Goal: Task Accomplishment & Management: Manage account settings

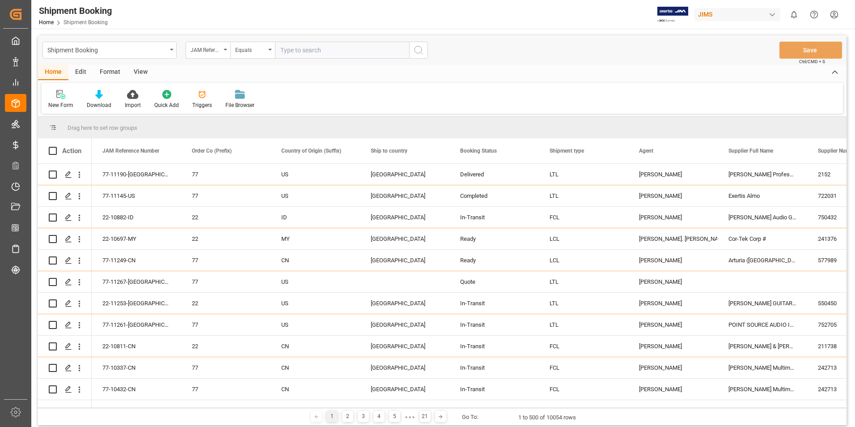
click at [311, 51] on input "text" at bounding box center [342, 50] width 134 height 17
type input "22-11250-cn"
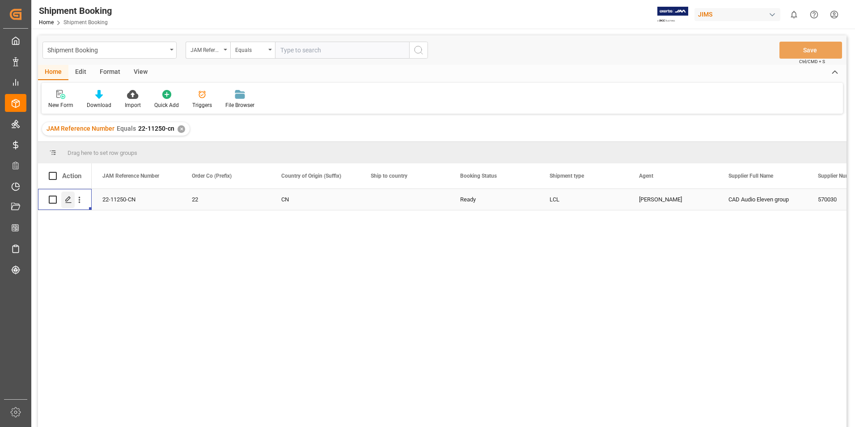
click at [68, 199] on icon "Press SPACE to select this row." at bounding box center [68, 199] width 7 height 7
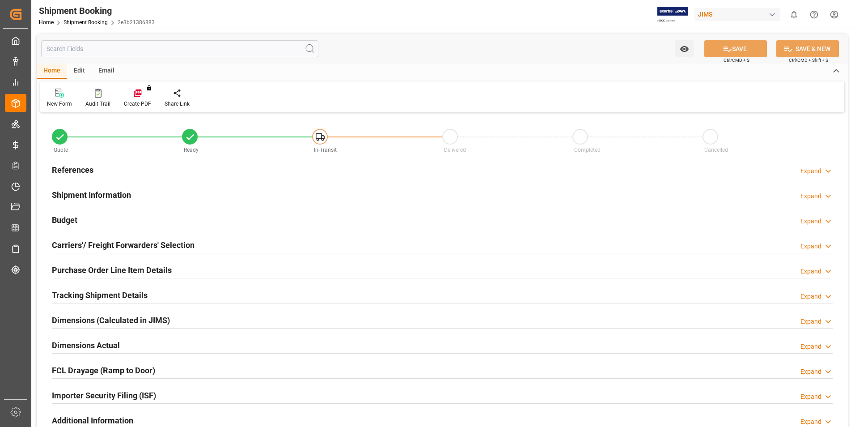
type input "14543.848"
type input "3983.7"
type input "49395"
type input "0"
click at [74, 219] on h2 "Budget" at bounding box center [64, 220] width 25 height 12
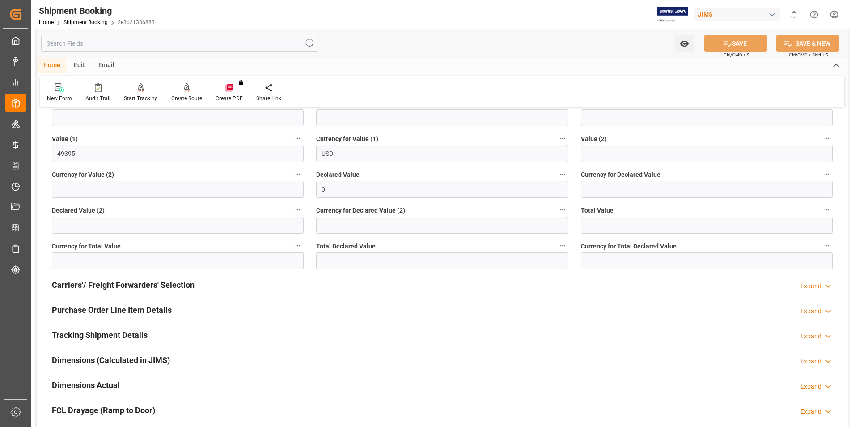
scroll to position [179, 0]
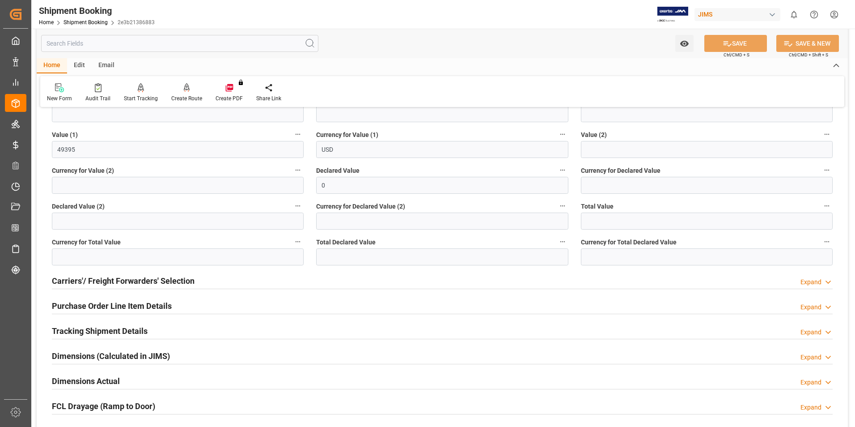
click at [70, 377] on h2 "Dimensions Actual" at bounding box center [86, 381] width 68 height 12
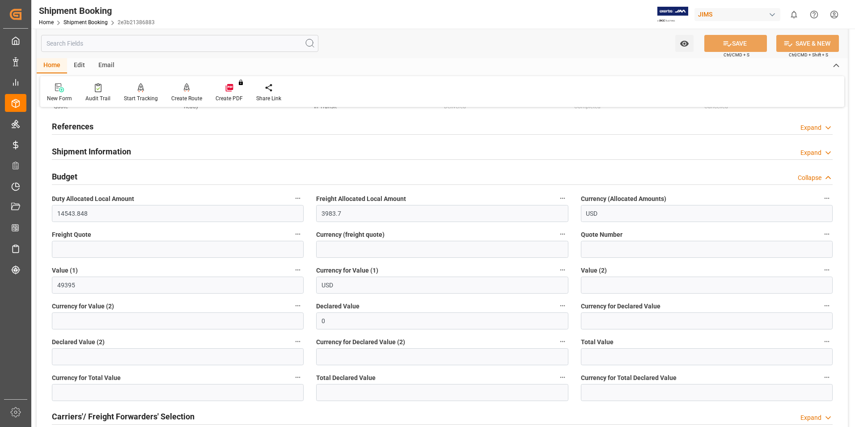
scroll to position [0, 0]
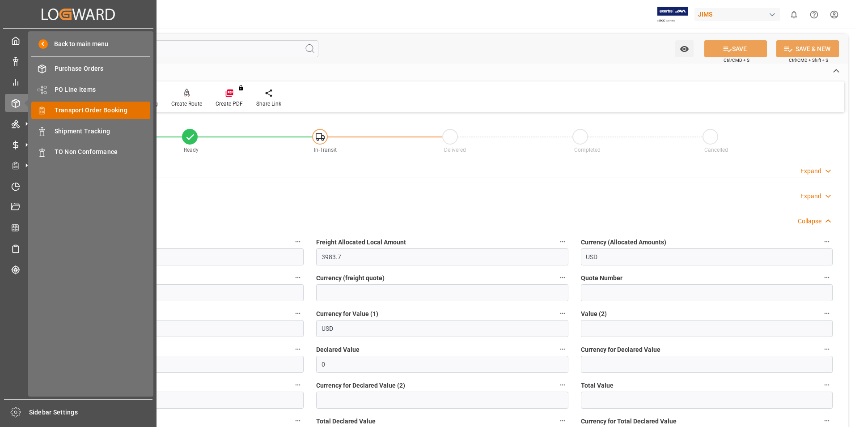
click at [106, 109] on span "Transport Order Booking" at bounding box center [103, 110] width 96 height 9
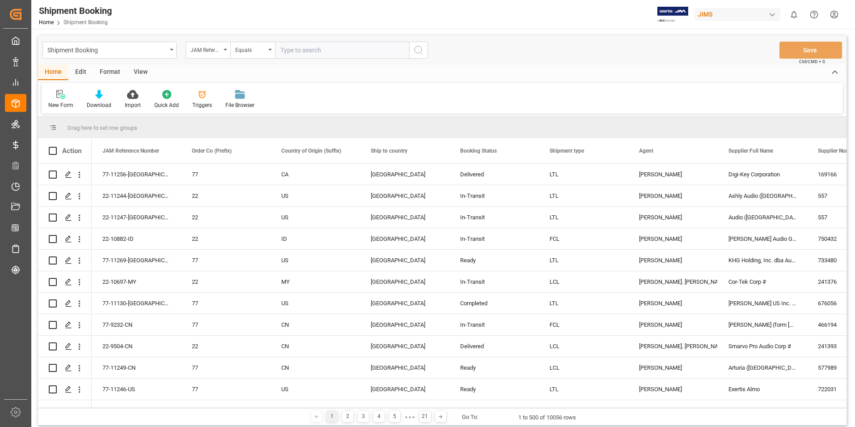
click at [304, 53] on input "text" at bounding box center [342, 50] width 134 height 17
paste input "22-11019-DE"
type input "22-11019-DE"
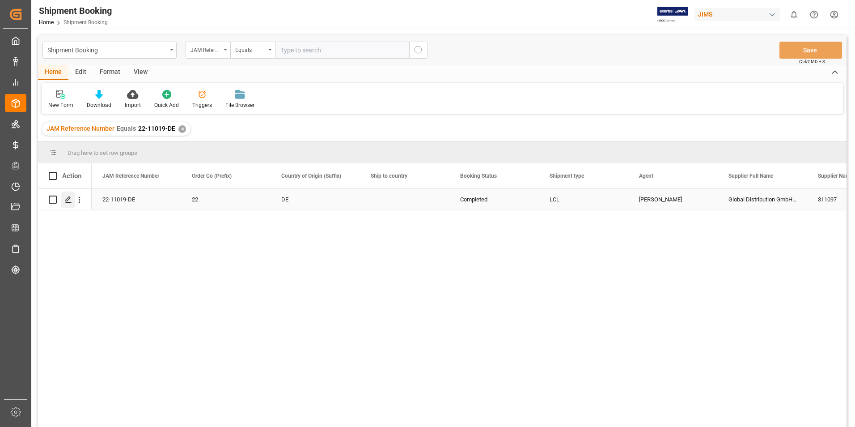
click at [69, 194] on div "Press SPACE to select this row." at bounding box center [67, 199] width 13 height 17
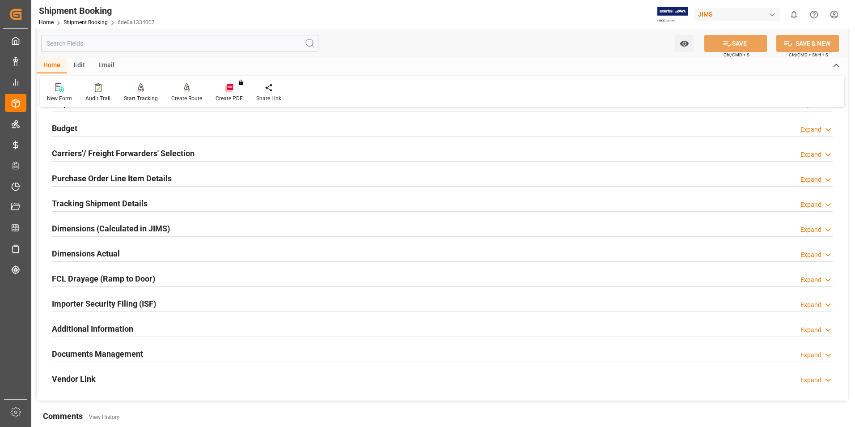
scroll to position [179, 0]
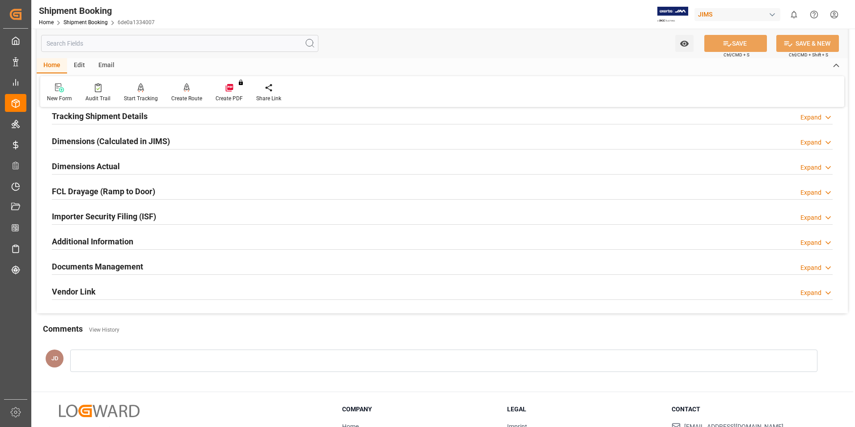
click at [90, 266] on h2 "Documents Management" at bounding box center [97, 266] width 91 height 12
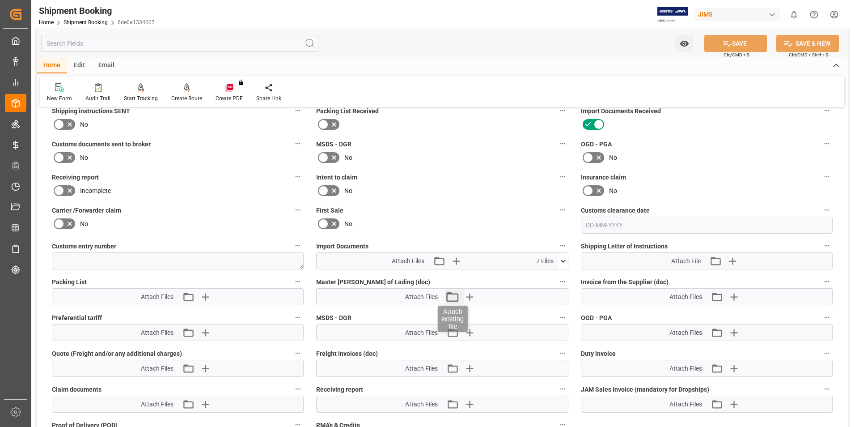
scroll to position [358, 0]
click at [562, 260] on icon at bounding box center [563, 259] width 9 height 9
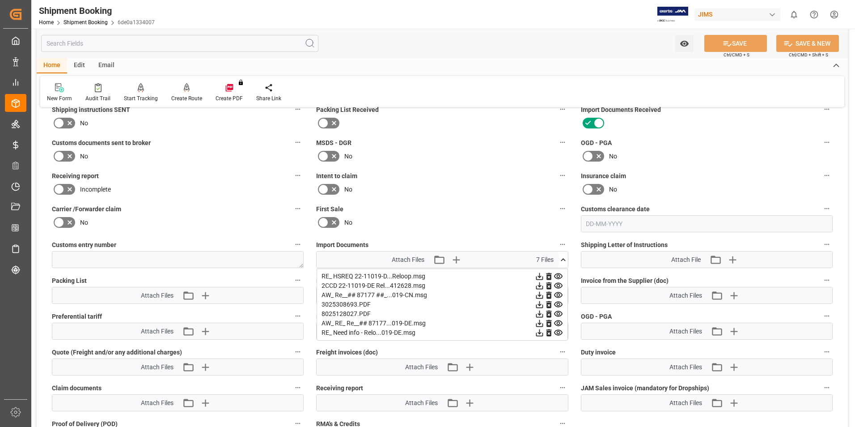
click at [557, 282] on icon at bounding box center [558, 285] width 9 height 9
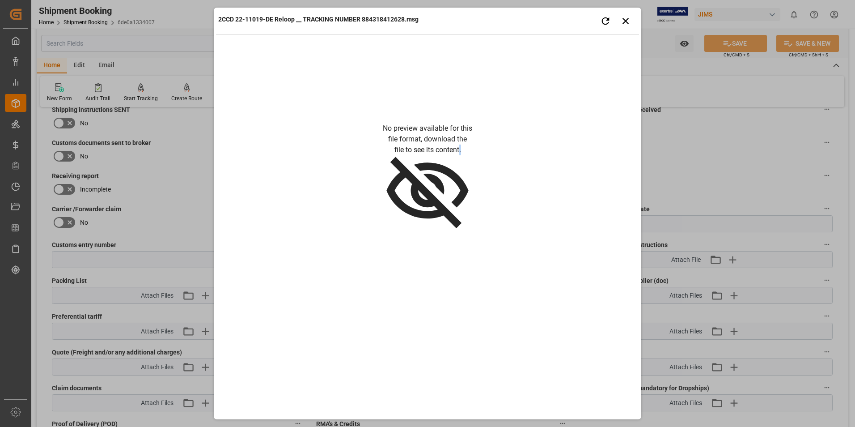
click at [557, 282] on div "No preview available for this file format, download the file to see its content." at bounding box center [427, 213] width 423 height 344
click at [624, 21] on icon "button" at bounding box center [625, 20] width 11 height 11
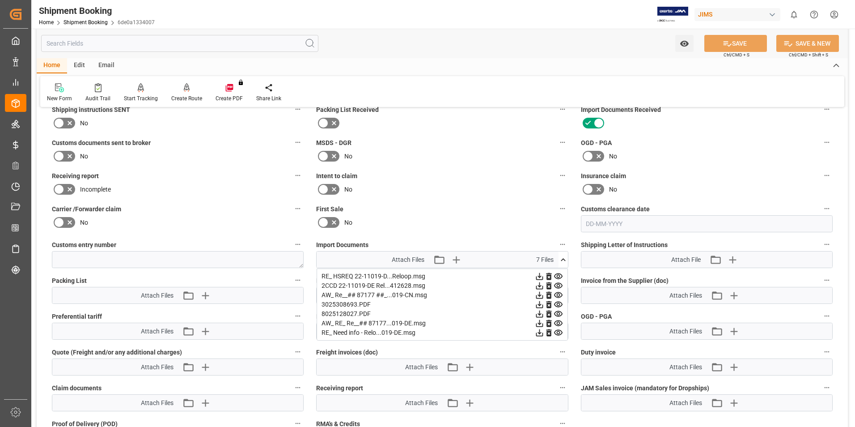
click at [541, 284] on icon at bounding box center [539, 285] width 9 height 9
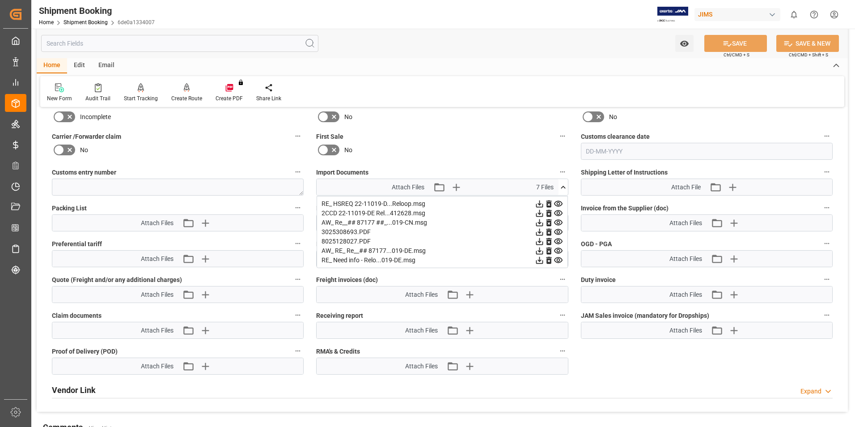
scroll to position [403, 0]
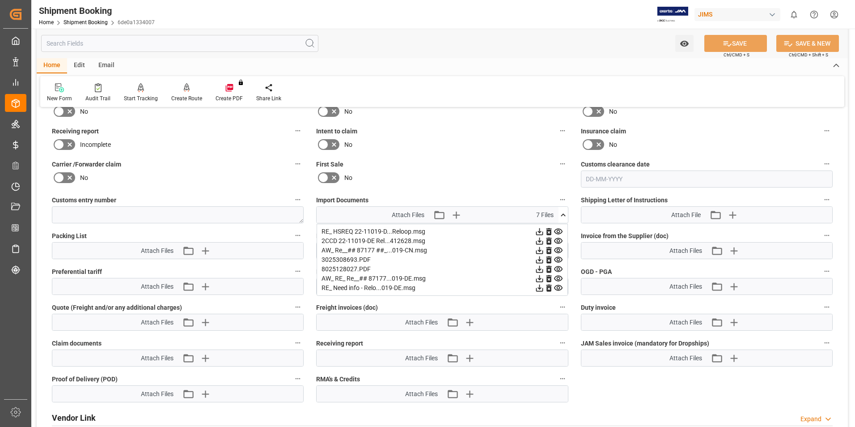
click at [558, 231] on icon at bounding box center [558, 231] width 9 height 9
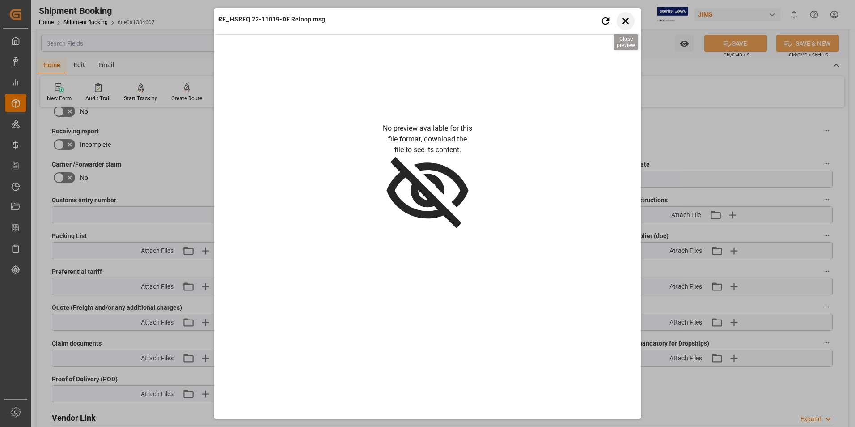
click at [623, 19] on icon "button" at bounding box center [625, 20] width 11 height 11
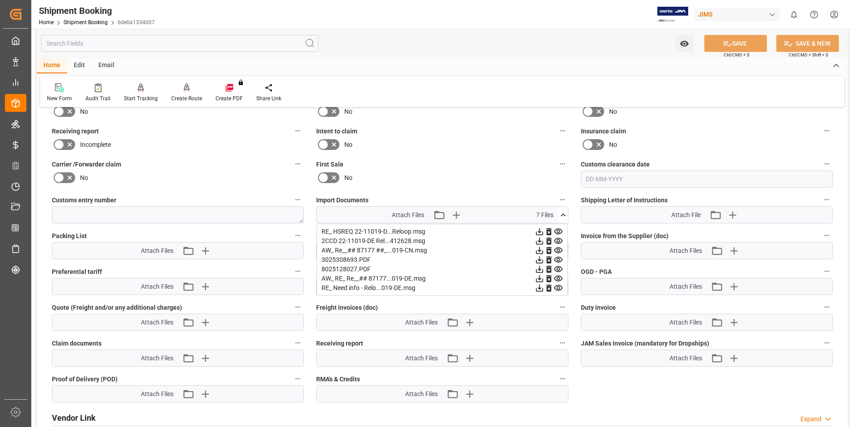
click at [538, 229] on icon at bounding box center [539, 231] width 9 height 9
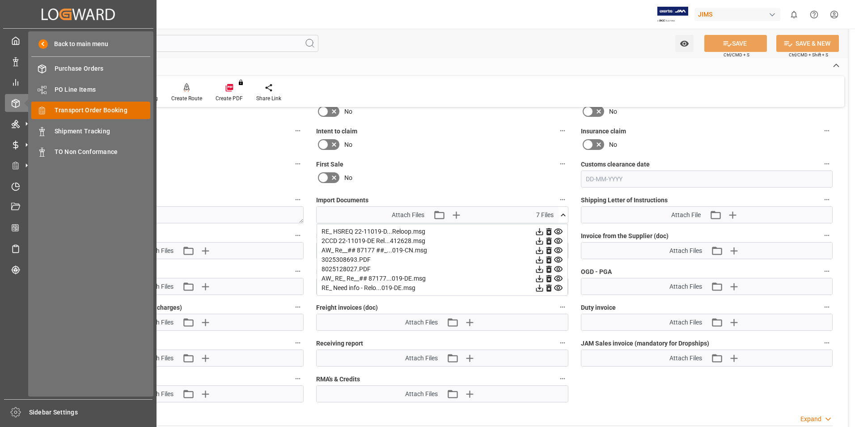
click at [119, 109] on span "Transport Order Booking" at bounding box center [103, 110] width 96 height 9
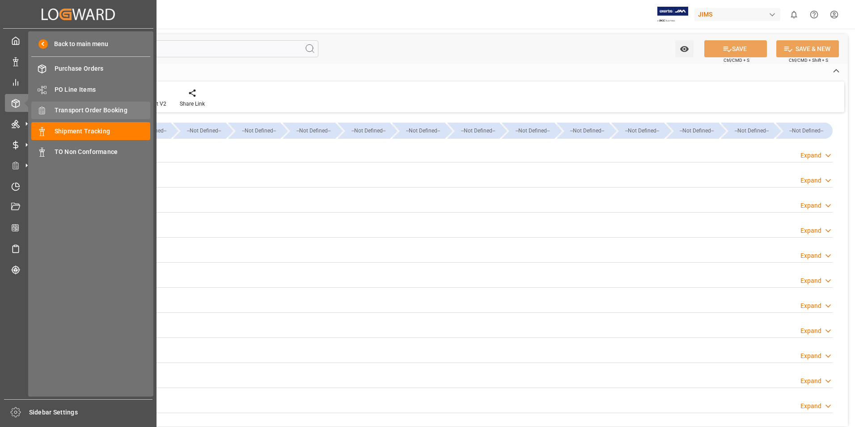
click at [92, 108] on span "Transport Order Booking" at bounding box center [103, 110] width 96 height 9
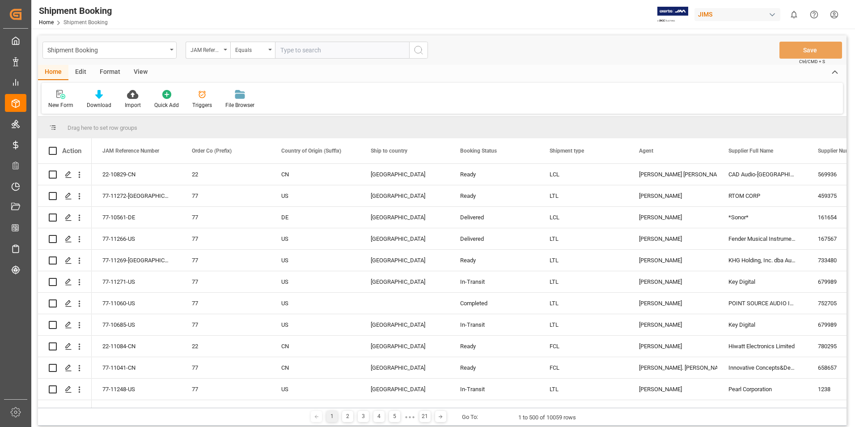
click at [310, 51] on input "text" at bounding box center [342, 50] width 134 height 17
type input "22-10829-CN"
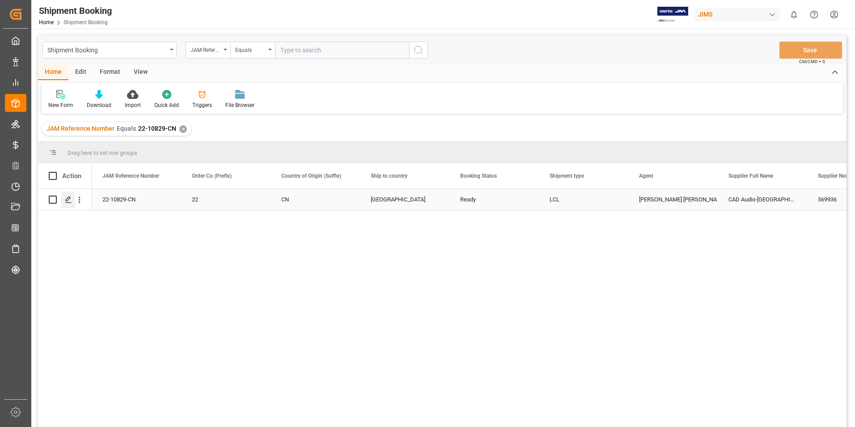
click at [67, 198] on icon "Press SPACE to select this row." at bounding box center [68, 199] width 7 height 7
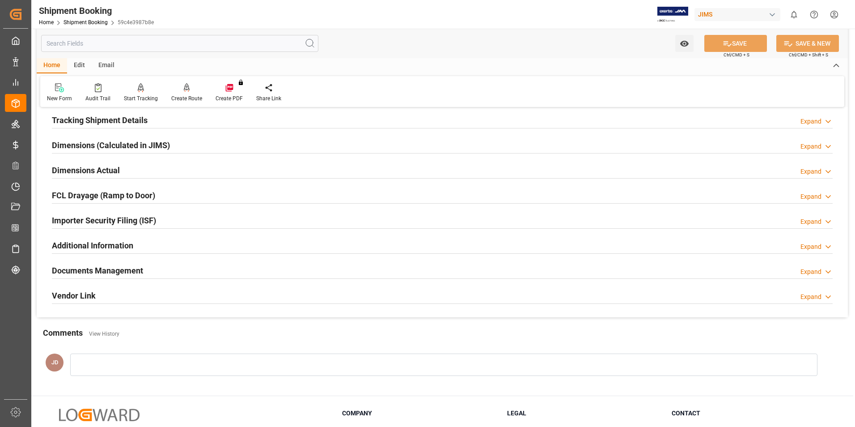
scroll to position [224, 0]
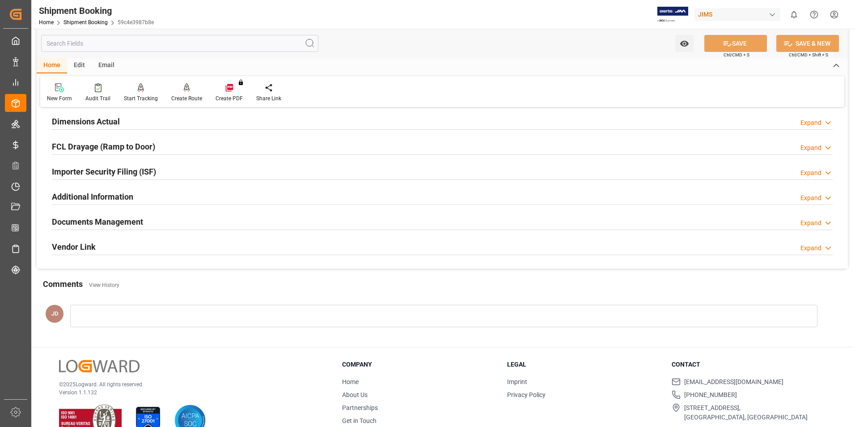
click at [99, 309] on div at bounding box center [443, 316] width 747 height 22
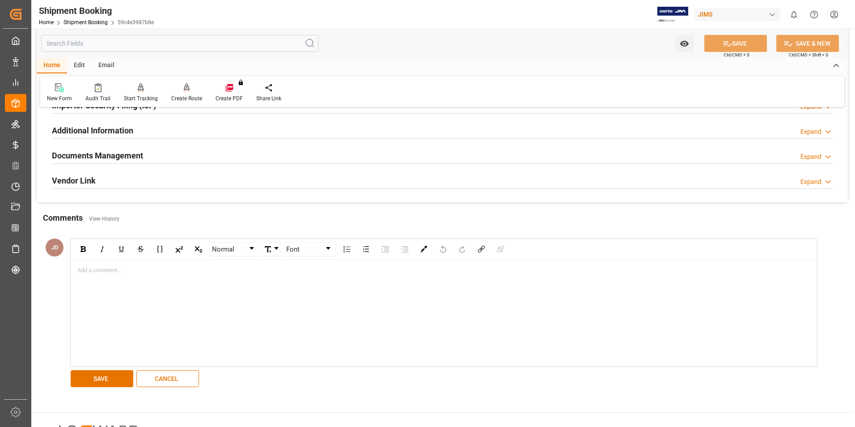
scroll to position [313, 0]
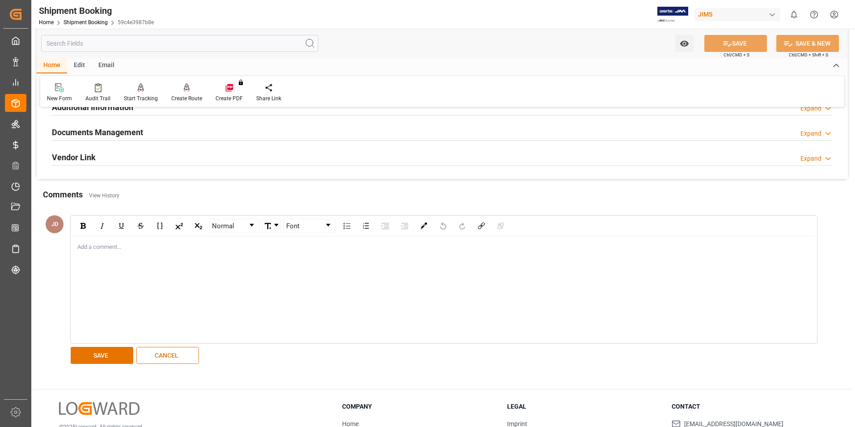
click at [84, 253] on div "Add a comment..." at bounding box center [444, 289] width 746 height 107
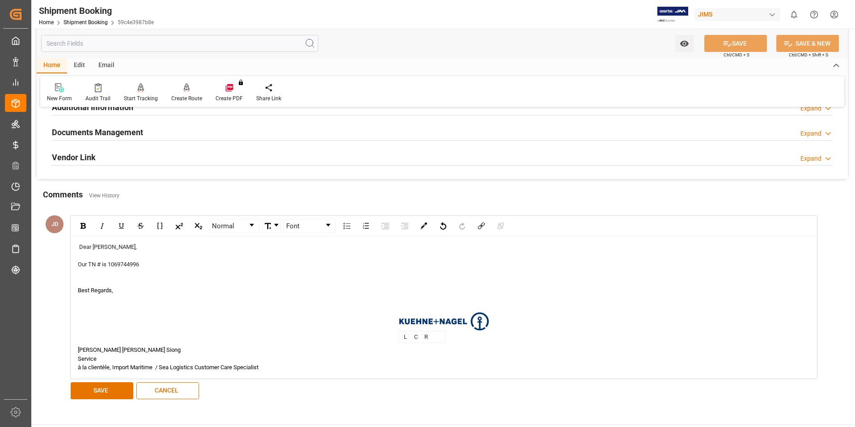
click at [79, 326] on span "L C R" at bounding box center [444, 321] width 733 height 18
click at [84, 301] on div "rdw-editor" at bounding box center [444, 299] width 733 height 9
click at [81, 249] on span "Dear Amitkumar," at bounding box center [108, 246] width 58 height 7
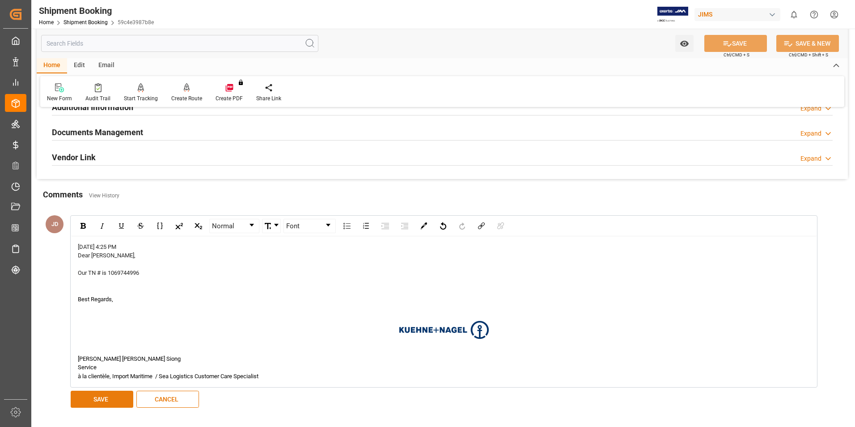
click at [108, 393] on button "SAVE" at bounding box center [102, 398] width 63 height 17
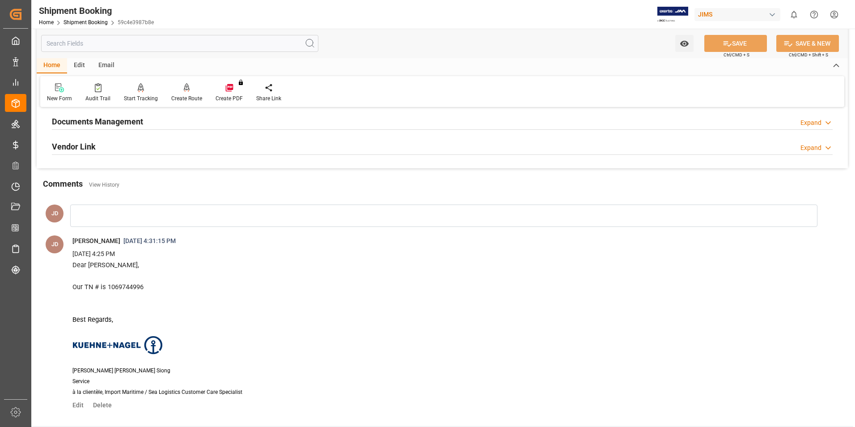
scroll to position [290, 0]
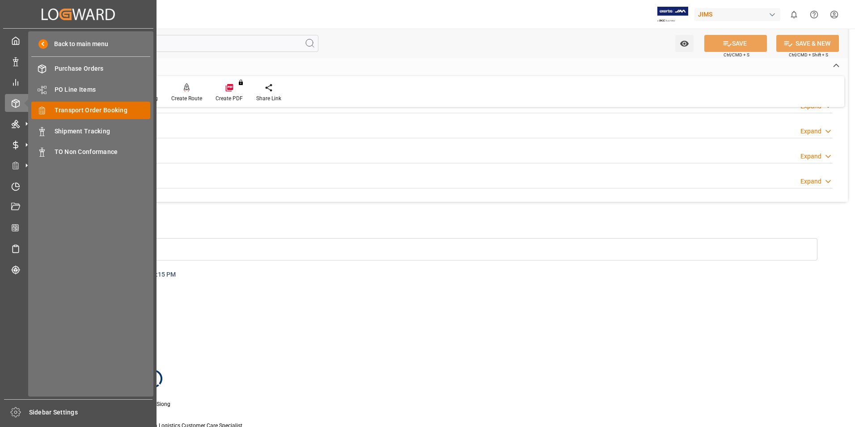
click at [86, 110] on span "Transport Order Booking" at bounding box center [103, 110] width 96 height 9
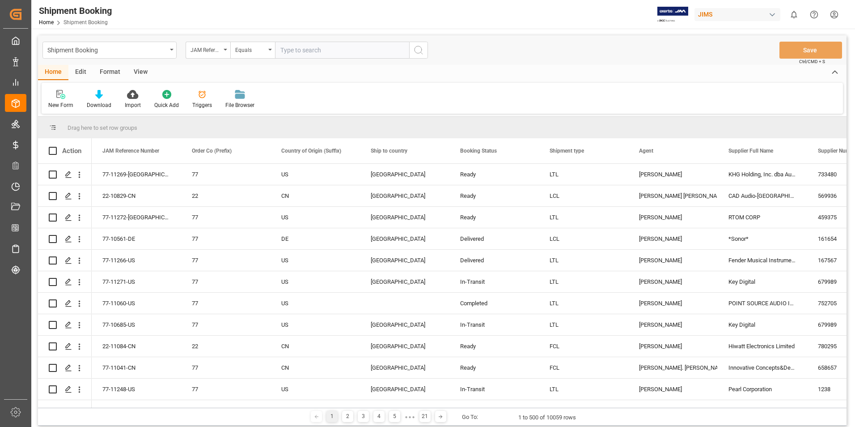
click at [317, 52] on input "text" at bounding box center [342, 50] width 134 height 17
paste input "22-10900-GB"
type input "22-10900-GB"
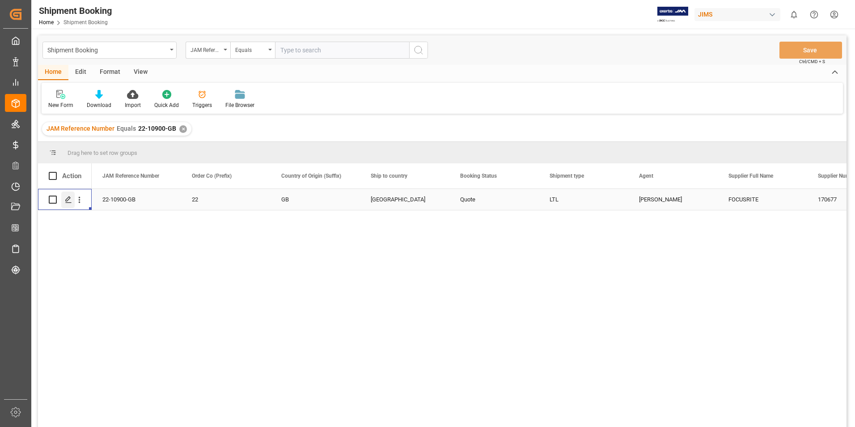
click at [67, 197] on icon "Press SPACE to select this row." at bounding box center [68, 199] width 7 height 7
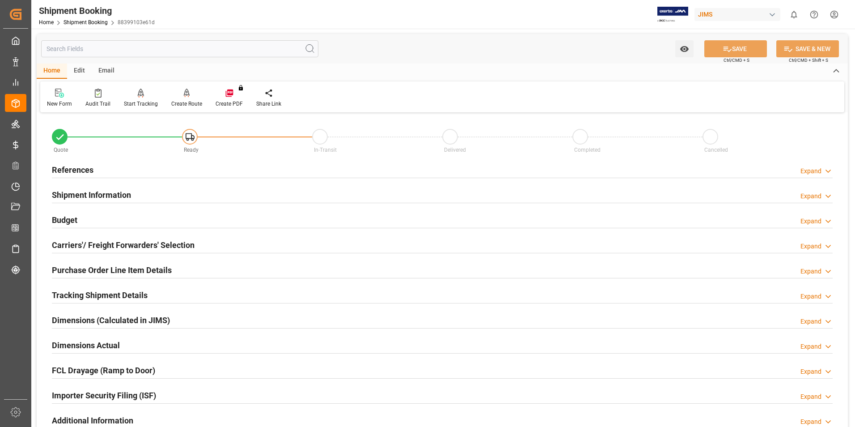
click at [85, 189] on h2 "Shipment Information" at bounding box center [91, 195] width 79 height 12
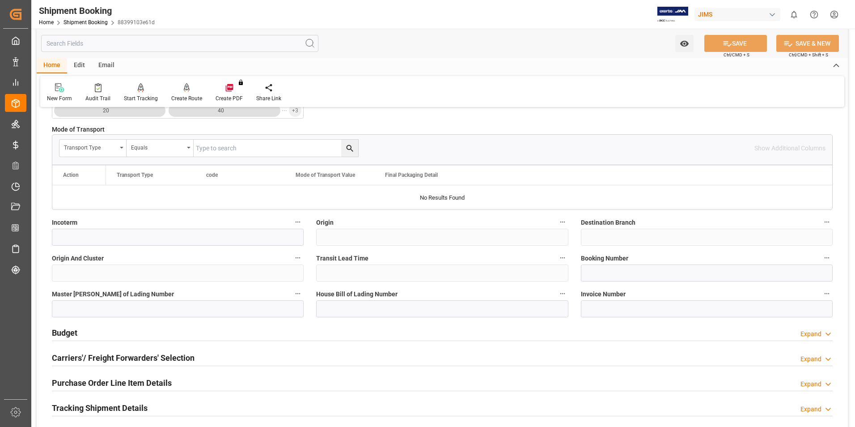
scroll to position [268, 0]
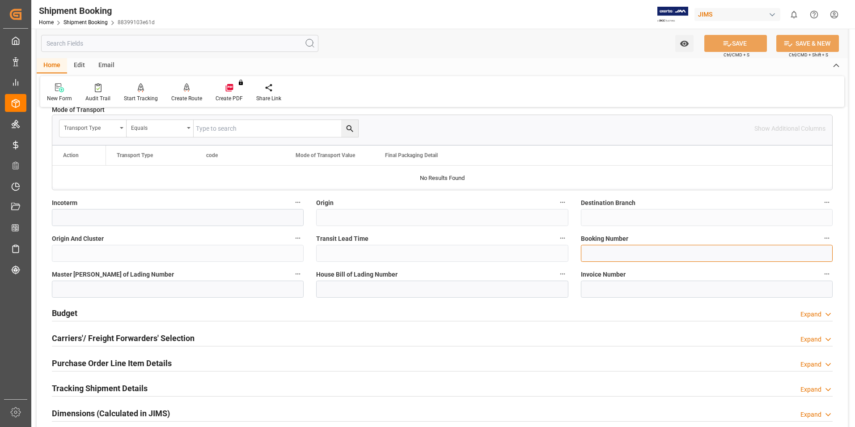
click at [601, 254] on input at bounding box center [707, 253] width 252 height 17
paste input "1ZY68R900450016257"
type input "1ZY68R900450016257"
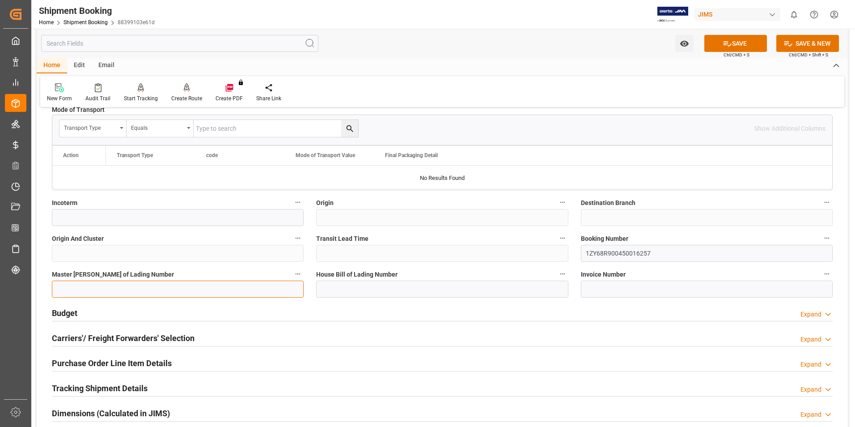
click at [143, 290] on input at bounding box center [178, 288] width 252 height 17
paste input "1ZY68R900450016257"
type input "1ZY68R900450016257"
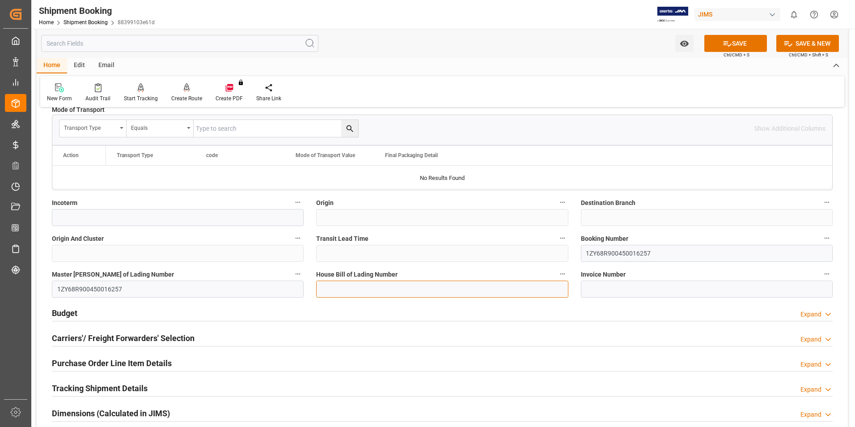
click at [332, 291] on input at bounding box center [442, 288] width 252 height 17
paste input "1ZY68R900450016257"
type input "1ZY68R900450016257"
click at [732, 44] on button "SAVE" at bounding box center [735, 43] width 63 height 17
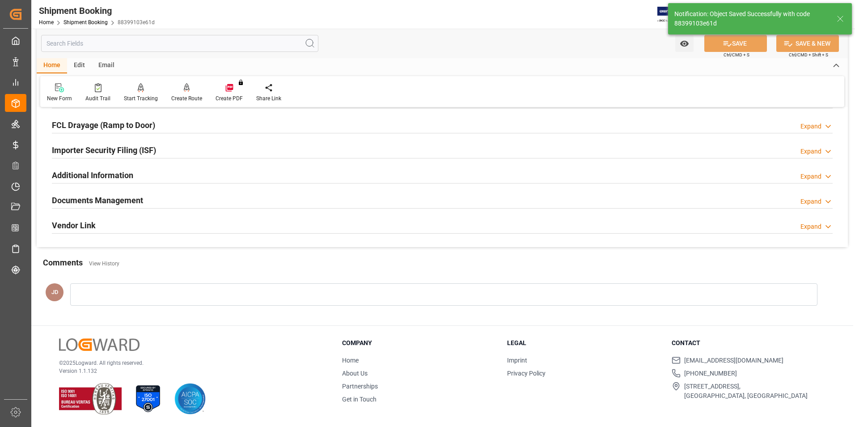
scroll to position [0, 0]
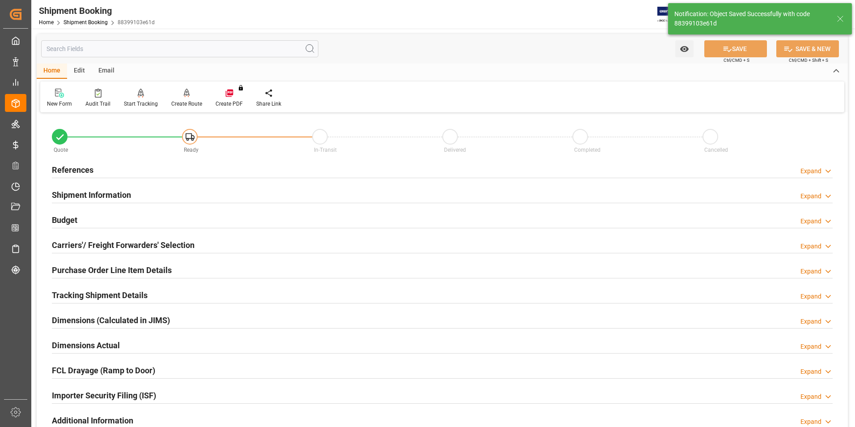
click at [61, 219] on h2 "Budget" at bounding box center [64, 220] width 25 height 12
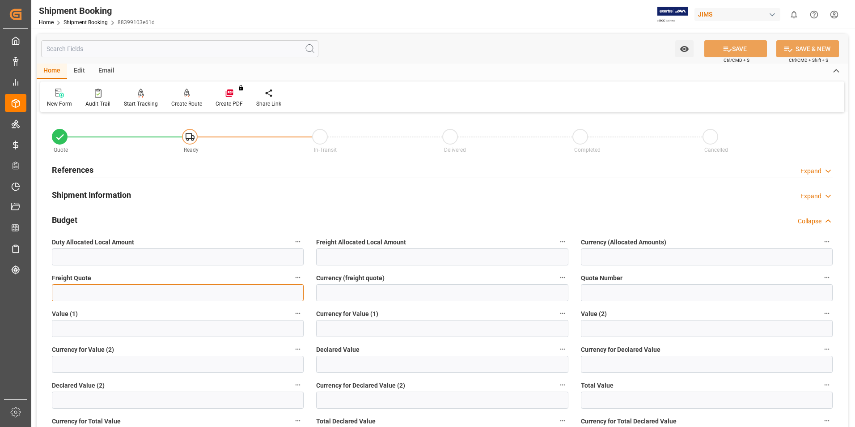
click at [102, 298] on input "text" at bounding box center [178, 292] width 252 height 17
type input "0"
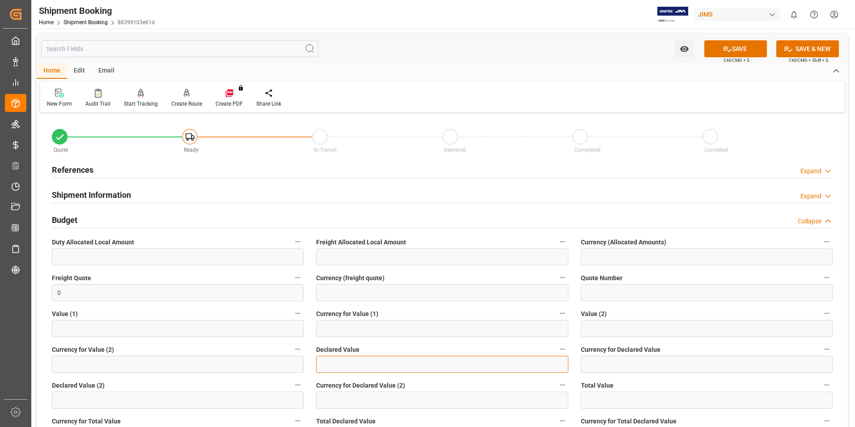
click at [346, 371] on input "text" at bounding box center [442, 364] width 252 height 17
type input "477.80"
click at [640, 356] on input at bounding box center [707, 364] width 252 height 17
type input "usd"
click at [739, 38] on div "Watch Option SAVE Ctrl/CMD + S SAVE & NEW Ctrl/CMD + Shift + S" at bounding box center [442, 49] width 811 height 30
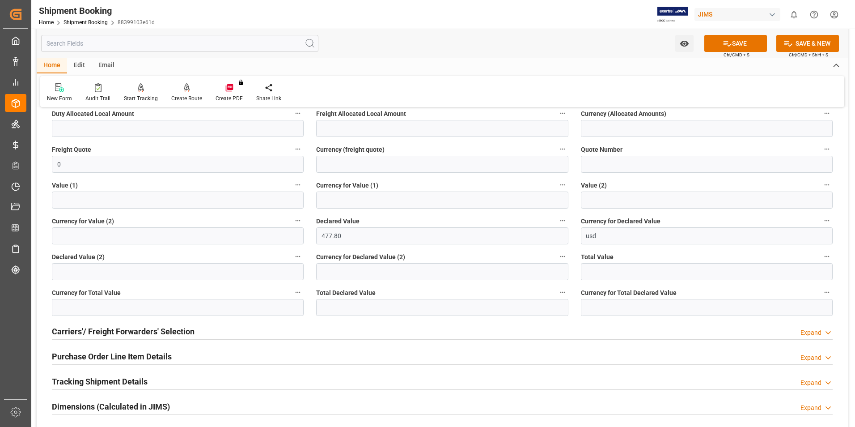
scroll to position [179, 0]
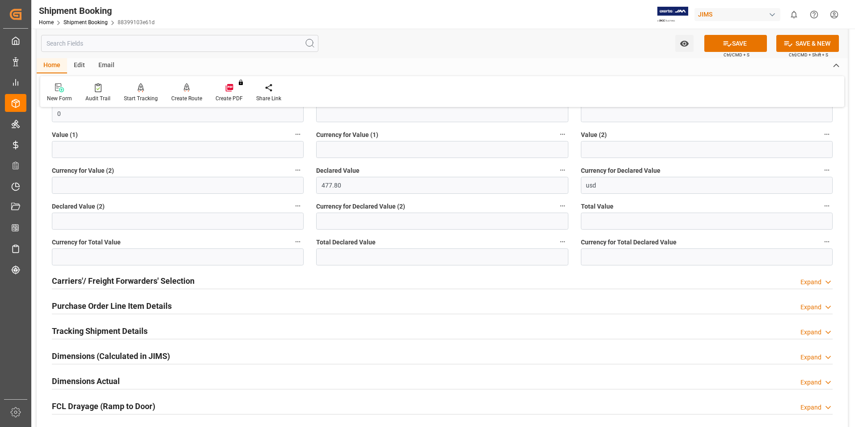
click at [96, 280] on h2 "Carriers'/ Freight Forwarders' Selection" at bounding box center [123, 281] width 143 height 12
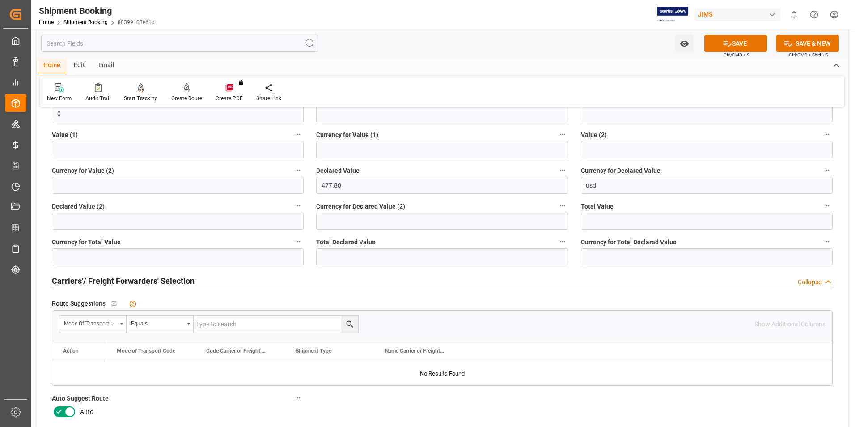
click at [58, 408] on icon at bounding box center [59, 411] width 11 height 11
click at [0, 0] on input "checkbox" at bounding box center [0, 0] width 0 height 0
click at [739, 38] on button "SAVE" at bounding box center [735, 43] width 63 height 17
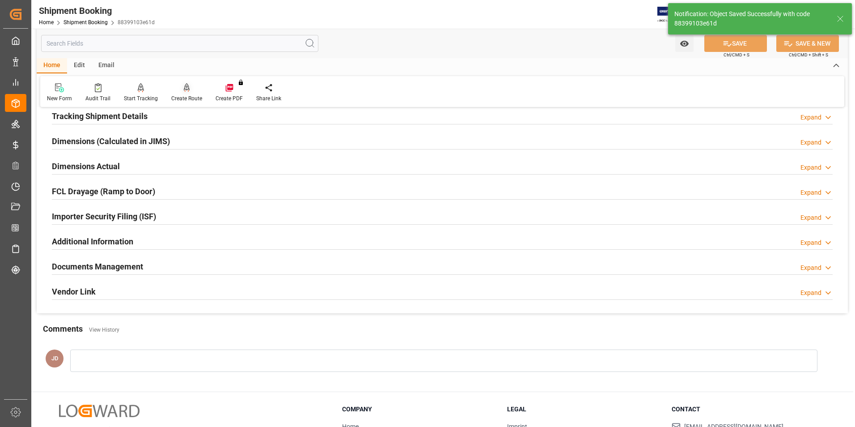
click at [193, 97] on div "Create Route" at bounding box center [186, 98] width 31 height 8
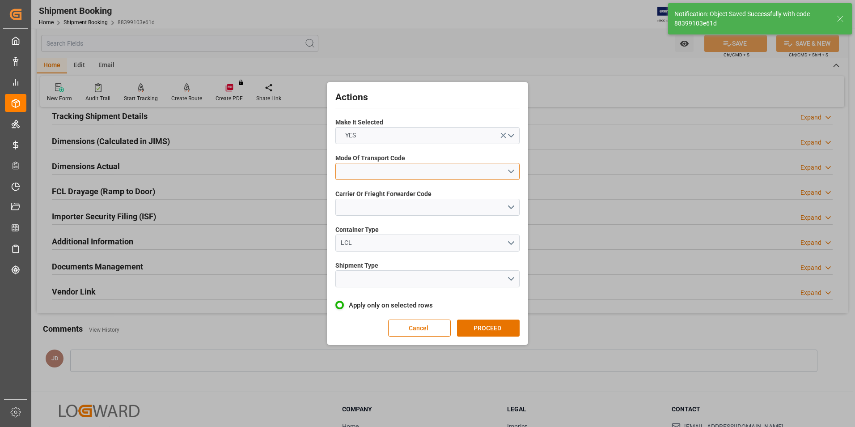
click at [394, 165] on button "open menu" at bounding box center [427, 171] width 184 height 17
click at [406, 192] on div "2- COURIER AIR" at bounding box center [427, 192] width 183 height 19
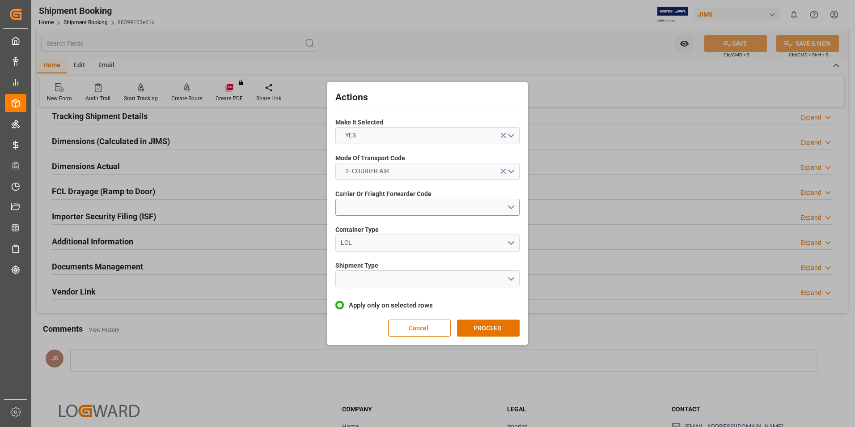
click at [405, 203] on button "open menu" at bounding box center [427, 207] width 184 height 17
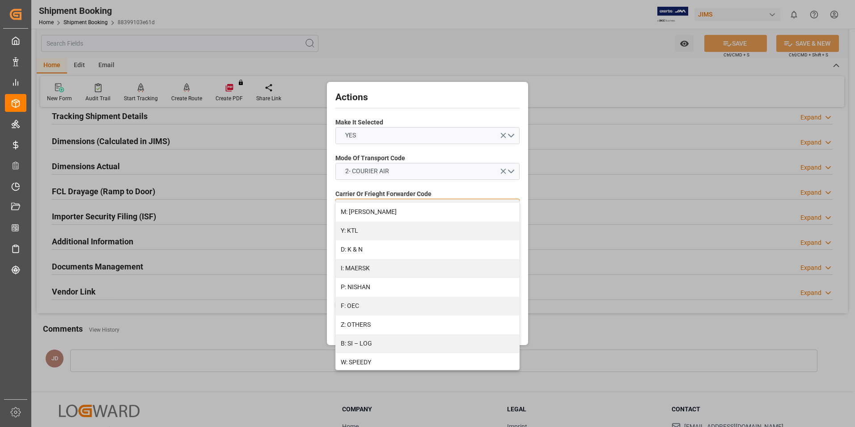
scroll to position [478, 0]
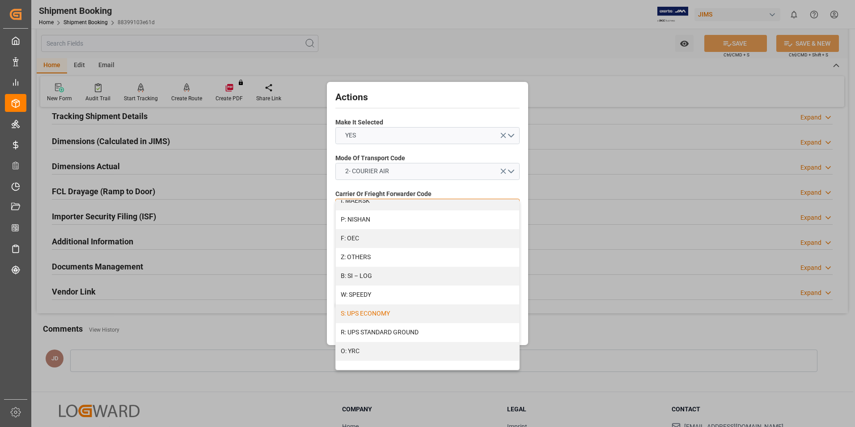
click at [403, 317] on div "S: UPS ECONOMY" at bounding box center [427, 313] width 183 height 19
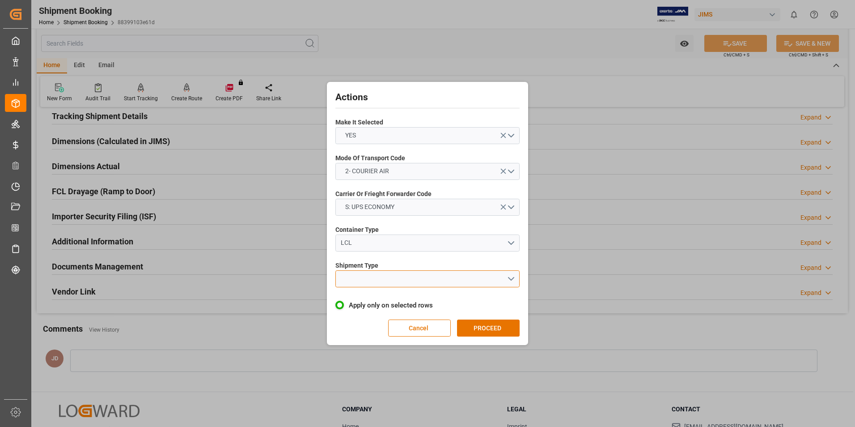
click at [411, 280] on button "open menu" at bounding box center [427, 278] width 184 height 17
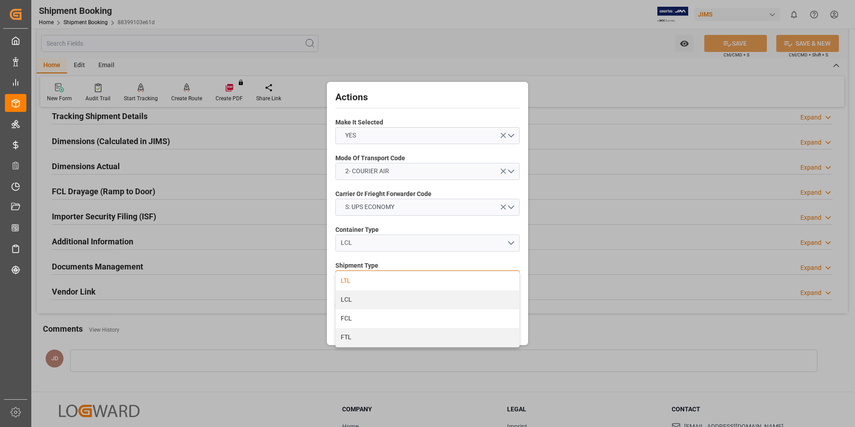
click at [417, 286] on div "LTL" at bounding box center [427, 280] width 183 height 19
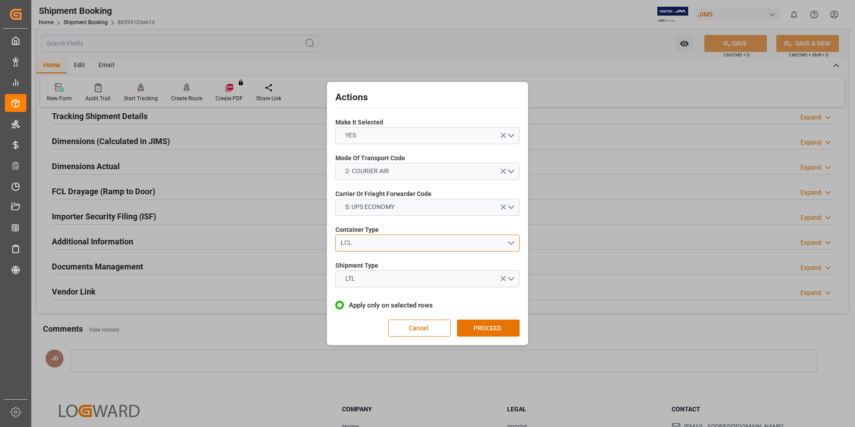
click at [408, 244] on div "LCL" at bounding box center [424, 242] width 166 height 9
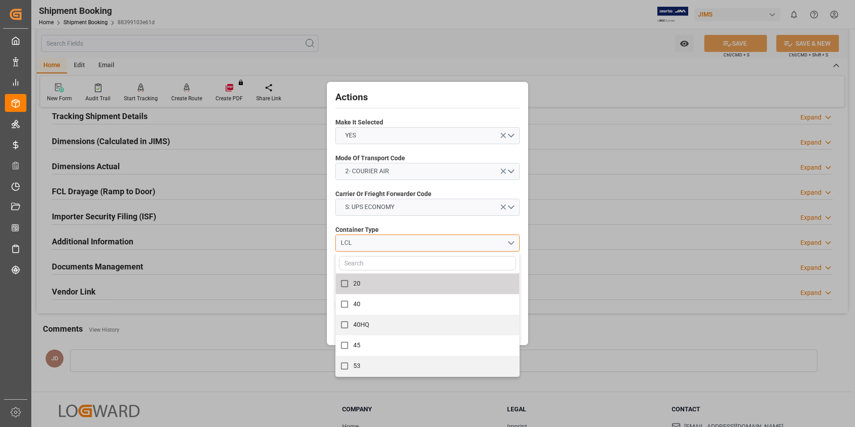
click at [510, 242] on button "LCL" at bounding box center [427, 242] width 184 height 17
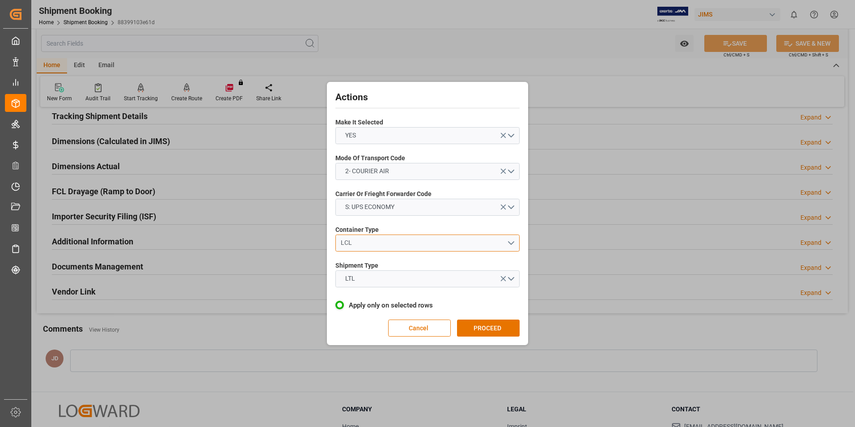
click at [370, 241] on div "LCL" at bounding box center [424, 242] width 166 height 9
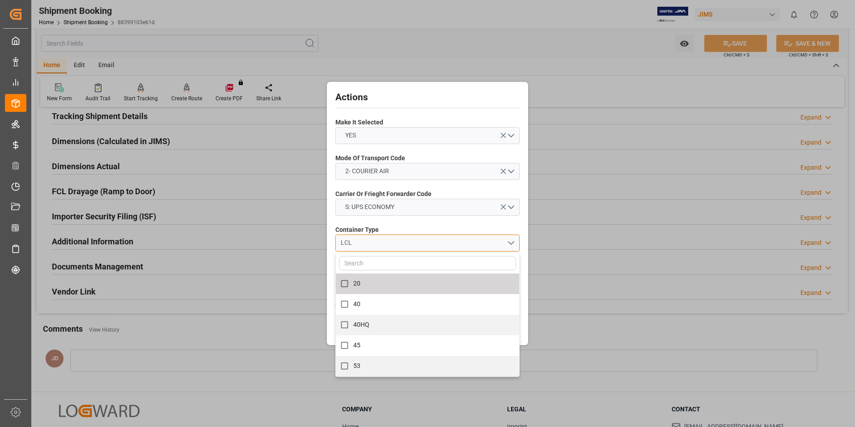
click at [421, 241] on div "LCL" at bounding box center [424, 242] width 166 height 9
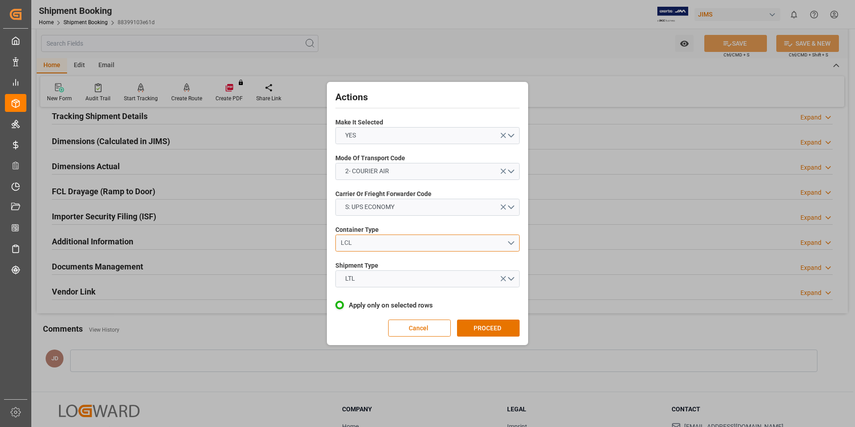
click at [514, 243] on button "LCL" at bounding box center [427, 242] width 184 height 17
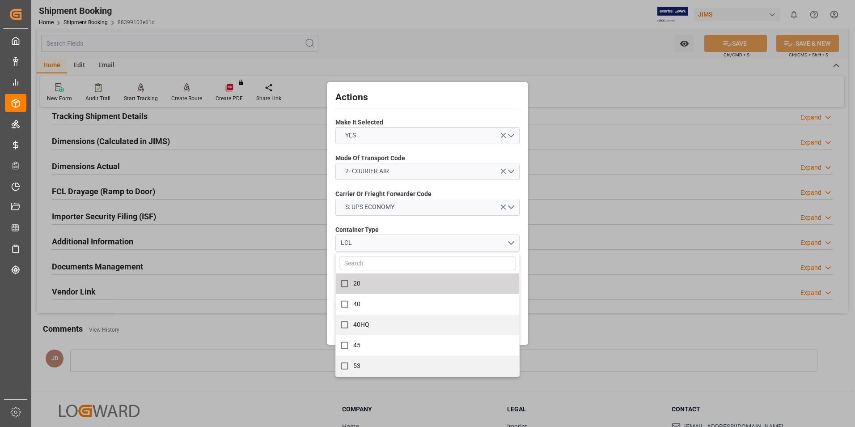
click at [332, 286] on div "LTL" at bounding box center [428, 278] width 198 height 17
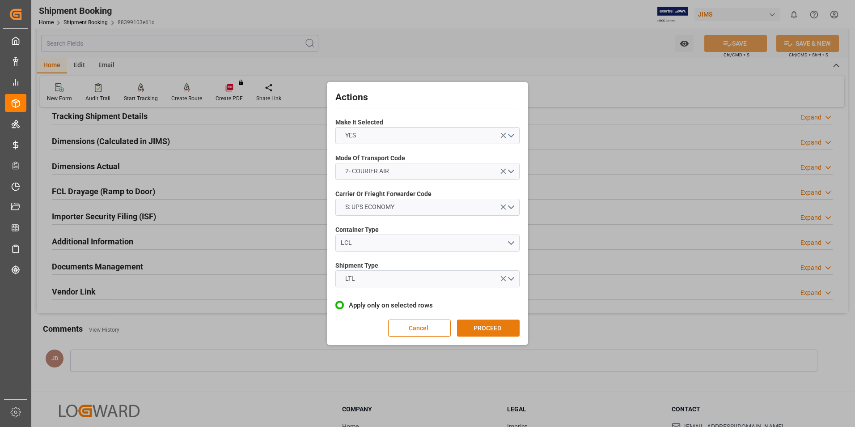
click at [490, 325] on button "PROCEED" at bounding box center [488, 327] width 63 height 17
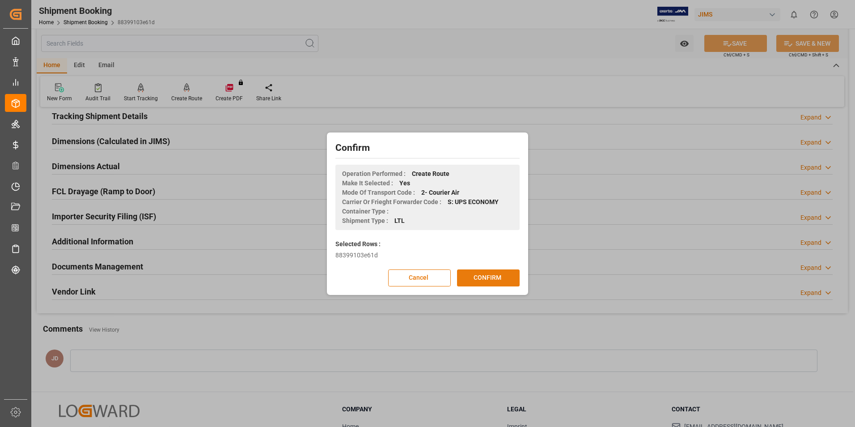
click at [493, 278] on button "CONFIRM" at bounding box center [488, 277] width 63 height 17
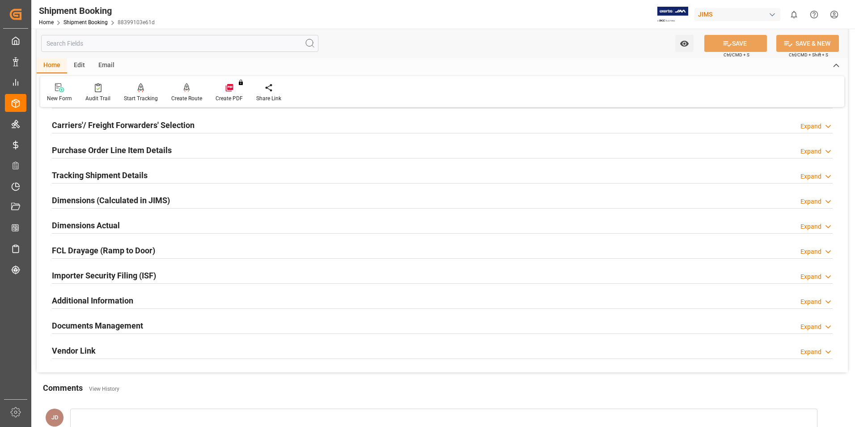
scroll to position [134, 0]
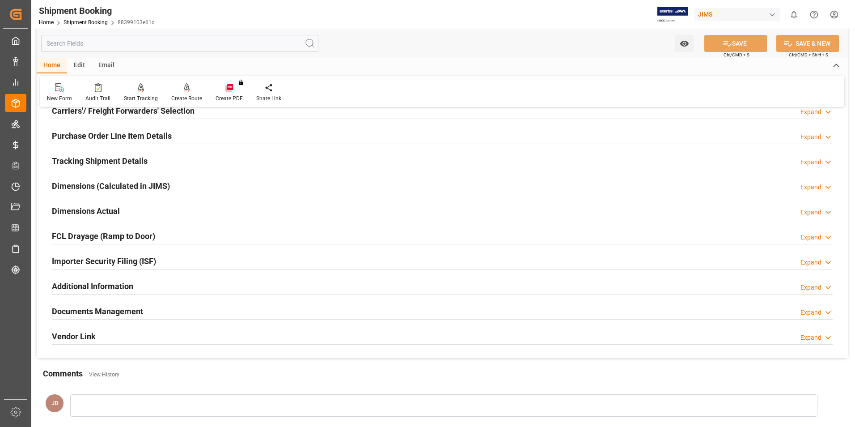
click at [76, 210] on h2 "Dimensions Actual" at bounding box center [86, 211] width 68 height 12
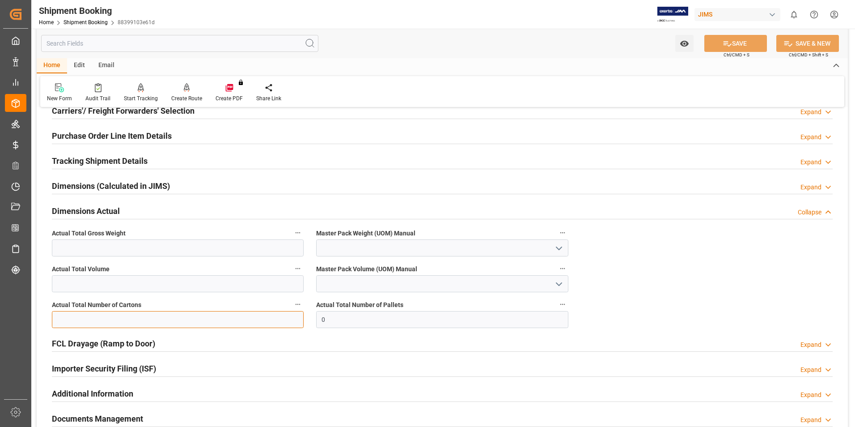
click at [102, 315] on input "text" at bounding box center [178, 319] width 252 height 17
type input "1"
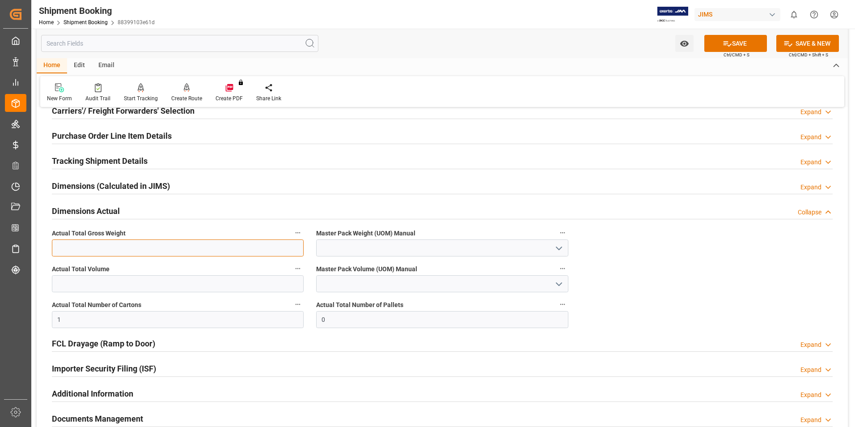
click at [67, 247] on input "text" at bounding box center [178, 247] width 252 height 17
type input "3"
click at [364, 251] on input at bounding box center [442, 247] width 252 height 17
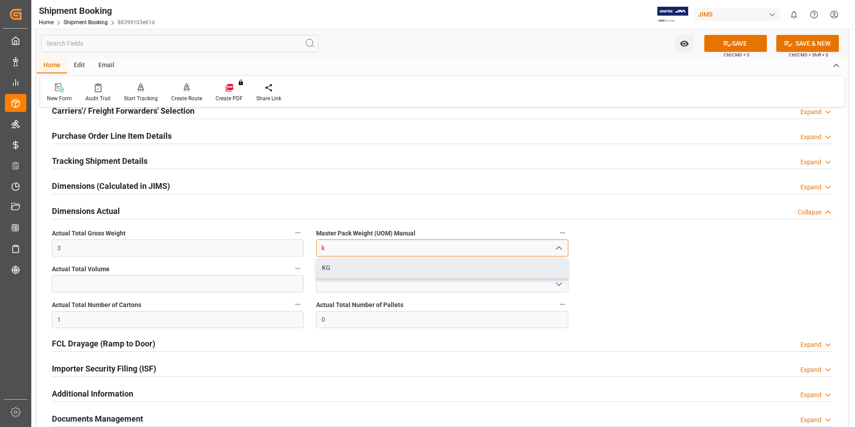
click at [368, 263] on div "KG" at bounding box center [442, 268] width 251 height 20
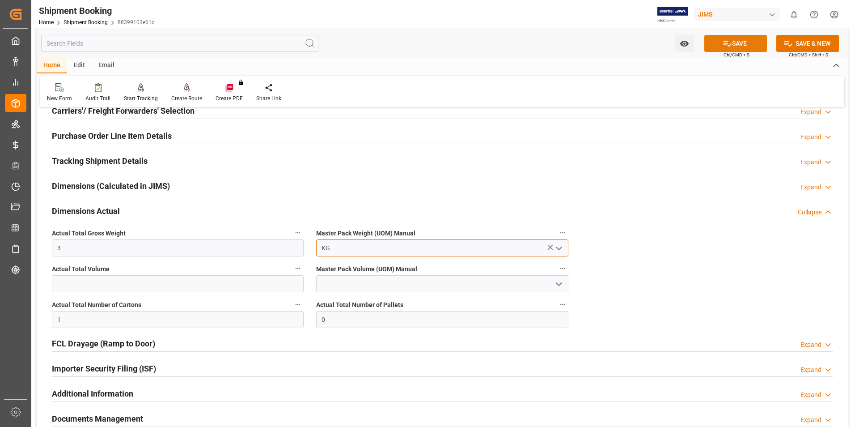
type input "KG"
click at [723, 45] on icon at bounding box center [727, 43] width 9 height 9
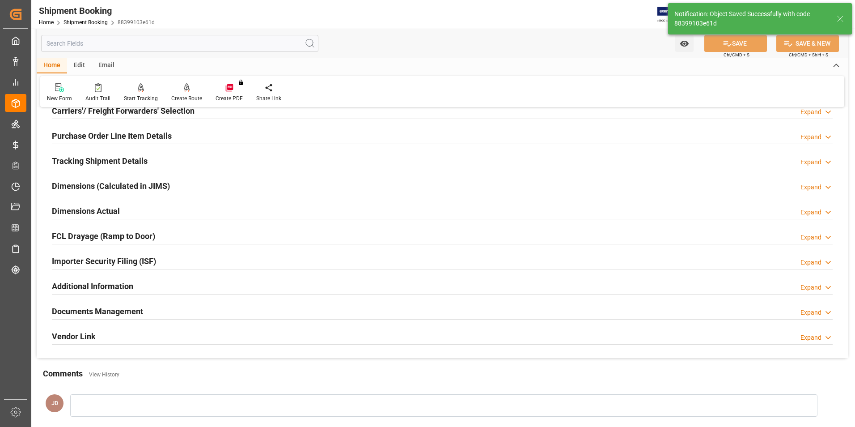
click at [88, 159] on h2 "Tracking Shipment Details" at bounding box center [100, 161] width 96 height 12
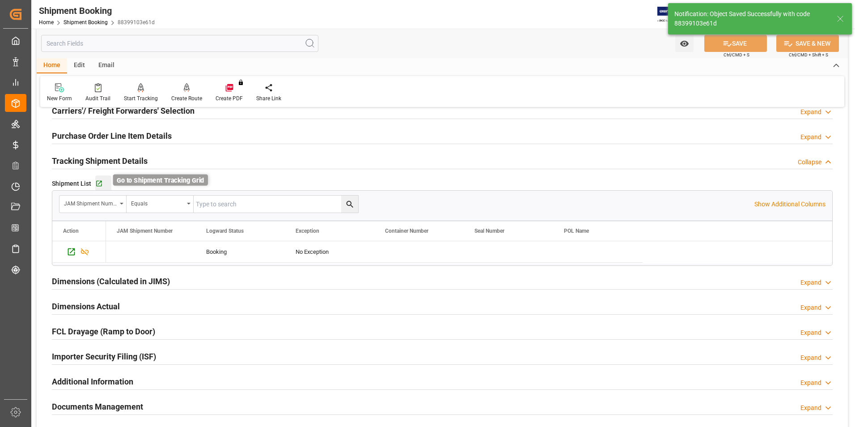
click at [102, 181] on icon "button" at bounding box center [99, 184] width 8 height 8
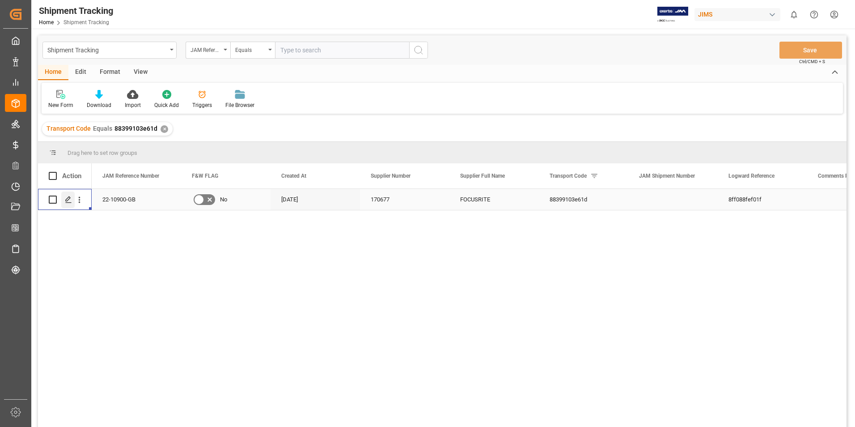
click at [69, 196] on icon "Press SPACE to select this row." at bounding box center [68, 199] width 7 height 7
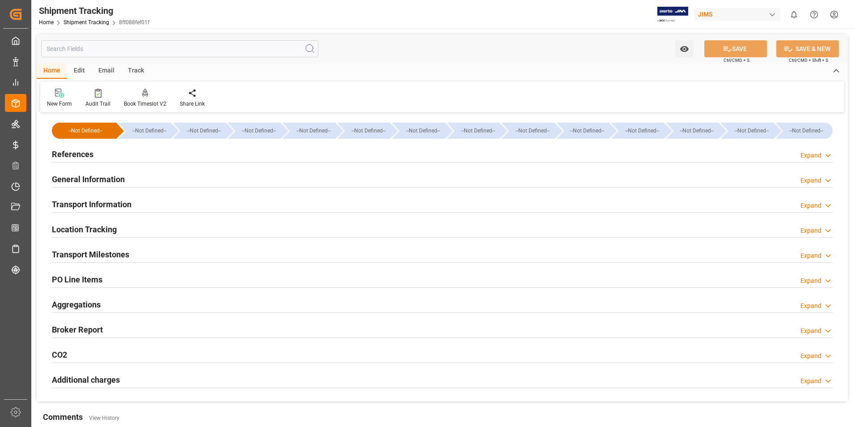
click at [77, 155] on h2 "References" at bounding box center [73, 154] width 42 height 12
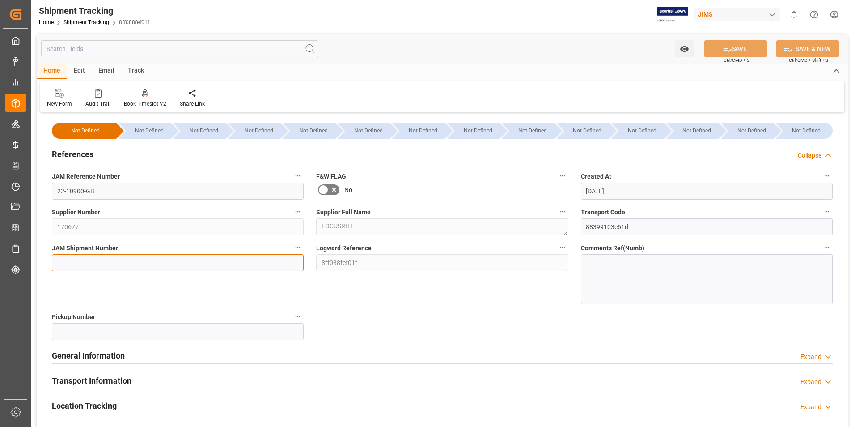
click at [107, 262] on input at bounding box center [178, 262] width 252 height 17
type input "73212"
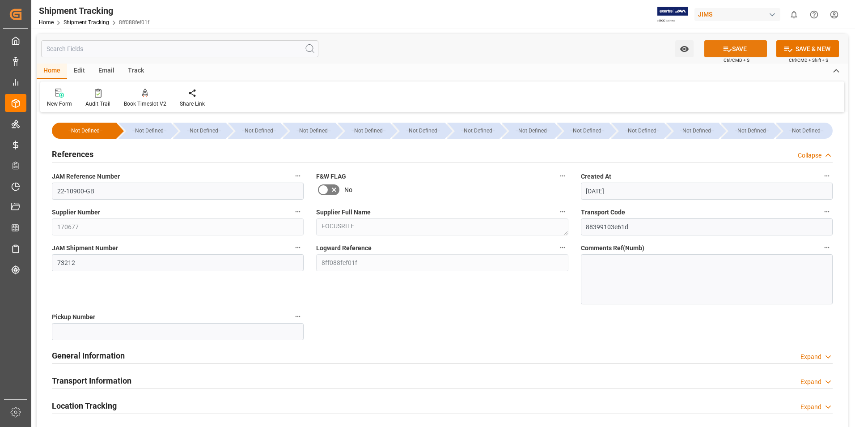
click at [750, 46] on button "SAVE" at bounding box center [735, 48] width 63 height 17
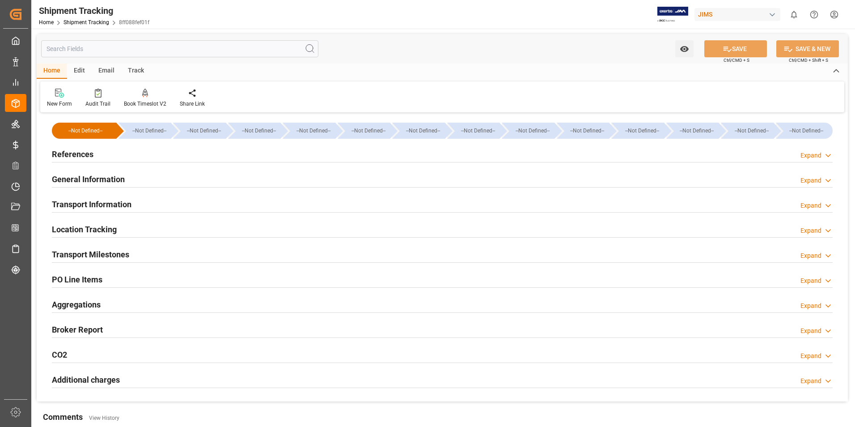
click at [106, 175] on h2 "General Information" at bounding box center [88, 179] width 73 height 12
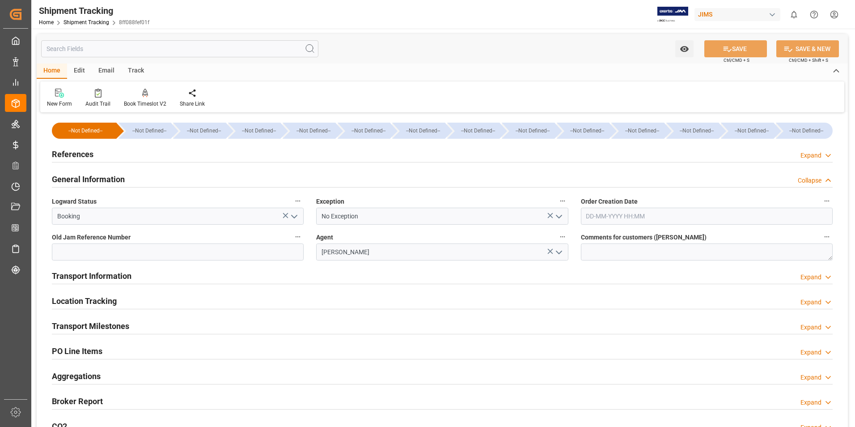
click at [97, 277] on h2 "Transport Information" at bounding box center [92, 276] width 80 height 12
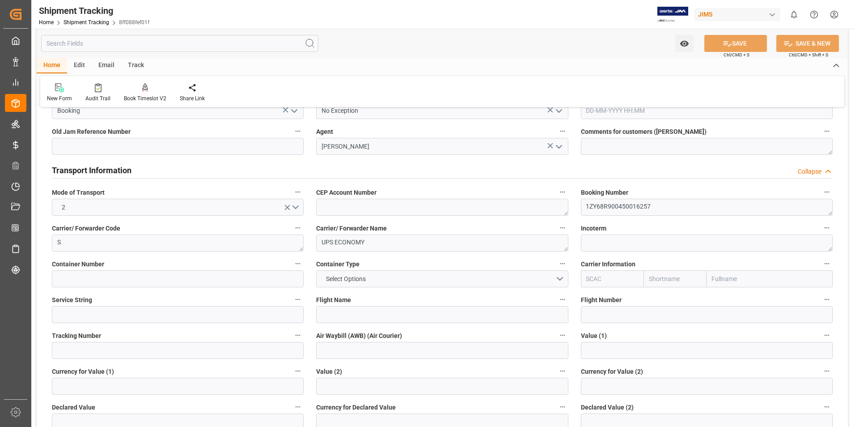
scroll to position [134, 0]
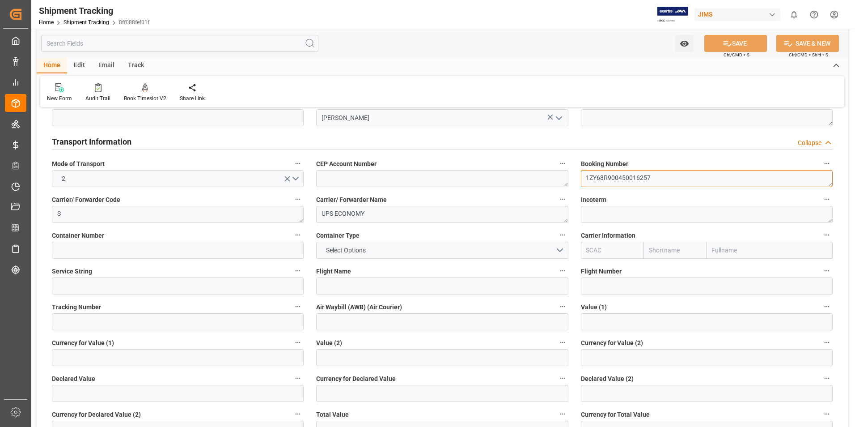
drag, startPoint x: 656, startPoint y: 174, endPoint x: 557, endPoint y: 189, distance: 99.4
click at [557, 189] on div "--Not Defined-- --Not Defined-- --Not Defined-- --Not Defined-- --Not Defined--…" at bounding box center [442, 321] width 811 height 680
click at [108, 322] on input at bounding box center [178, 321] width 252 height 17
paste input "1ZY68R900450016257"
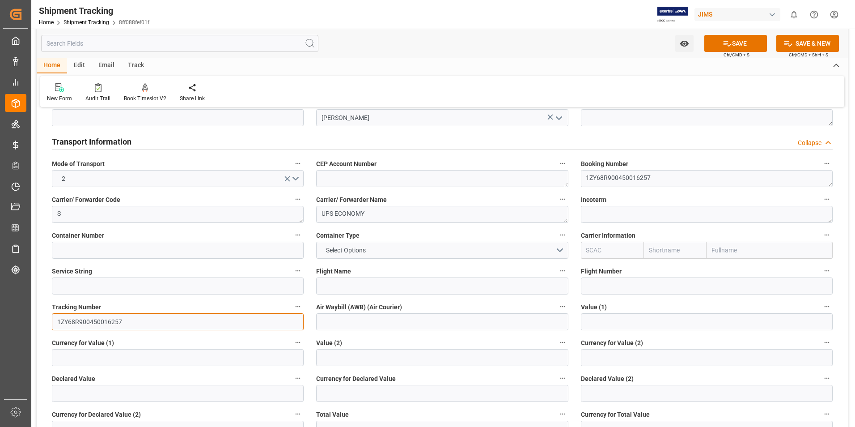
type input "1ZY68R900450016257"
click at [326, 322] on input at bounding box center [442, 321] width 252 height 17
paste input "1ZY68R900450016257"
type input "1ZY68R900450016257"
click at [729, 43] on icon at bounding box center [727, 43] width 9 height 9
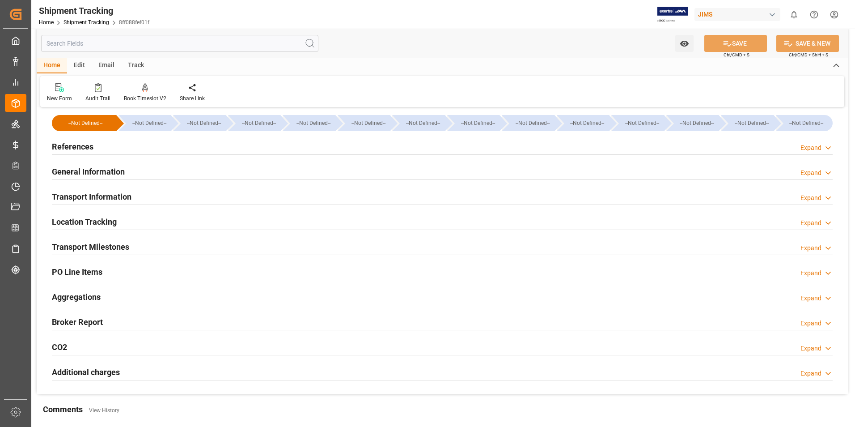
scroll to position [0, 0]
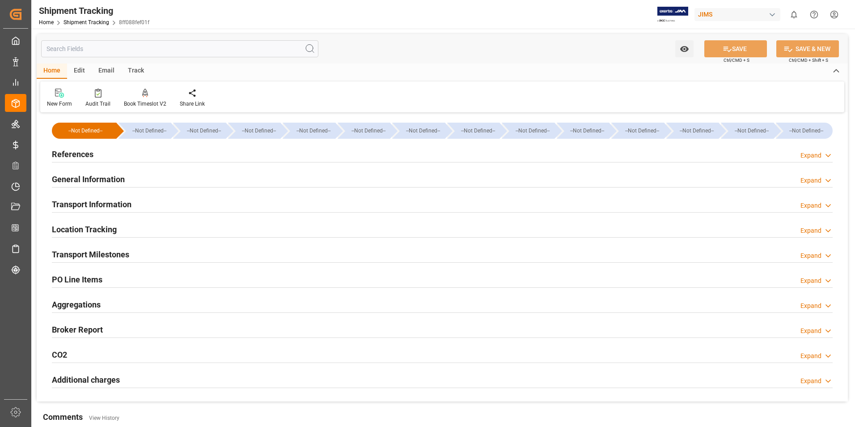
click at [106, 252] on h2 "Transport Milestones" at bounding box center [90, 254] width 77 height 12
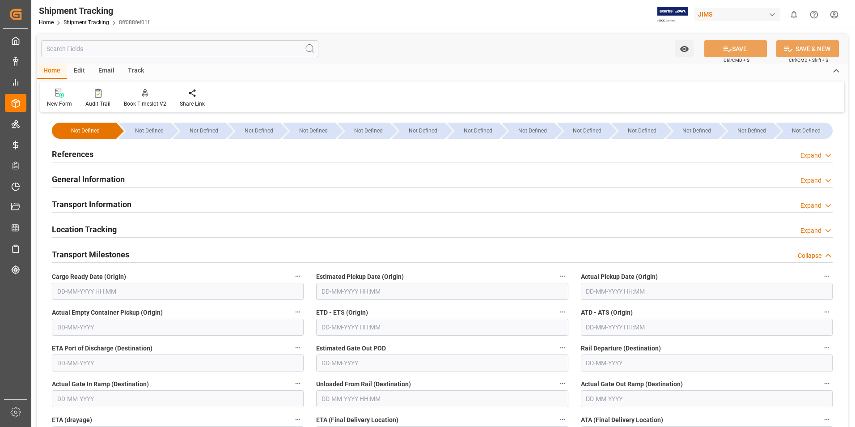
click at [609, 292] on input "text" at bounding box center [707, 291] width 252 height 17
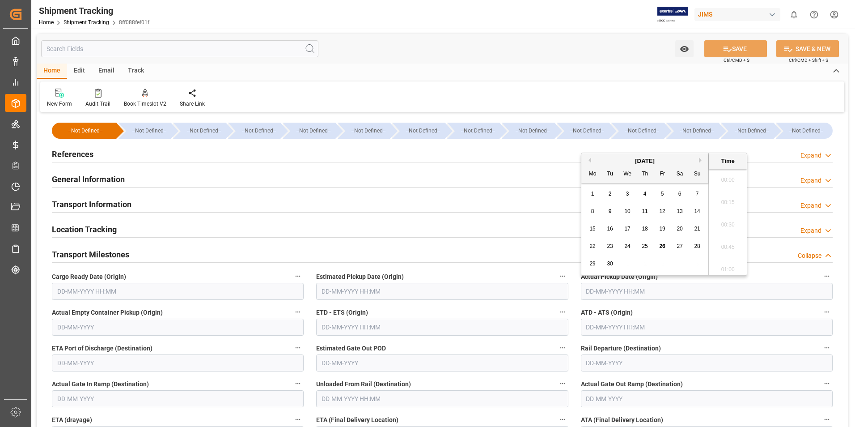
scroll to position [1434, 0]
click at [664, 247] on span "26" at bounding box center [662, 246] width 6 height 6
type input "26-09-2025 00:00"
click at [397, 331] on input "text" at bounding box center [442, 326] width 252 height 17
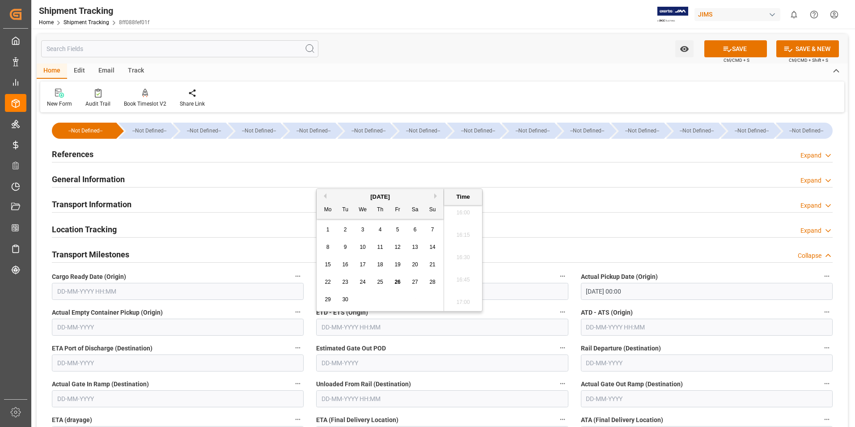
click at [318, 246] on div "September 2025 Mo Tu We Th Fr Sa Su 1 2 3 4 5 6 7 8 9 10 11 12 13 14 15 16 17 1…" at bounding box center [380, 250] width 127 height 122
click at [399, 281] on span "26" at bounding box center [397, 282] width 6 height 6
type input "26-09-2025 00:00"
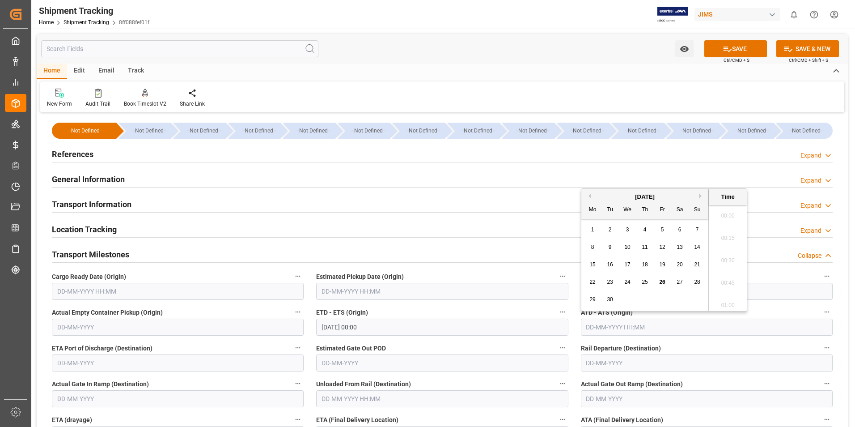
click at [610, 329] on input "text" at bounding box center [707, 326] width 252 height 17
click at [587, 288] on div "22 23 24 25 26 27 28" at bounding box center [645, 281] width 122 height 17
click at [665, 281] on span "26" at bounding box center [662, 282] width 6 height 6
type input "26-09-2025 00:00"
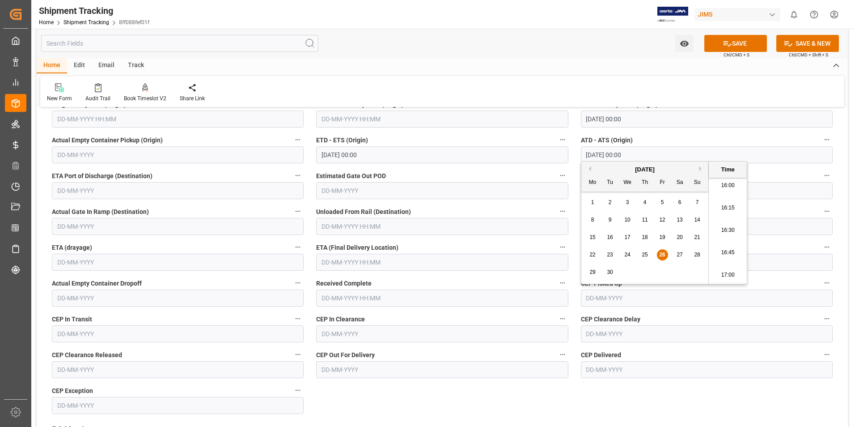
scroll to position [179, 0]
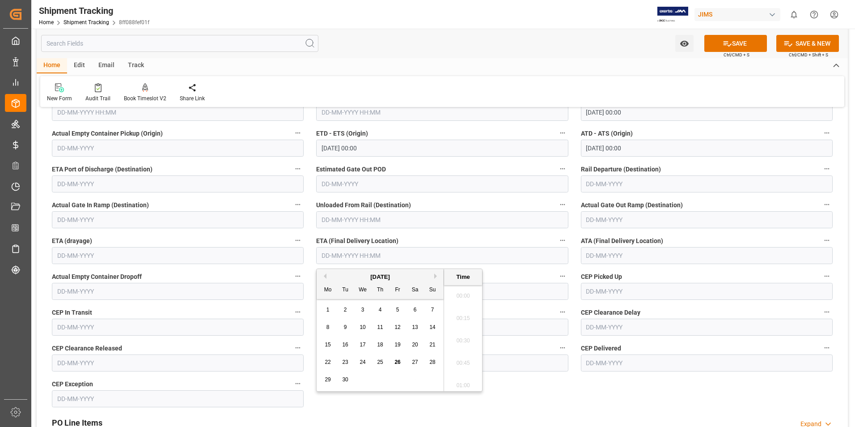
click at [331, 256] on input "text" at bounding box center [442, 255] width 252 height 17
click at [331, 378] on span "29" at bounding box center [328, 379] width 6 height 6
type input "29-09-2025 00:00"
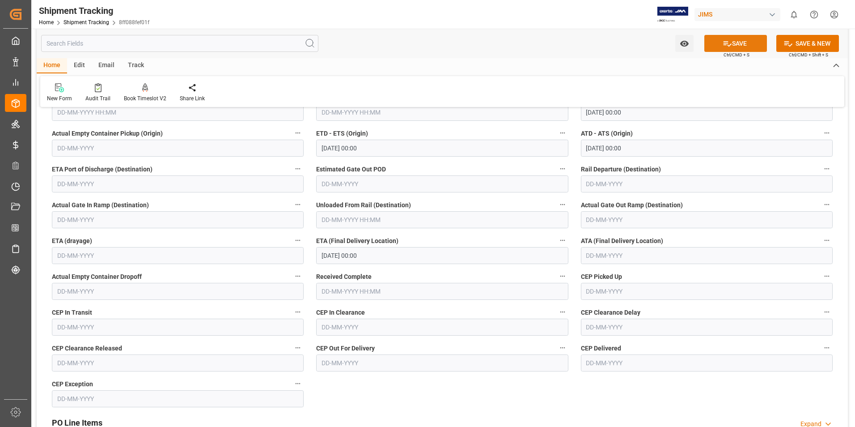
click at [750, 42] on button "SAVE" at bounding box center [735, 43] width 63 height 17
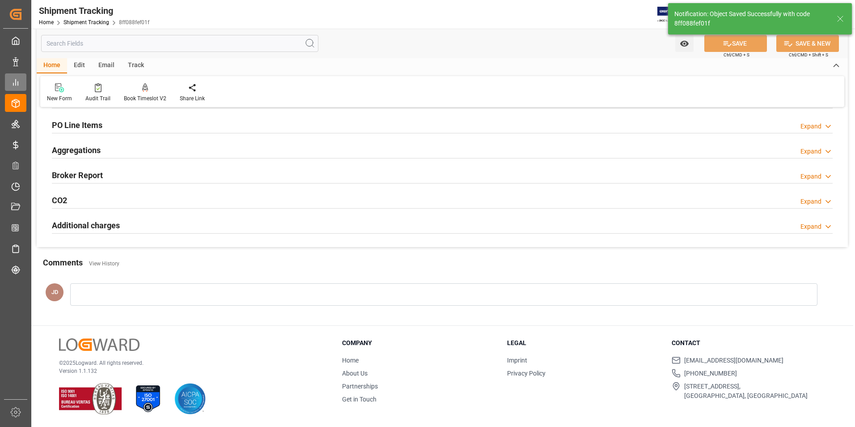
scroll to position [154, 0]
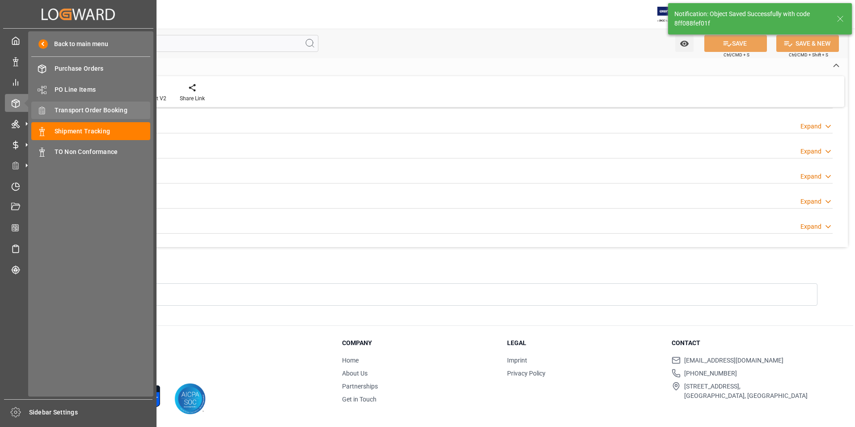
click at [84, 107] on span "Transport Order Booking" at bounding box center [103, 110] width 96 height 9
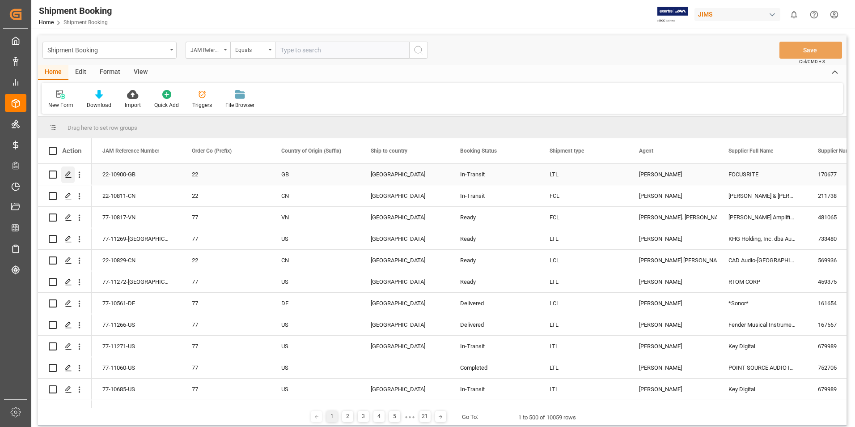
click at [70, 172] on icon "Press SPACE to select this row." at bounding box center [68, 174] width 7 height 7
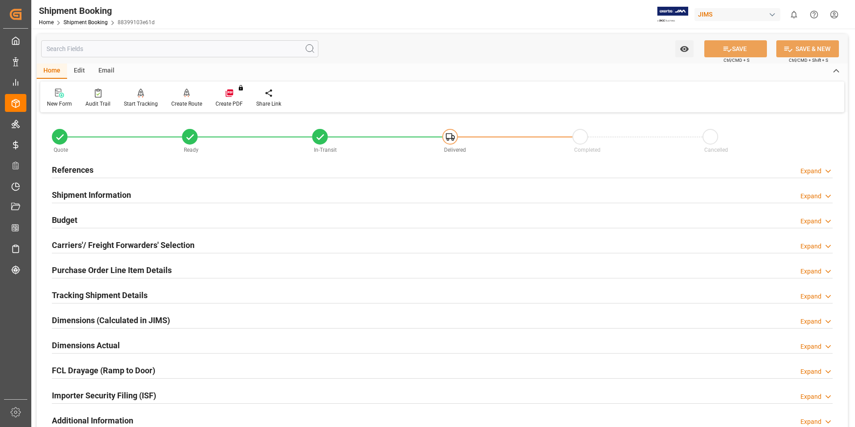
click at [98, 268] on h2 "Purchase Order Line Item Details" at bounding box center [112, 270] width 120 height 12
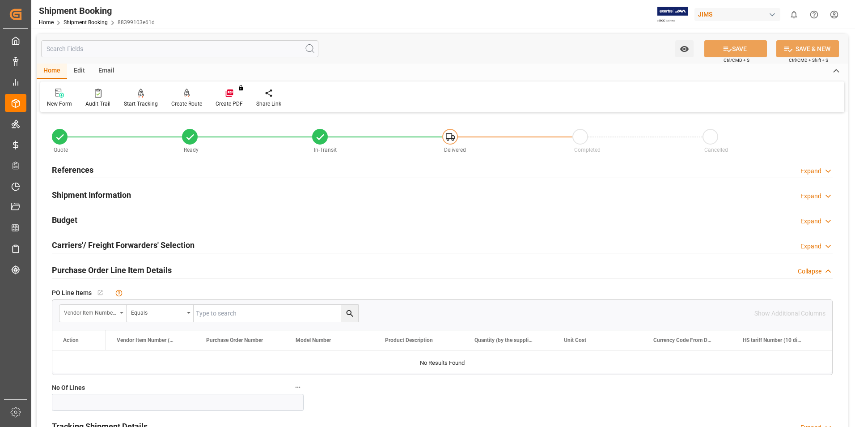
click at [100, 312] on div "Vendor Item Number (By The Supplier)" at bounding box center [90, 311] width 53 height 10
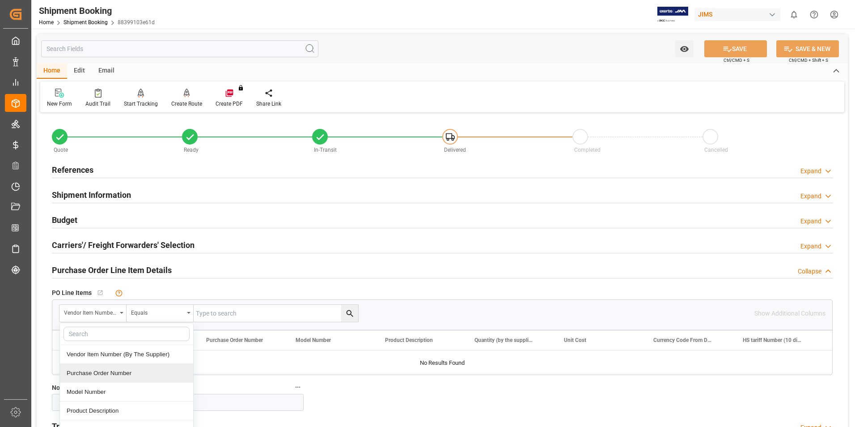
click at [98, 369] on div "Purchase Order Number" at bounding box center [126, 373] width 133 height 19
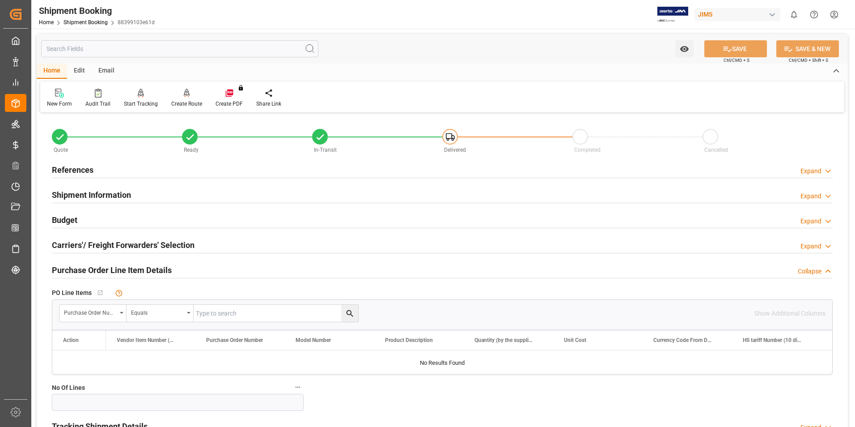
click at [212, 313] on input "text" at bounding box center [276, 313] width 165 height 17
type input "867870"
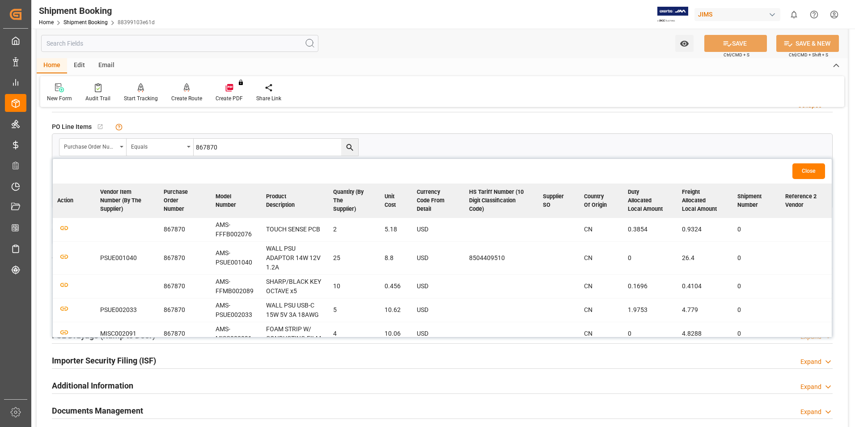
scroll to position [179, 0]
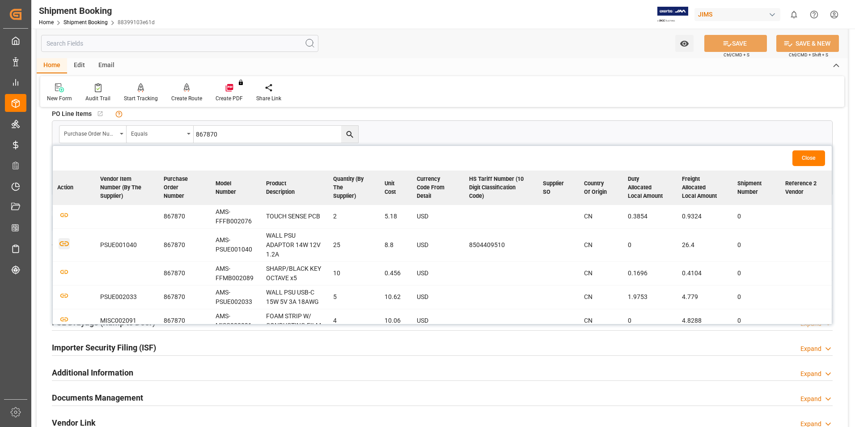
click at [63, 242] on icon "button" at bounding box center [64, 243] width 11 height 11
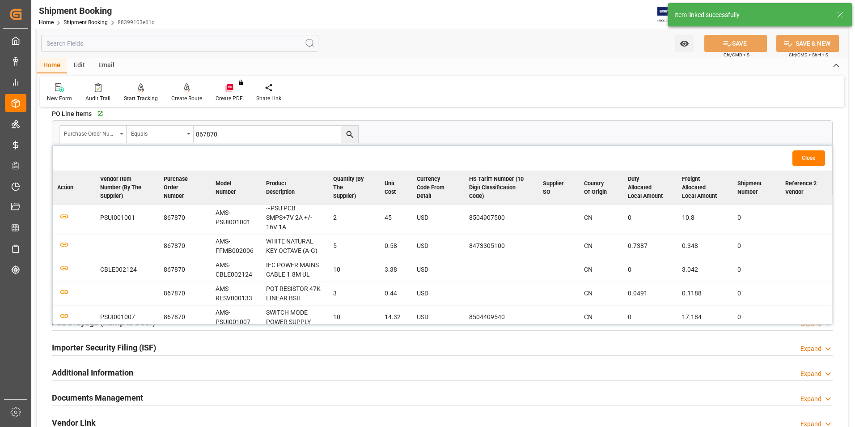
scroll to position [184, 0]
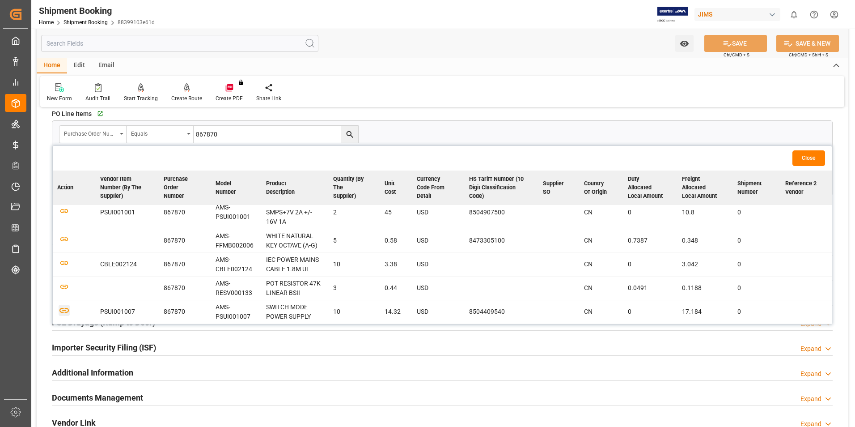
click at [65, 308] on icon "button" at bounding box center [63, 310] width 9 height 5
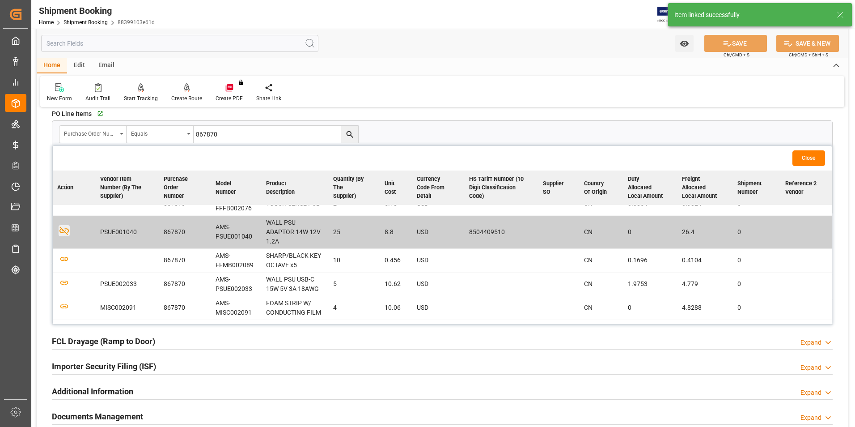
scroll to position [0, 0]
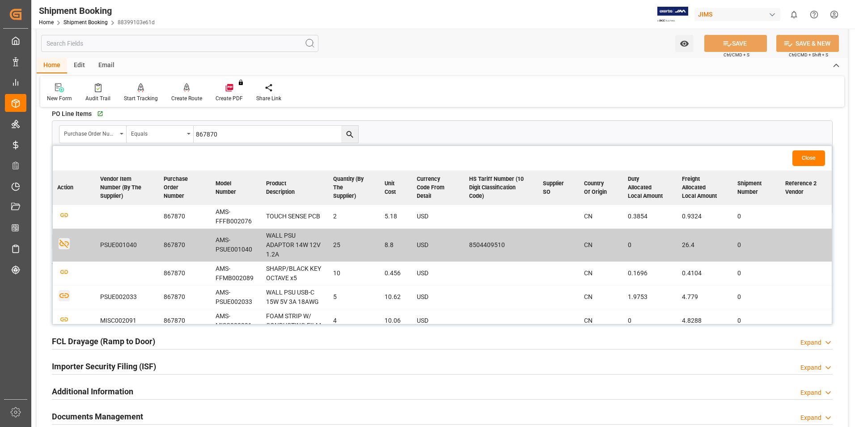
click at [62, 296] on icon "button" at bounding box center [64, 295] width 11 height 11
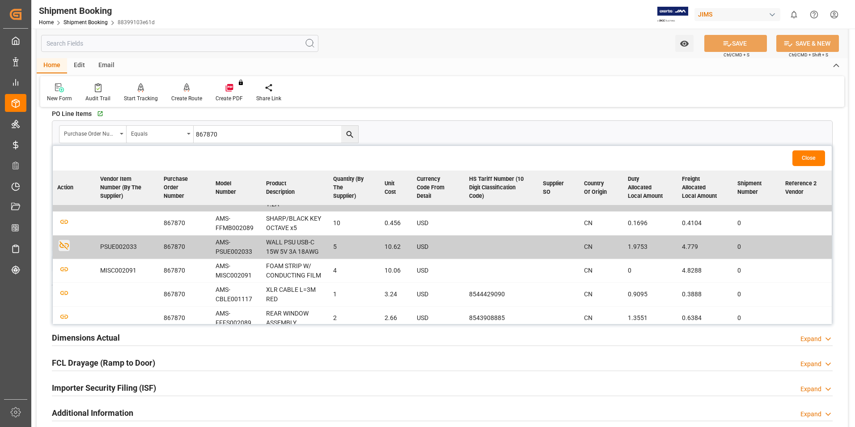
scroll to position [5, 0]
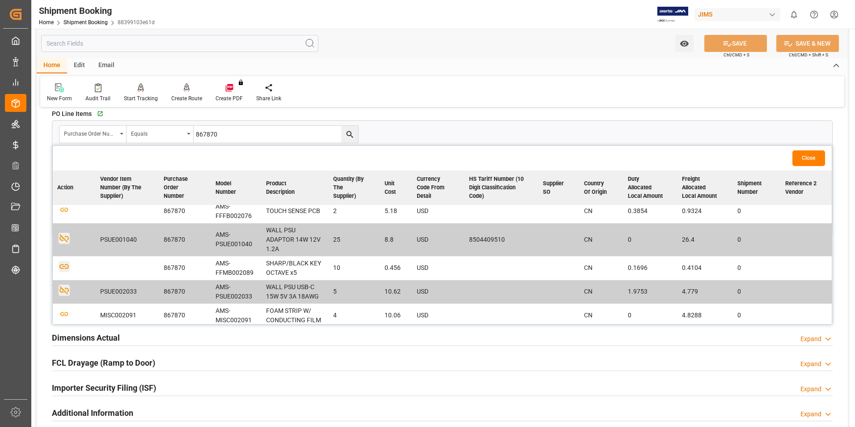
click at [63, 267] on icon "button" at bounding box center [64, 266] width 11 height 11
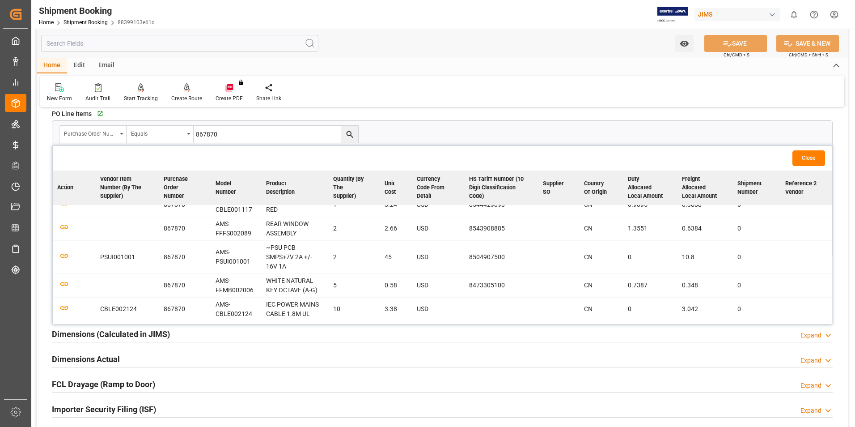
scroll to position [184, 0]
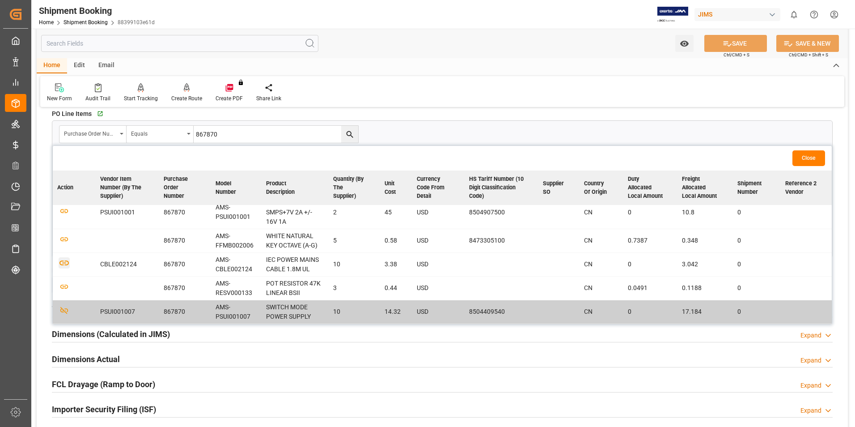
click at [64, 263] on icon "button" at bounding box center [64, 262] width 11 height 11
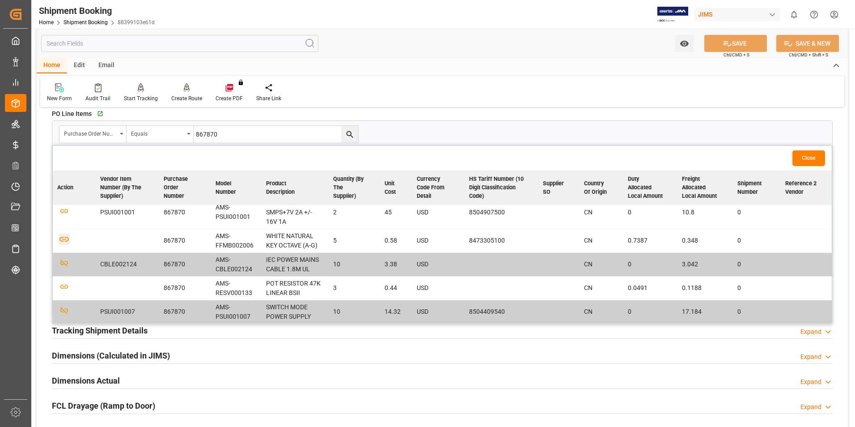
click at [68, 239] on icon "button" at bounding box center [64, 238] width 11 height 11
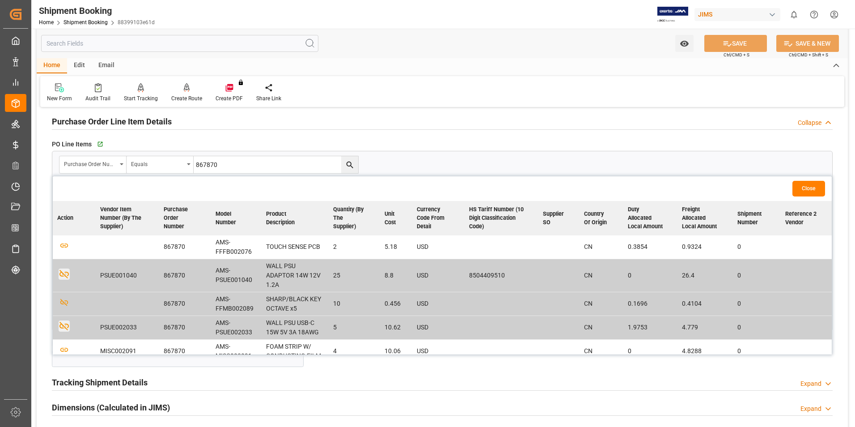
scroll to position [134, 0]
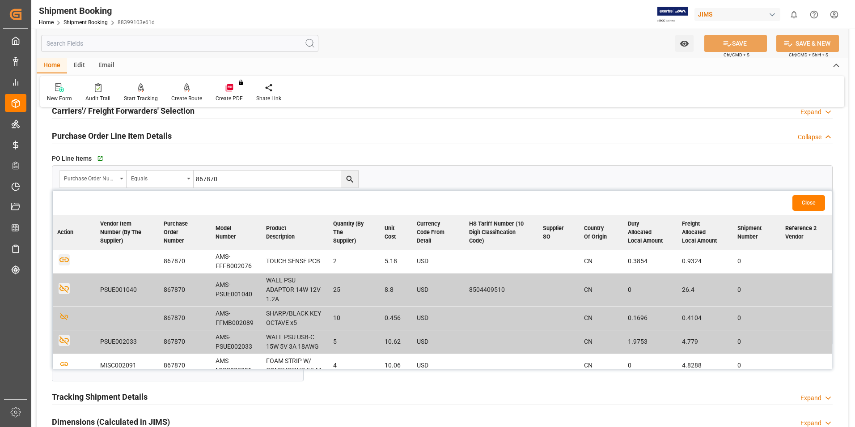
click at [66, 258] on icon "button" at bounding box center [64, 259] width 11 height 11
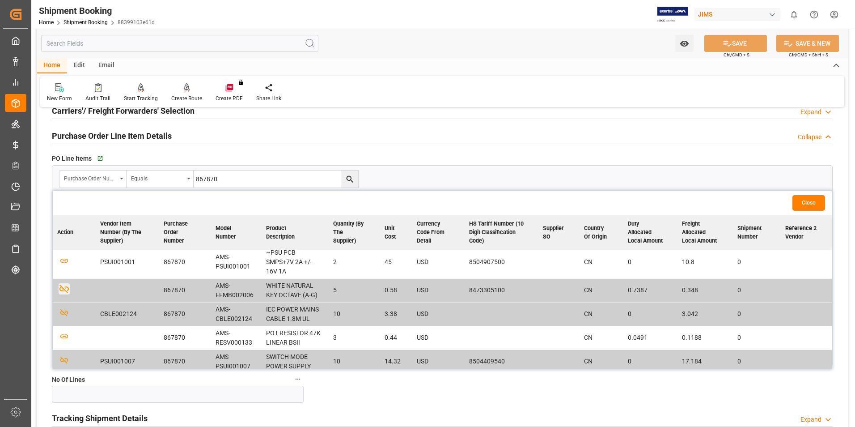
scroll to position [184, 0]
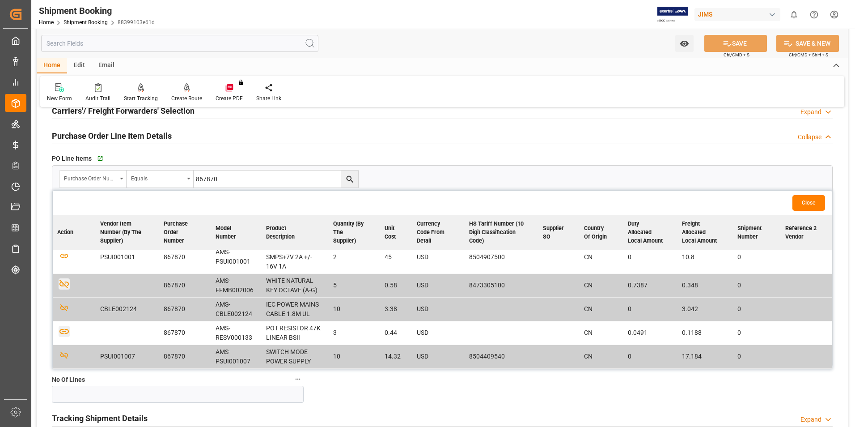
click at [66, 331] on icon "button" at bounding box center [64, 331] width 11 height 11
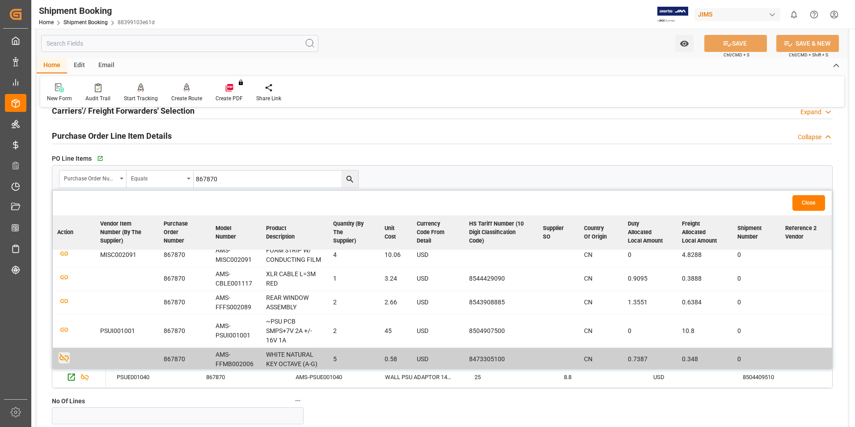
scroll to position [95, 0]
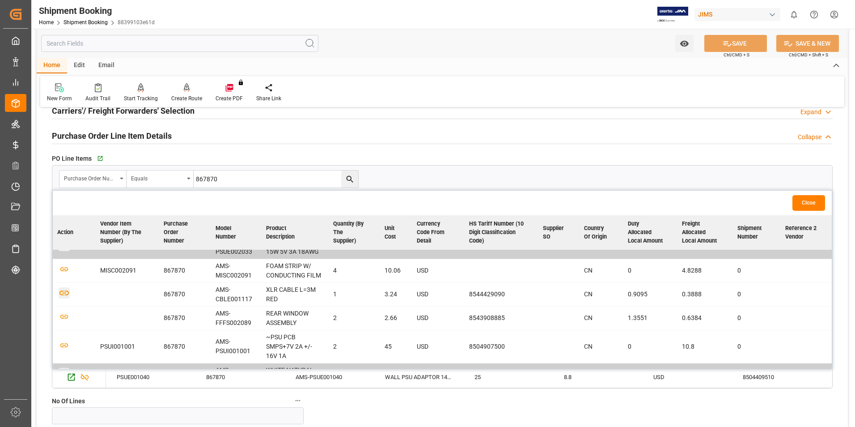
click at [62, 292] on icon "button" at bounding box center [64, 292] width 11 height 11
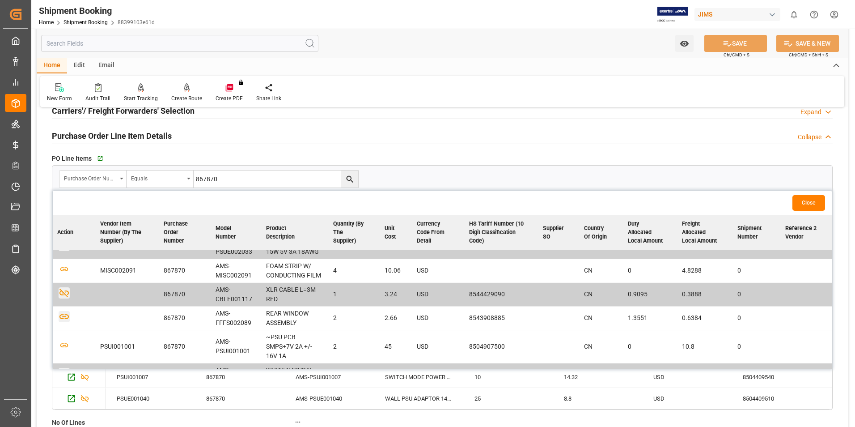
click at [62, 316] on icon "button" at bounding box center [64, 316] width 11 height 11
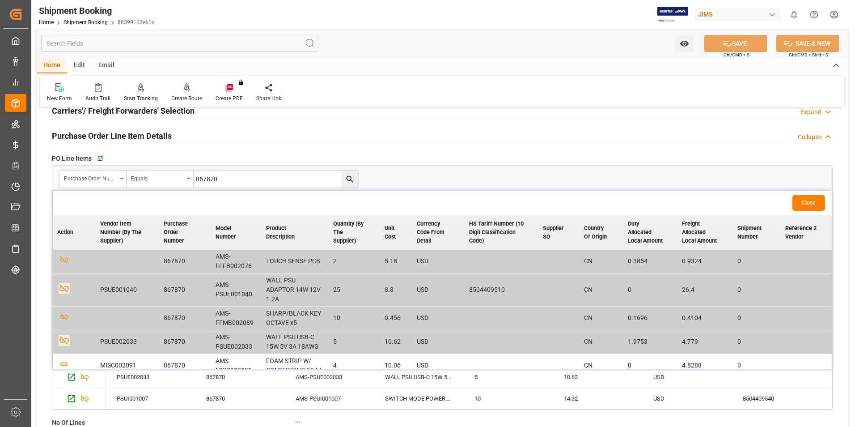
scroll to position [0, 0]
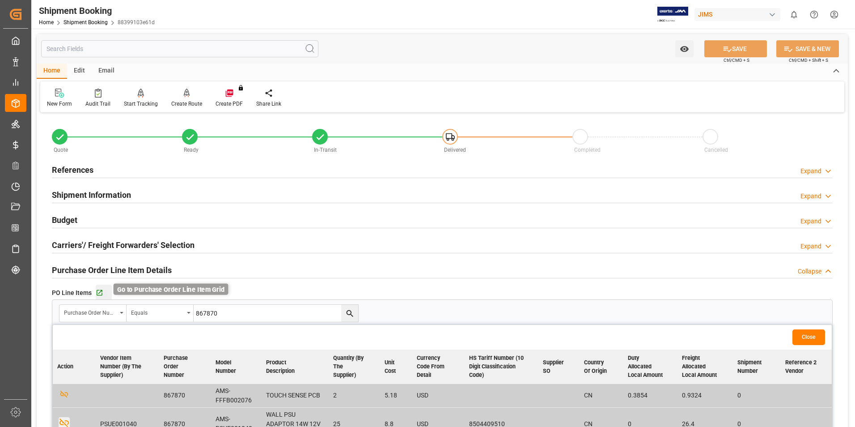
click at [100, 291] on icon "button" at bounding box center [100, 293] width 8 height 8
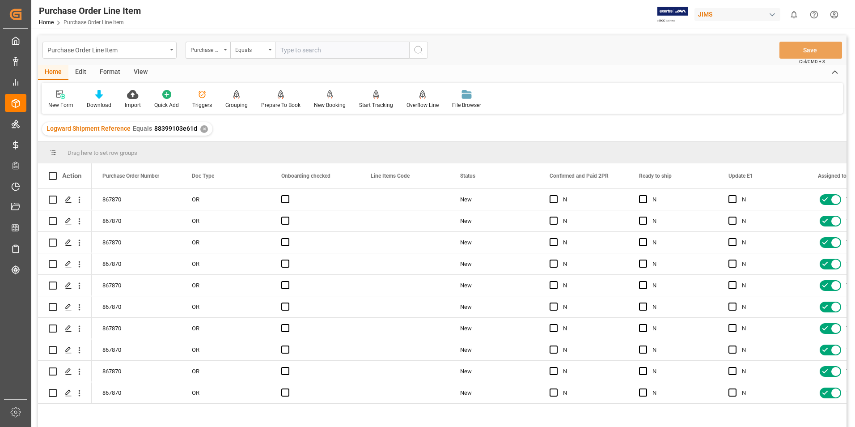
click at [139, 74] on div "View" at bounding box center [140, 72] width 27 height 15
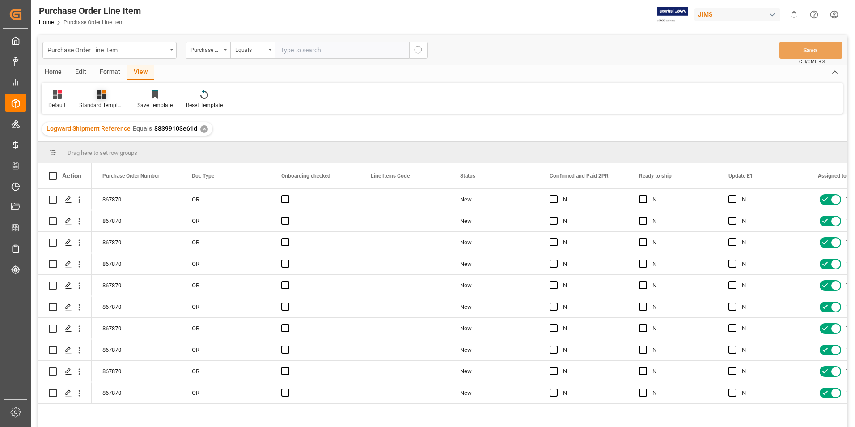
click at [93, 107] on div "Standard Templates" at bounding box center [101, 105] width 45 height 8
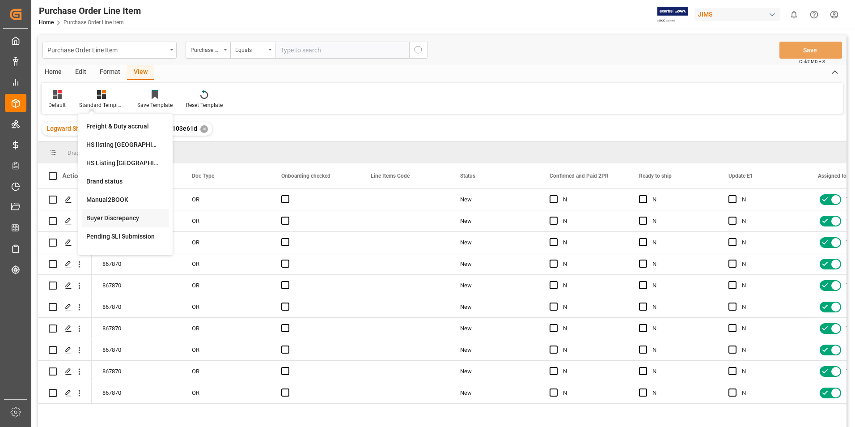
click at [115, 217] on div "Buyer Discrepancy" at bounding box center [125, 217] width 78 height 9
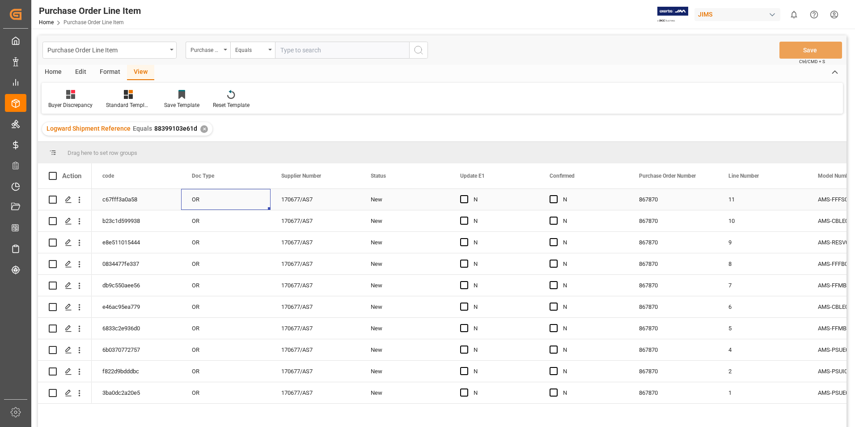
click at [220, 202] on div "OR" at bounding box center [225, 199] width 89 height 21
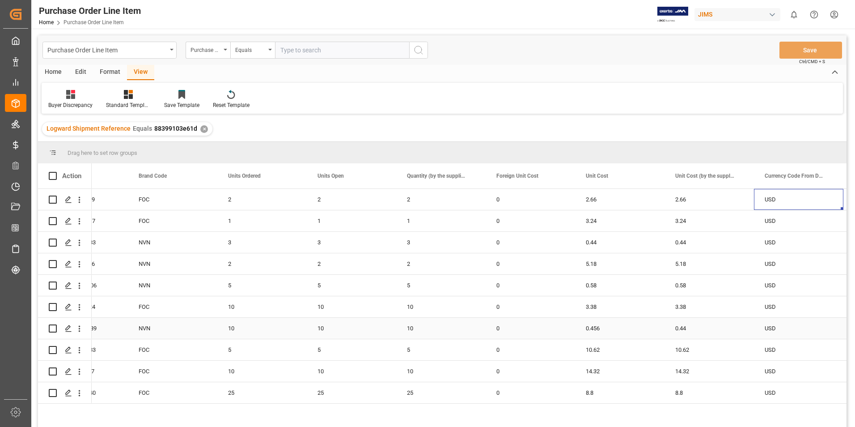
click at [612, 328] on div "0.456" at bounding box center [619, 328] width 89 height 21
click at [612, 328] on input "0.456" at bounding box center [619, 333] width 75 height 17
click at [699, 329] on div "0.44" at bounding box center [709, 328] width 89 height 21
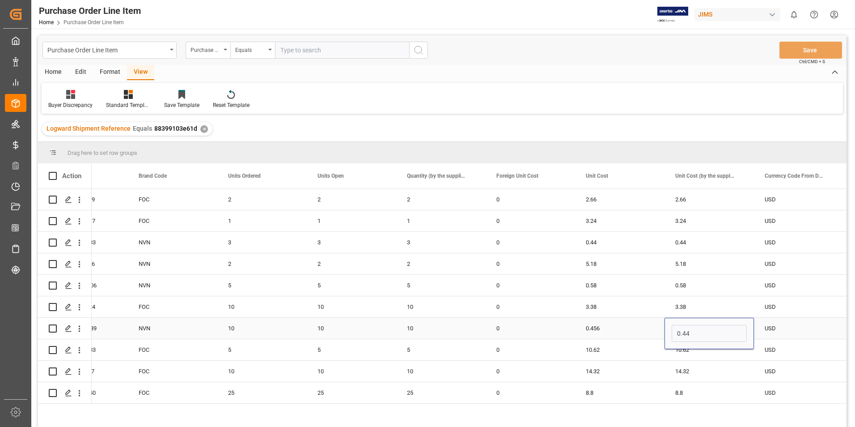
click at [699, 329] on input "0.44" at bounding box center [709, 333] width 75 height 17
type input "0.456"
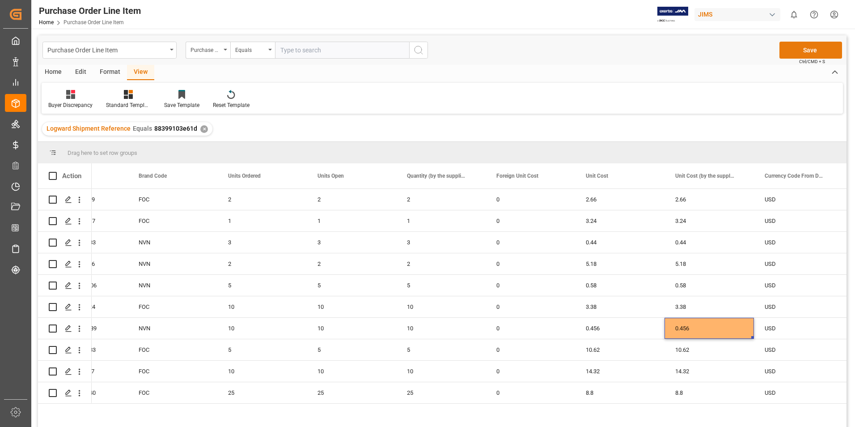
click at [804, 52] on button "Save" at bounding box center [811, 50] width 63 height 17
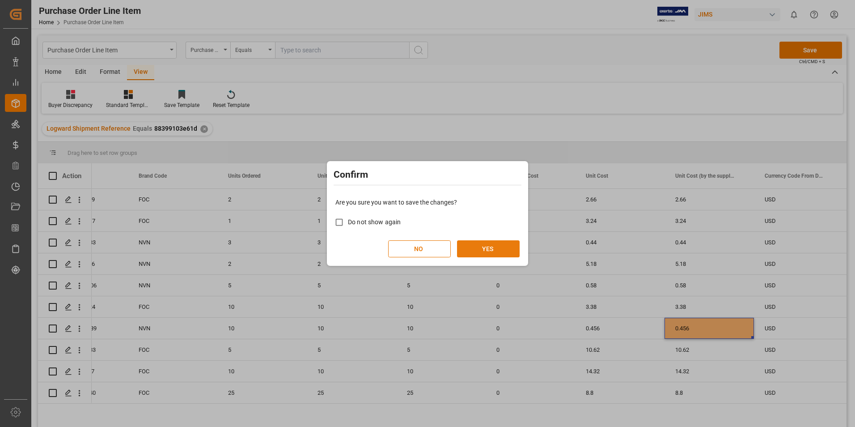
click at [480, 248] on button "YES" at bounding box center [488, 248] width 63 height 17
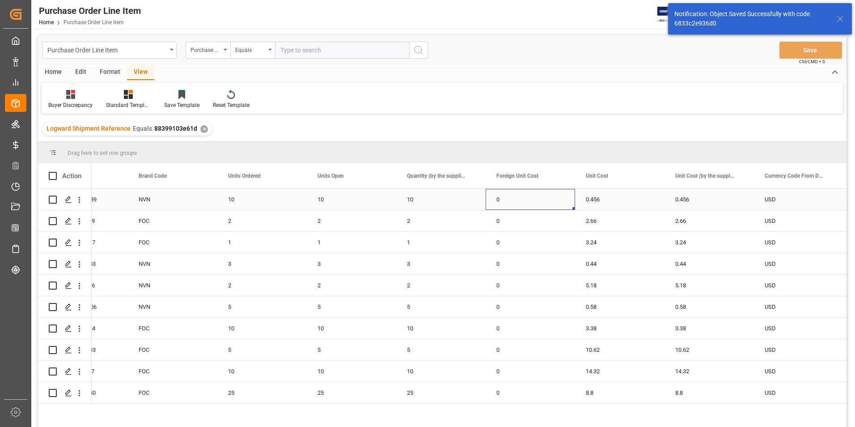
click at [550, 201] on div "0" at bounding box center [530, 199] width 89 height 21
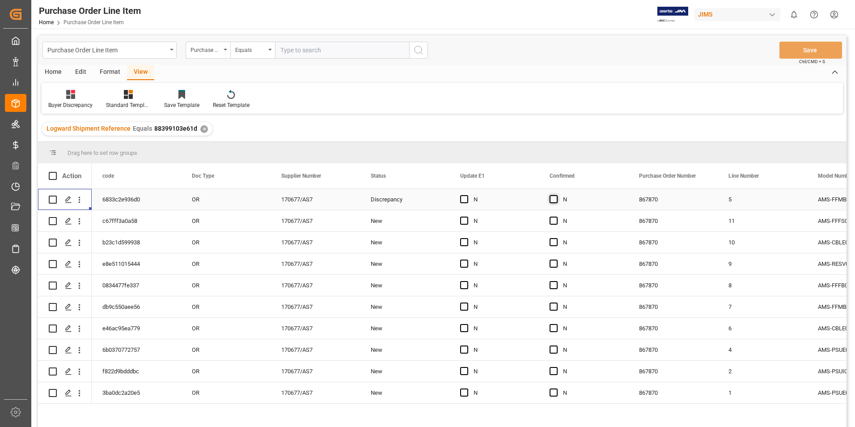
click at [555, 200] on span "Press SPACE to select this row." at bounding box center [554, 199] width 8 height 8
click at [556, 195] on input "Press SPACE to select this row." at bounding box center [556, 195] width 0 height 0
drag, startPoint x: 627, startPoint y: 209, endPoint x: 610, endPoint y: 385, distance: 176.6
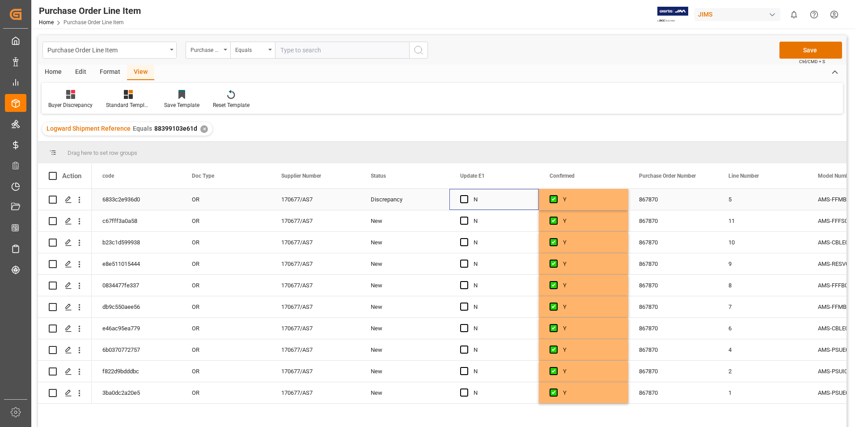
drag, startPoint x: 463, startPoint y: 200, endPoint x: 481, endPoint y: 208, distance: 19.9
click at [463, 201] on span "Press SPACE to select this row." at bounding box center [464, 199] width 8 height 8
click at [467, 195] on input "Press SPACE to select this row." at bounding box center [467, 195] width 0 height 0
drag, startPoint x: 538, startPoint y: 208, endPoint x: 512, endPoint y: 384, distance: 177.2
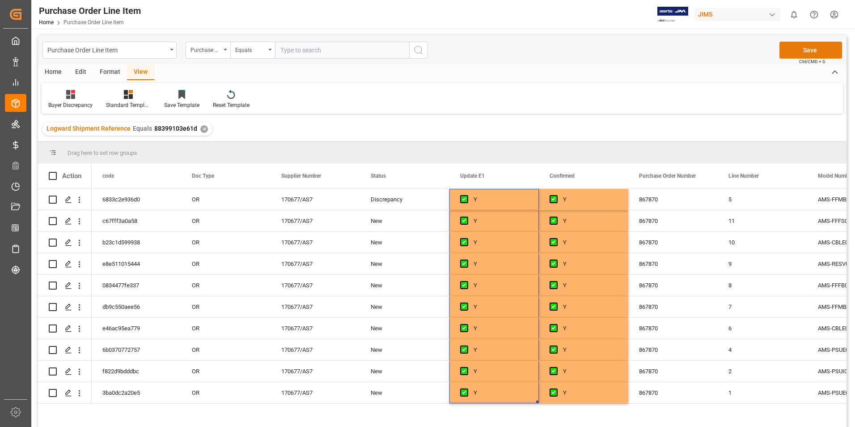
click at [818, 47] on button "Save" at bounding box center [811, 50] width 63 height 17
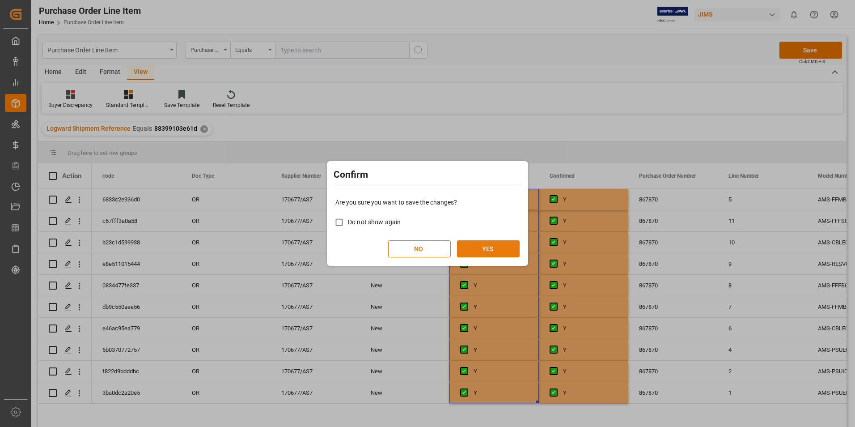
click at [491, 253] on button "YES" at bounding box center [488, 248] width 63 height 17
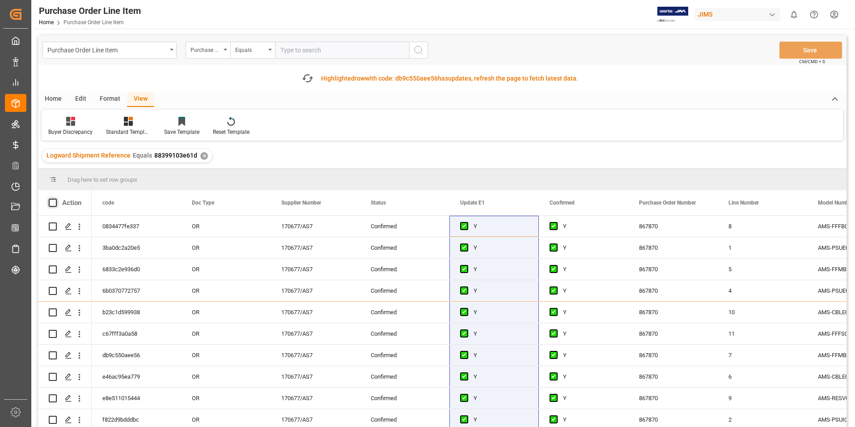
click at [53, 203] on span at bounding box center [53, 203] width 8 height 8
click at [55, 199] on input "checkbox" at bounding box center [55, 199] width 0 height 0
checkbox input "true"
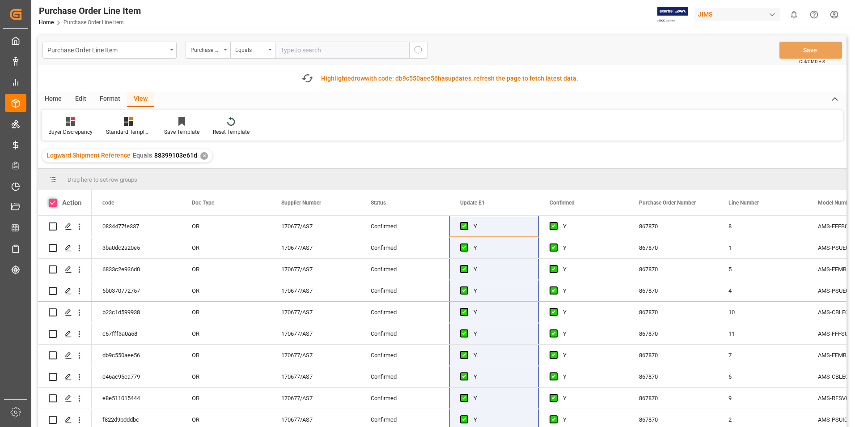
checkbox input "true"
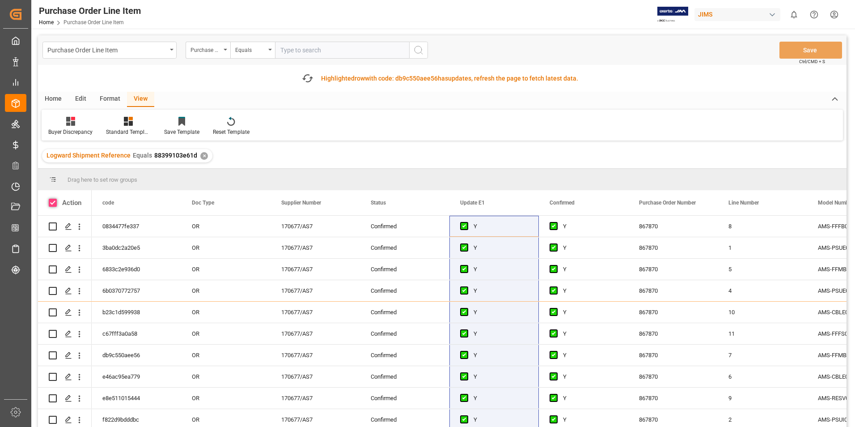
checkbox input "true"
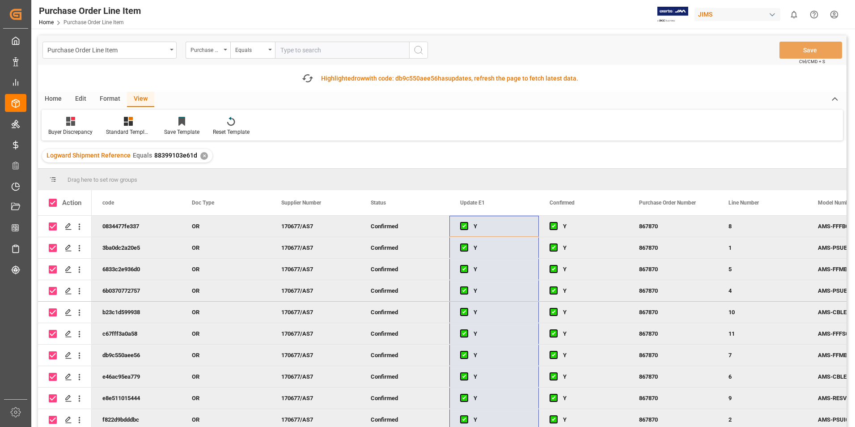
click at [51, 97] on div "Home" at bounding box center [53, 99] width 30 height 15
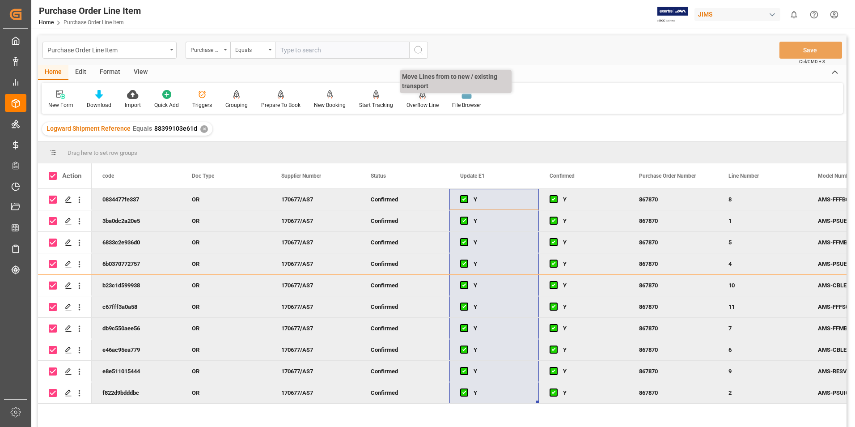
click at [418, 132] on div "Logward Shipment Reference Equals 88399103e61d ✕" at bounding box center [442, 128] width 809 height 25
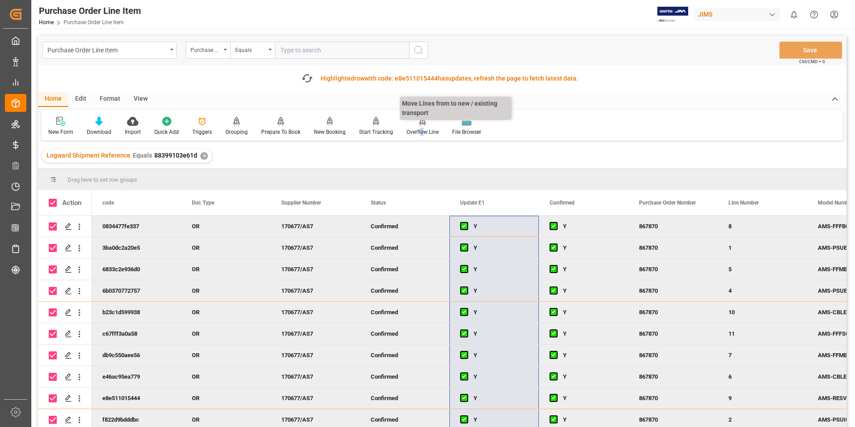
click at [419, 130] on div "Overflow Line" at bounding box center [423, 132] width 32 height 8
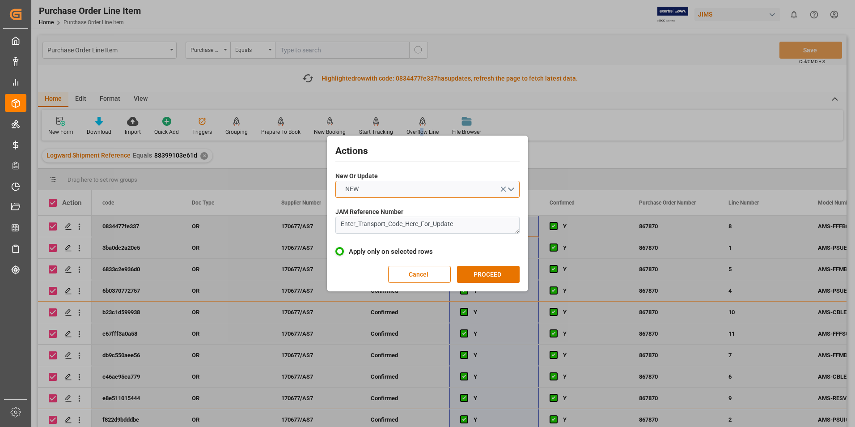
drag, startPoint x: 419, startPoint y: 130, endPoint x: 394, endPoint y: 193, distance: 67.9
click at [394, 193] on button "NEW" at bounding box center [427, 189] width 184 height 17
drag, startPoint x: 394, startPoint y: 214, endPoint x: 414, endPoint y: 215, distance: 20.6
click at [394, 213] on div "UPDATE" at bounding box center [427, 210] width 183 height 19
drag, startPoint x: 474, startPoint y: 225, endPoint x: 304, endPoint y: 225, distance: 170.0
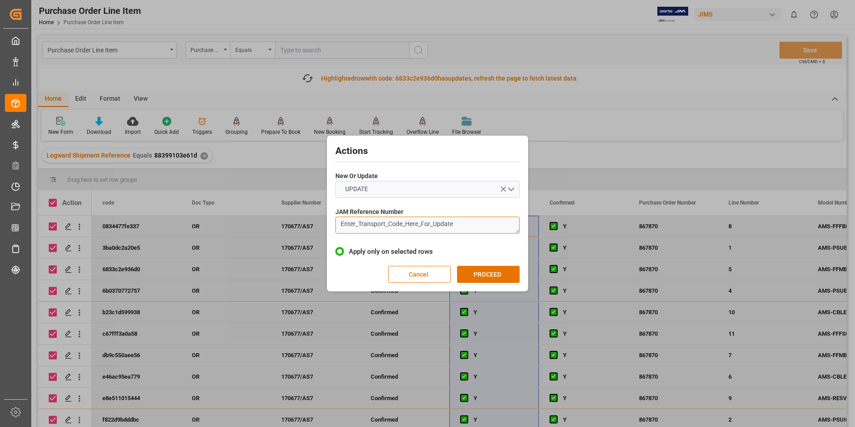
click at [304, 225] on div "Actions New Or Update UPDATE JAM Reference Number Enter_Transport_Code_Here_For…" at bounding box center [427, 213] width 855 height 427
type textarea "22-10900-GB"
click at [471, 270] on button "PROCEED" at bounding box center [488, 274] width 63 height 17
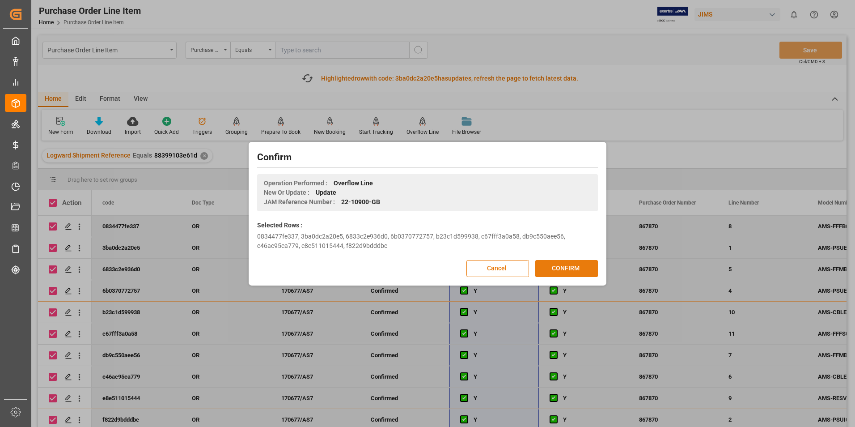
click at [549, 267] on button "CONFIRM" at bounding box center [566, 268] width 63 height 17
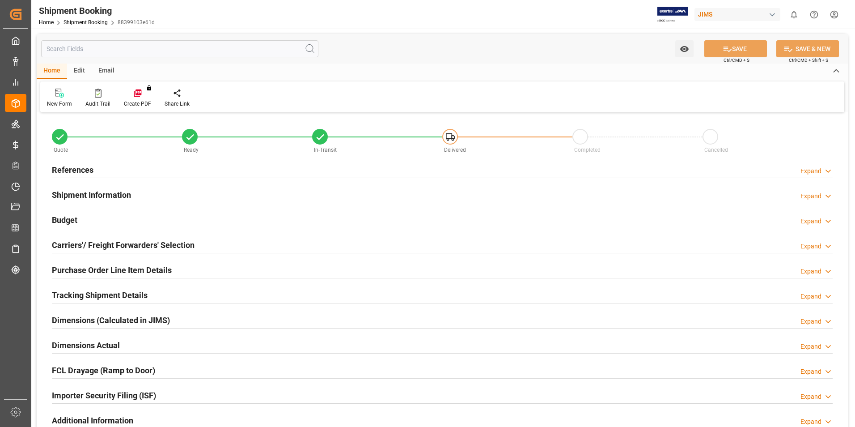
type input "10"
click at [90, 270] on h2 "Purchase Order Line Item Details" at bounding box center [112, 270] width 120 height 12
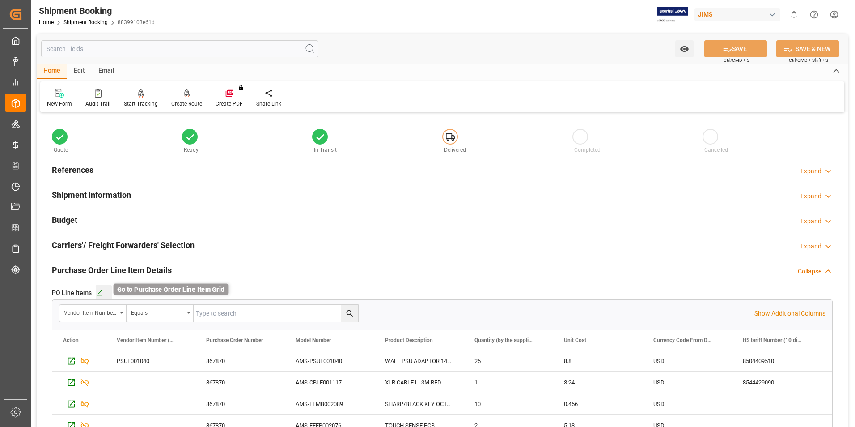
click at [96, 291] on div "Go to Purchase Order Line Item Grid" at bounding box center [192, 292] width 195 height 13
click at [100, 291] on icon "button" at bounding box center [100, 293] width 8 height 8
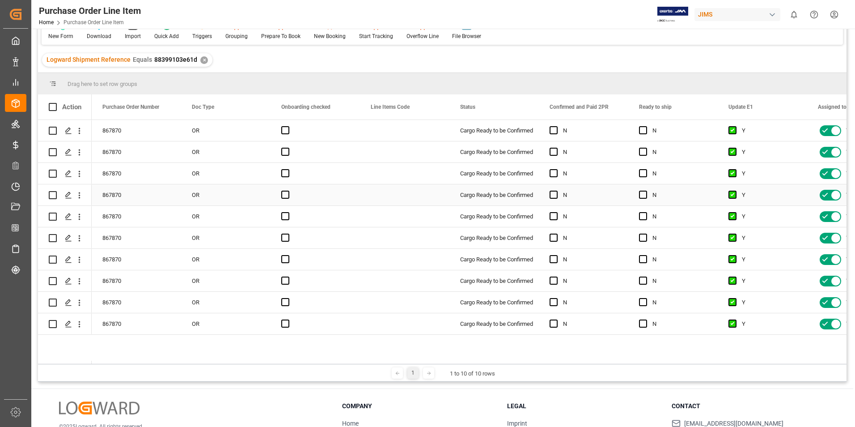
scroll to position [89, 0]
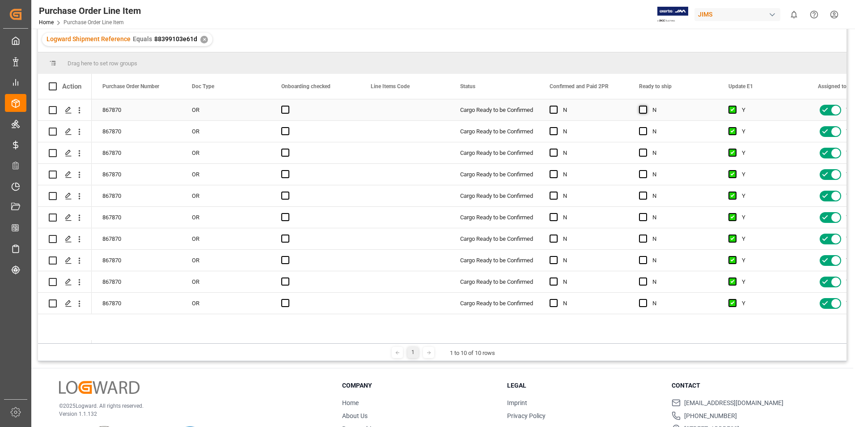
click at [645, 111] on span "Press SPACE to select this row." at bounding box center [643, 110] width 8 height 8
click at [646, 106] on input "Press SPACE to select this row." at bounding box center [646, 106] width 0 height 0
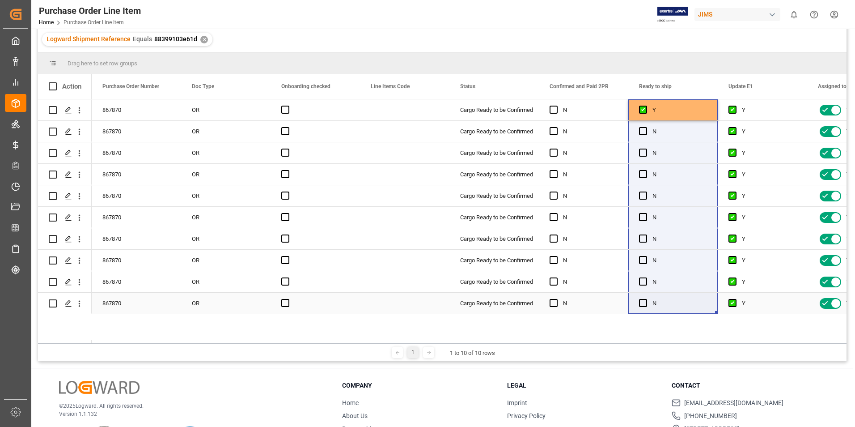
drag, startPoint x: 716, startPoint y: 117, endPoint x: 716, endPoint y: 306, distance: 189.2
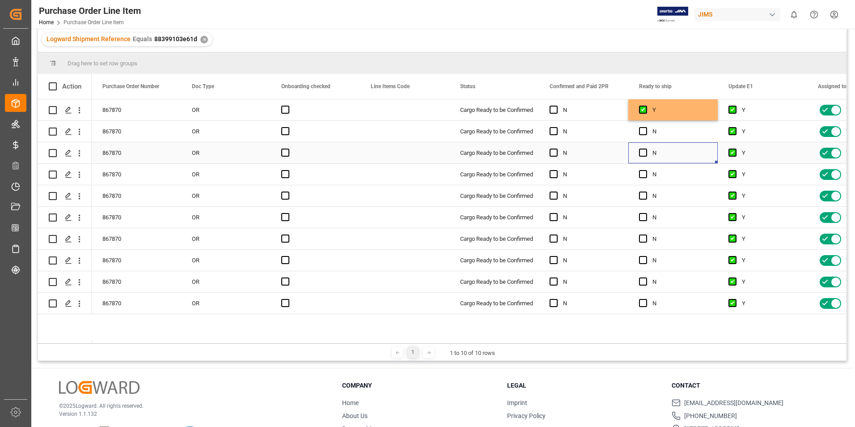
drag, startPoint x: 689, startPoint y: 149, endPoint x: 687, endPoint y: 143, distance: 7.1
click at [690, 149] on div "N" at bounding box center [680, 153] width 55 height 21
click at [695, 114] on div "Y" at bounding box center [680, 110] width 55 height 21
drag, startPoint x: 716, startPoint y: 119, endPoint x: 703, endPoint y: 301, distance: 182.9
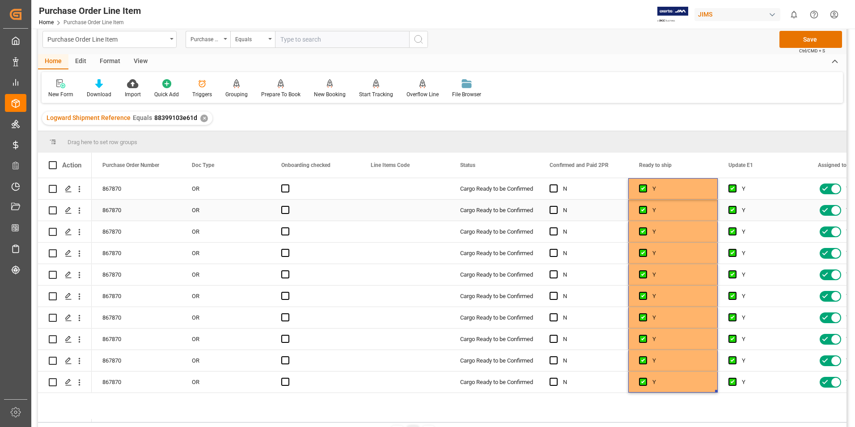
scroll to position [0, 0]
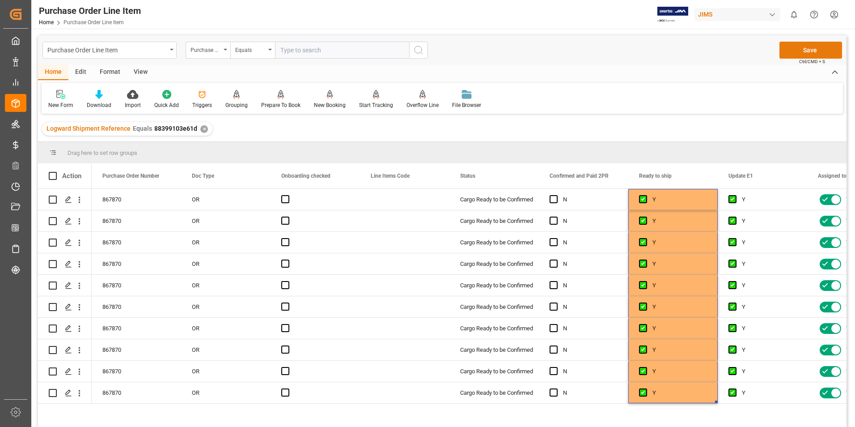
click at [818, 50] on button "Save" at bounding box center [811, 50] width 63 height 17
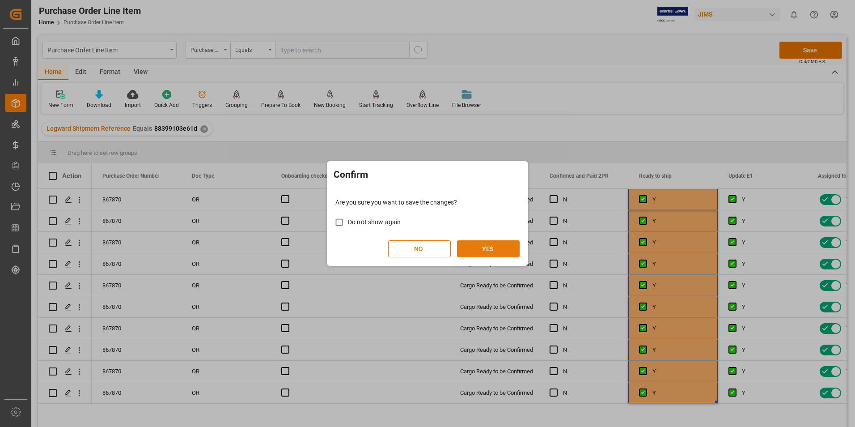
click at [486, 249] on button "YES" at bounding box center [488, 248] width 63 height 17
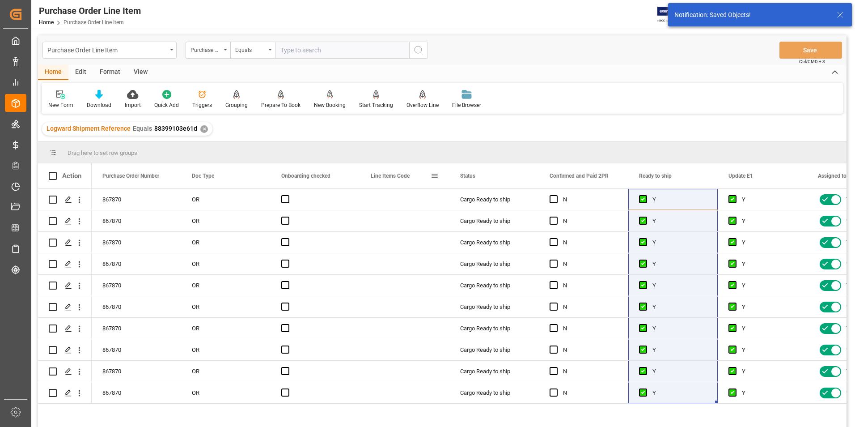
click at [436, 176] on span at bounding box center [435, 176] width 8 height 8
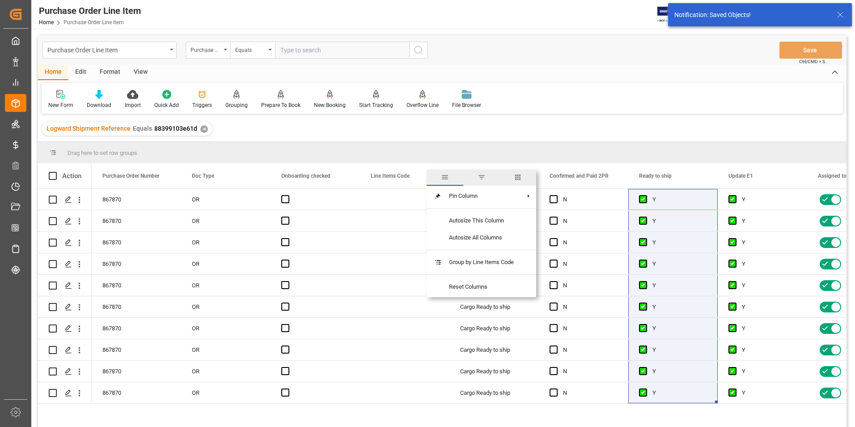
click at [521, 177] on span "columns" at bounding box center [518, 177] width 8 height 8
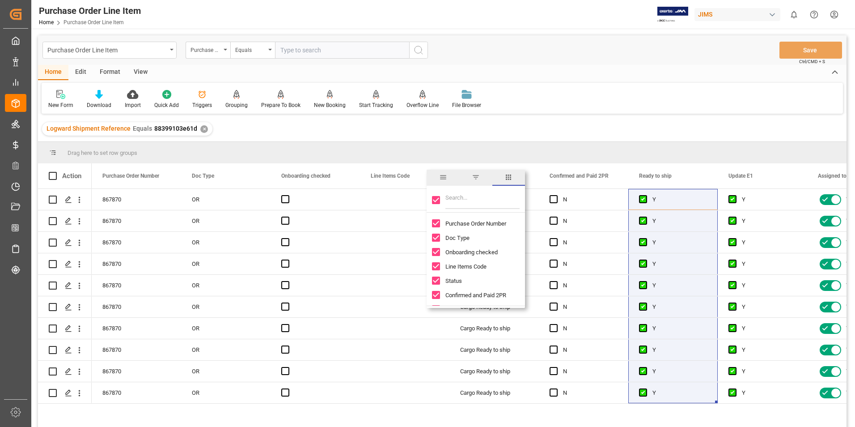
click at [437, 200] on input "Toggle Select All Columns" at bounding box center [436, 200] width 8 height 8
checkbox input "false"
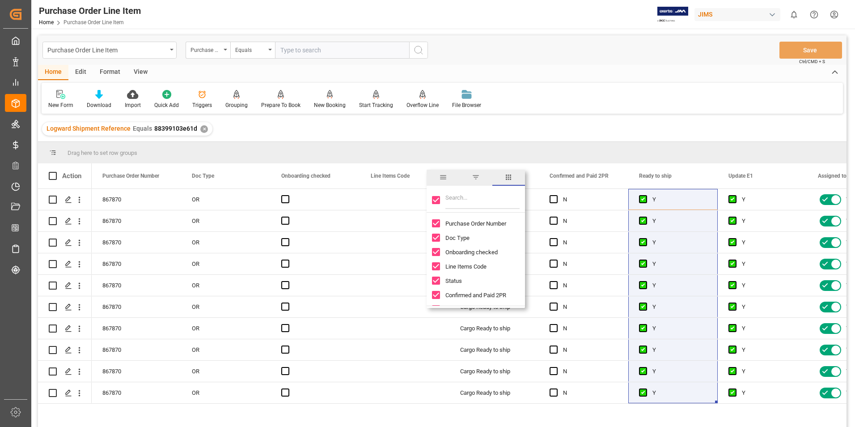
checkbox input "false"
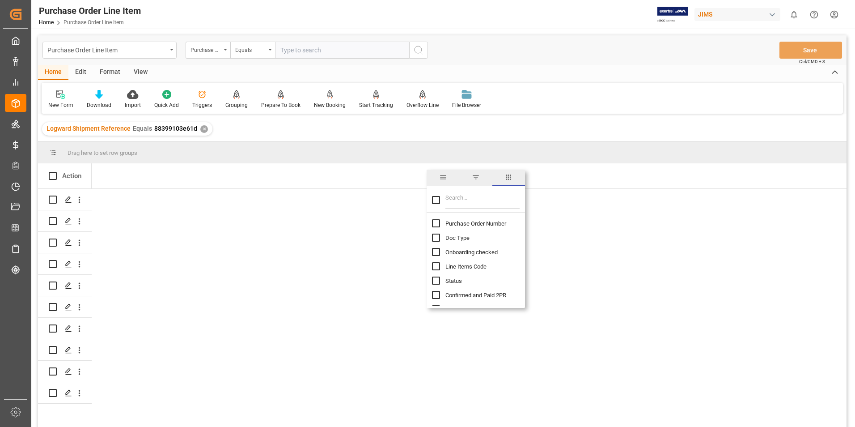
click at [435, 223] on input "Purchase Order Number column toggle visibility (hidden)" at bounding box center [436, 223] width 8 height 8
checkbox input "true"
checkbox input "false"
drag, startPoint x: 453, startPoint y: 204, endPoint x: 460, endPoint y: 201, distance: 7.8
click at [459, 201] on input "Filter Columns Input" at bounding box center [482, 200] width 74 height 18
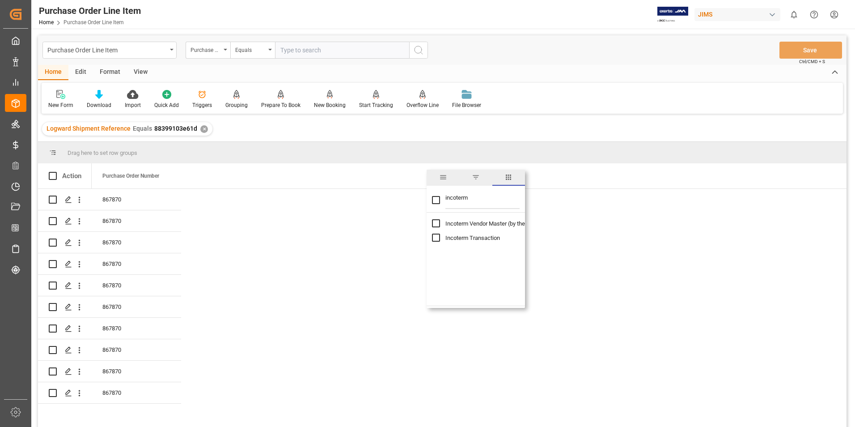
type input "incoterm"
checkbox input "true"
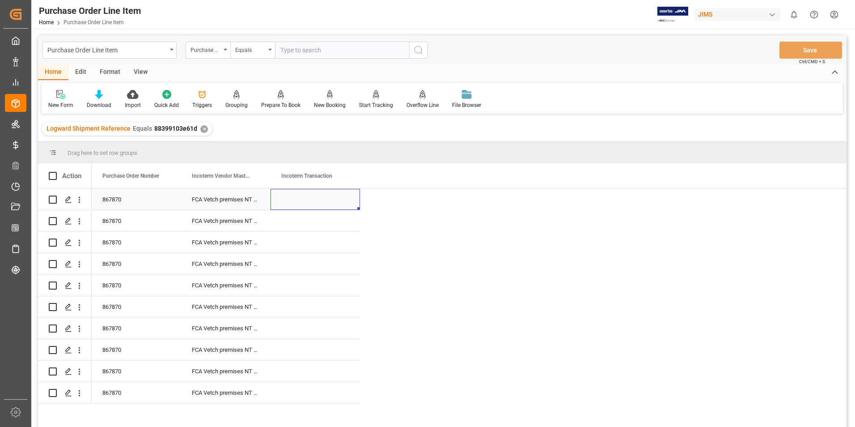
click at [286, 195] on div "Press SPACE to select this row." at bounding box center [315, 199] width 89 height 21
click at [296, 198] on div "Press SPACE to select this row." at bounding box center [315, 199] width 89 height 21
click at [296, 198] on input "Press SPACE to select this row." at bounding box center [315, 204] width 75 height 17
type input "DDP Southaven"
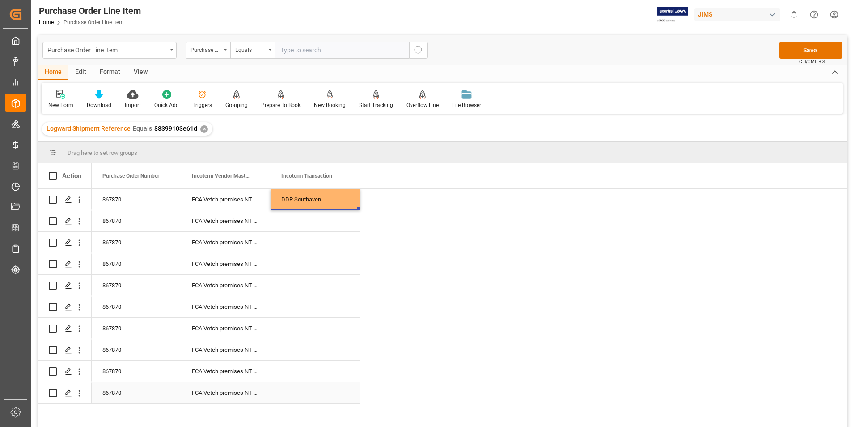
drag, startPoint x: 359, startPoint y: 208, endPoint x: 343, endPoint y: 390, distance: 183.2
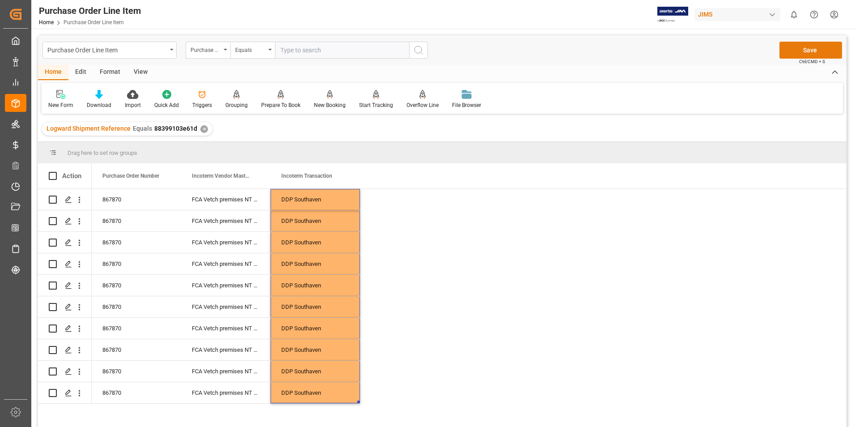
click at [811, 48] on button "Save" at bounding box center [811, 50] width 63 height 17
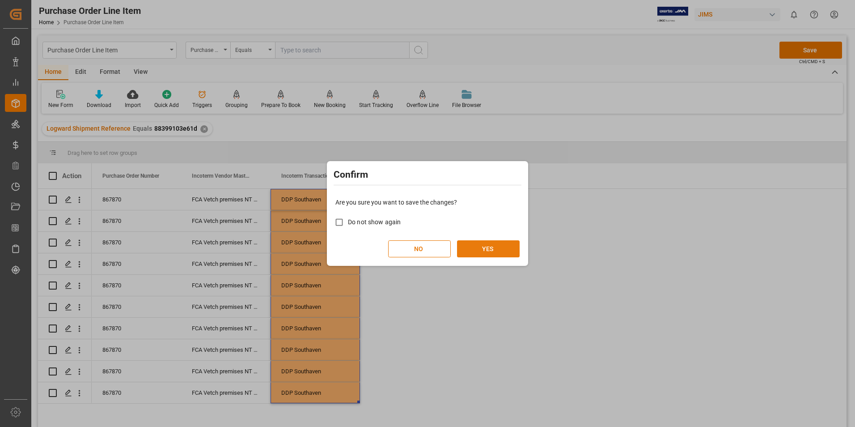
click at [503, 251] on button "YES" at bounding box center [488, 248] width 63 height 17
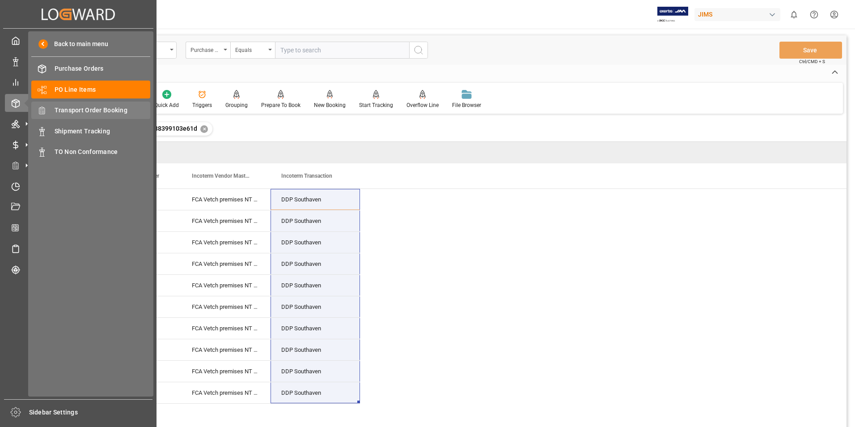
click at [98, 107] on span "Transport Order Booking" at bounding box center [103, 110] width 96 height 9
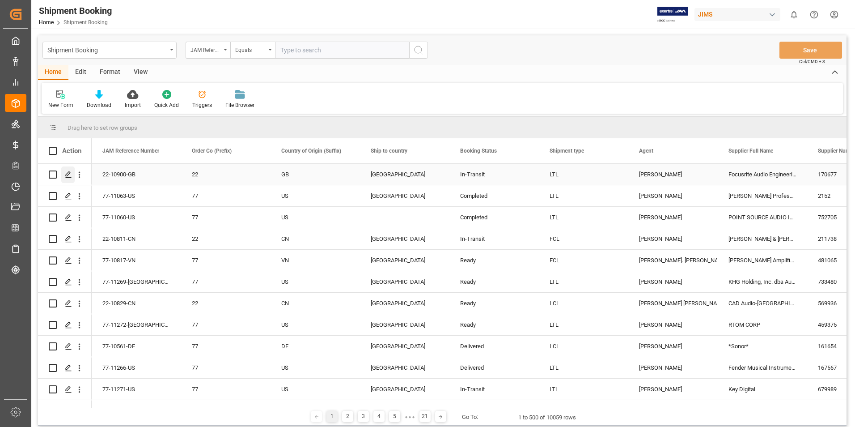
click at [68, 172] on icon "Press SPACE to select this row." at bounding box center [68, 174] width 7 height 7
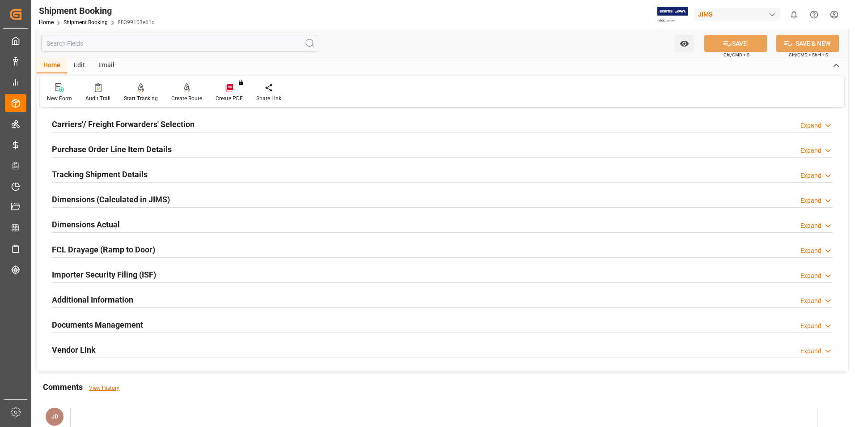
scroll to position [179, 0]
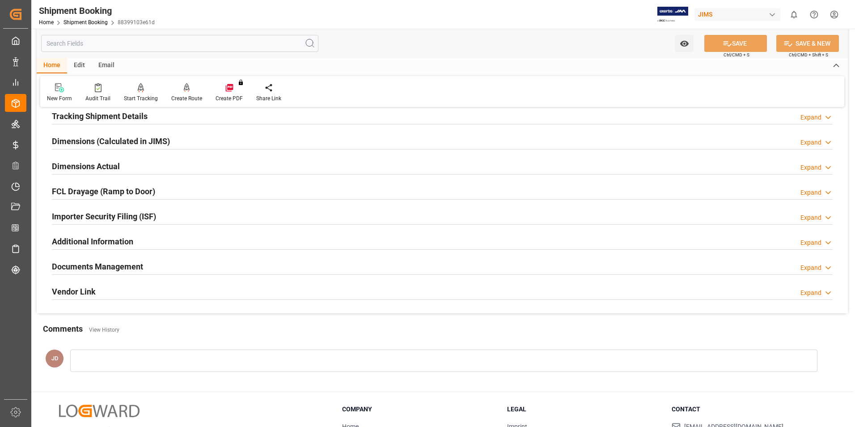
click at [96, 264] on h2 "Documents Management" at bounding box center [97, 266] width 91 height 12
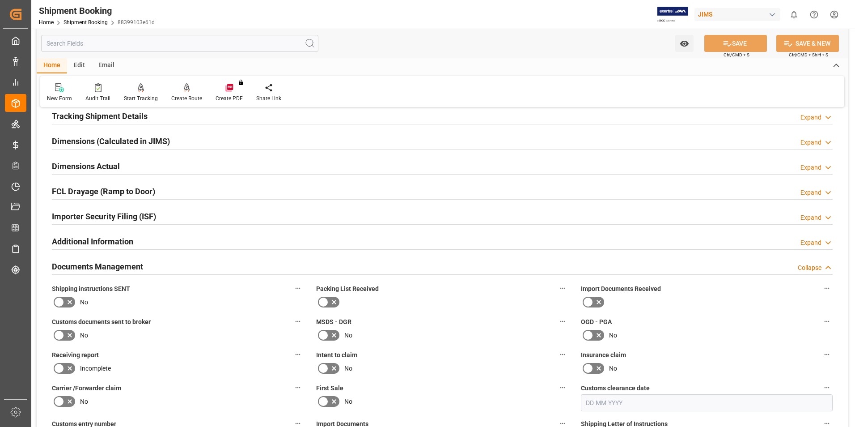
click at [599, 300] on icon at bounding box center [598, 302] width 11 height 11
click at [0, 0] on input "checkbox" at bounding box center [0, 0] width 0 height 0
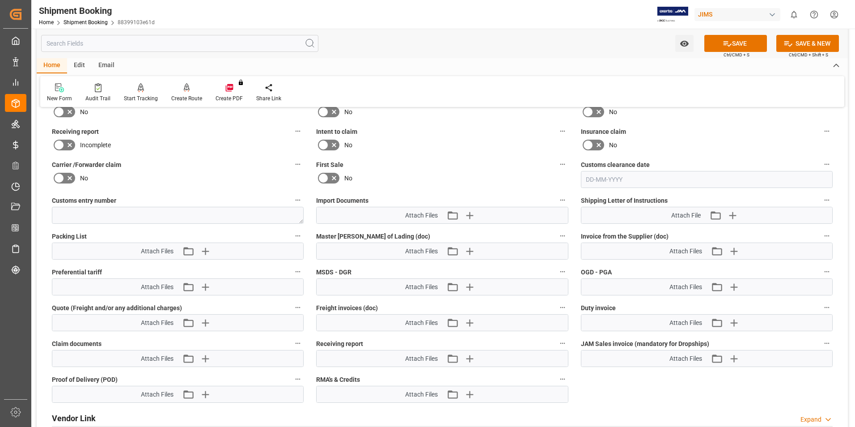
scroll to position [403, 0]
click at [474, 212] on icon "button" at bounding box center [469, 215] width 14 height 14
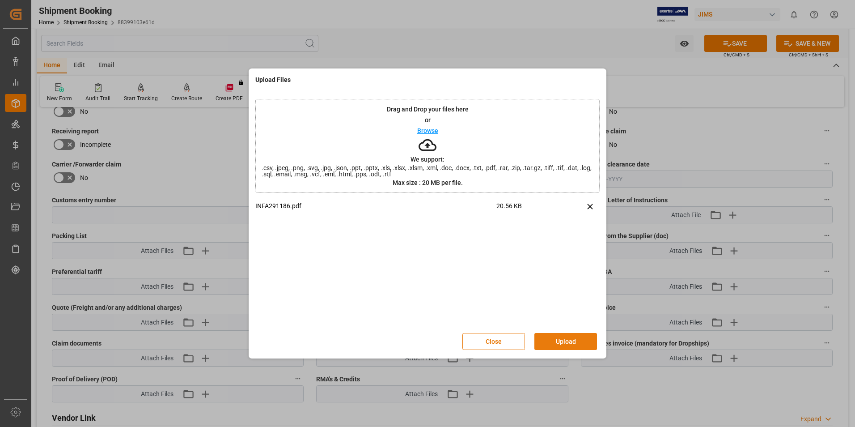
click at [566, 341] on button "Upload" at bounding box center [565, 341] width 63 height 17
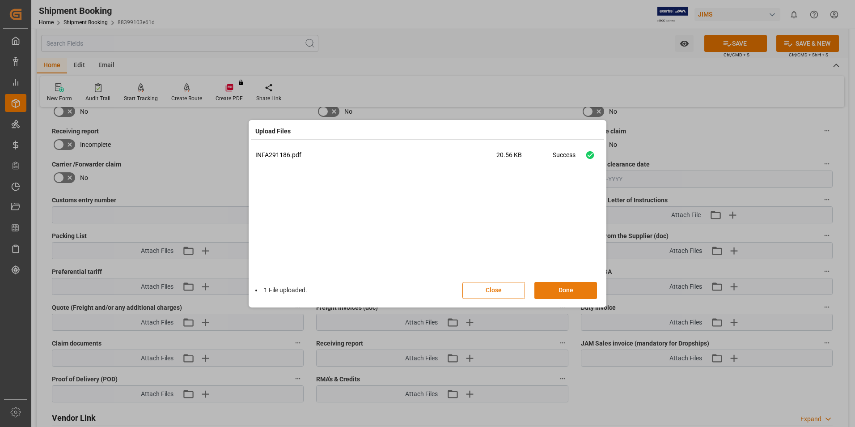
click at [564, 293] on button "Done" at bounding box center [565, 290] width 63 height 17
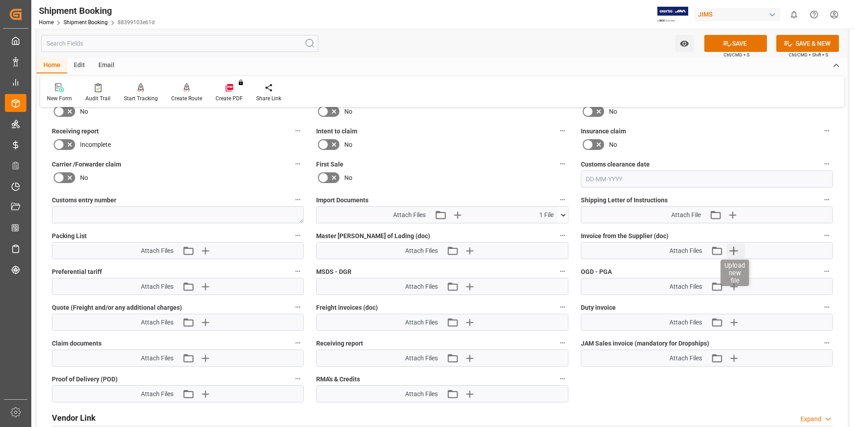
click at [738, 249] on icon "button" at bounding box center [734, 250] width 14 height 14
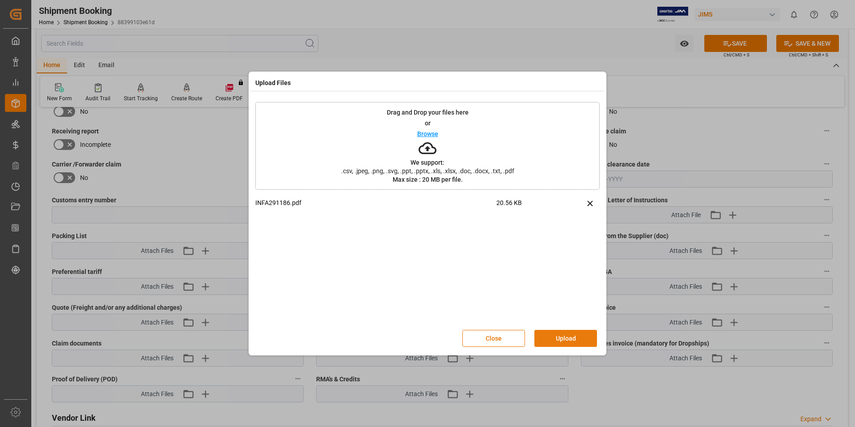
click at [559, 332] on button "Upload" at bounding box center [565, 338] width 63 height 17
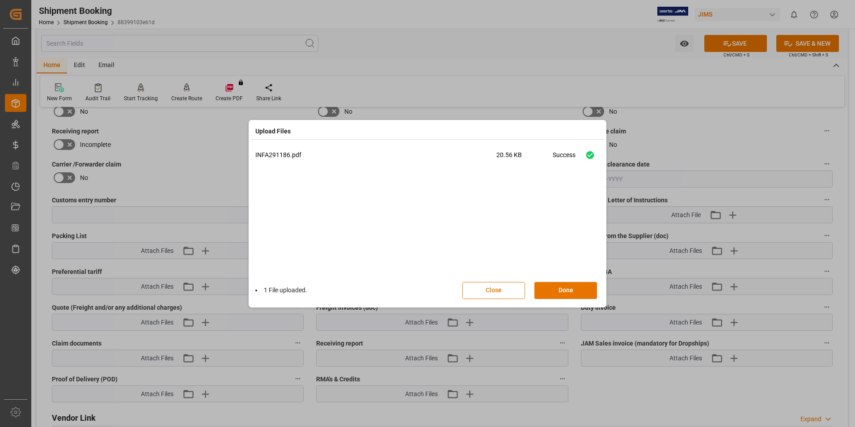
drag, startPoint x: 560, startPoint y: 292, endPoint x: 602, endPoint y: 233, distance: 73.1
click at [560, 291] on button "Done" at bounding box center [565, 290] width 63 height 17
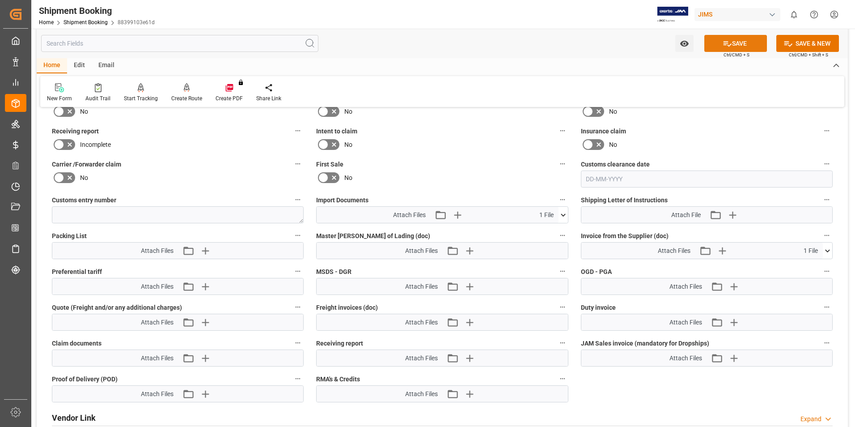
click at [738, 40] on button "SAVE" at bounding box center [735, 43] width 63 height 17
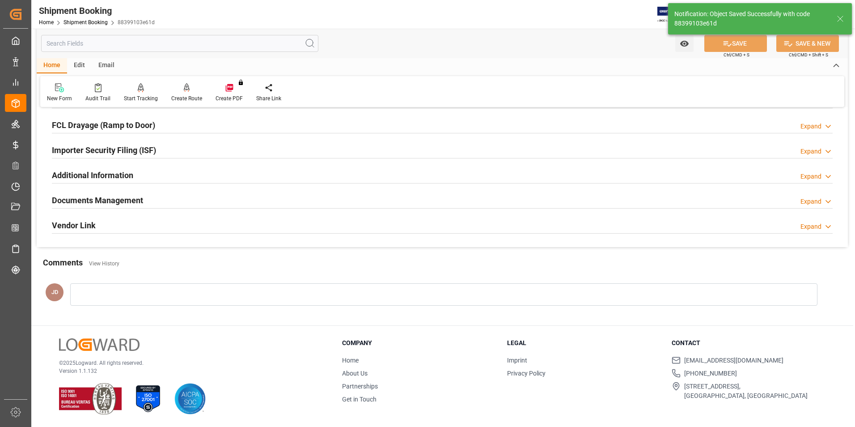
scroll to position [245, 0]
click at [136, 292] on div at bounding box center [443, 295] width 747 height 22
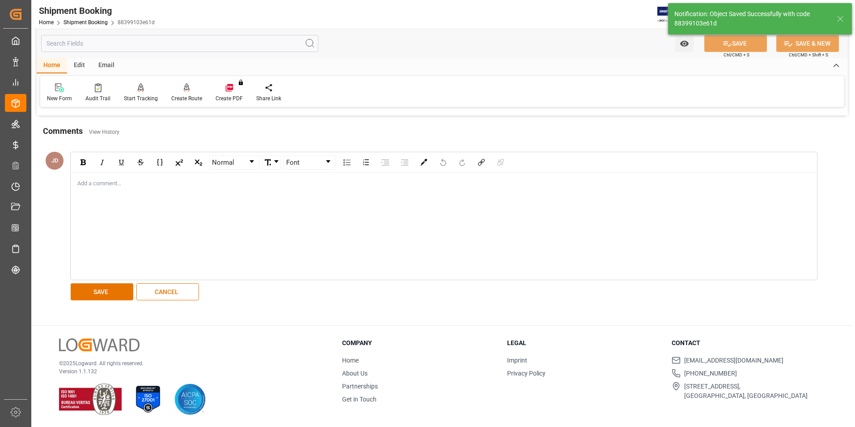
click at [130, 194] on div "Add a comment..." at bounding box center [444, 226] width 746 height 107
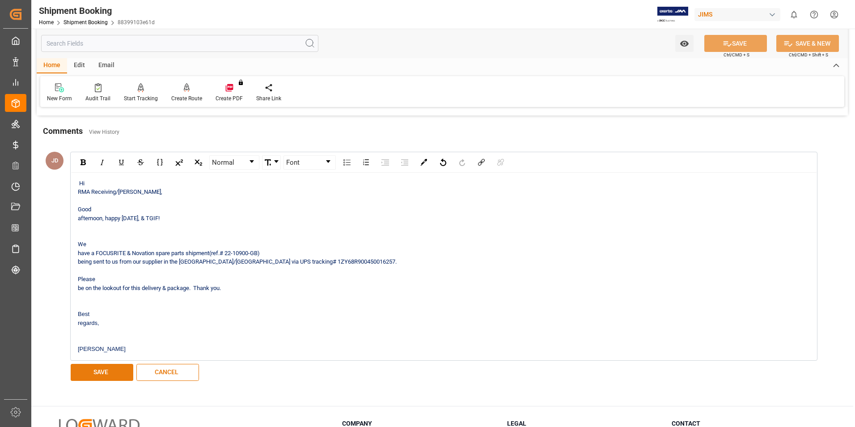
click at [94, 377] on button "SAVE" at bounding box center [102, 372] width 63 height 17
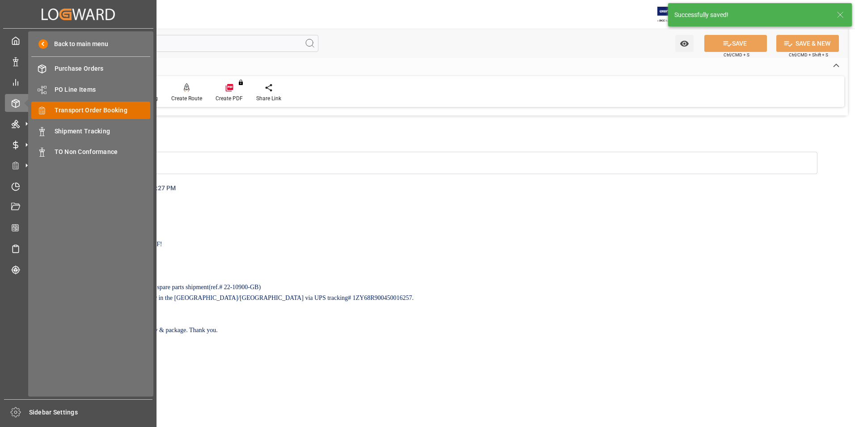
click at [112, 113] on span "Transport Order Booking" at bounding box center [103, 110] width 96 height 9
